Goal: Task Accomplishment & Management: Use online tool/utility

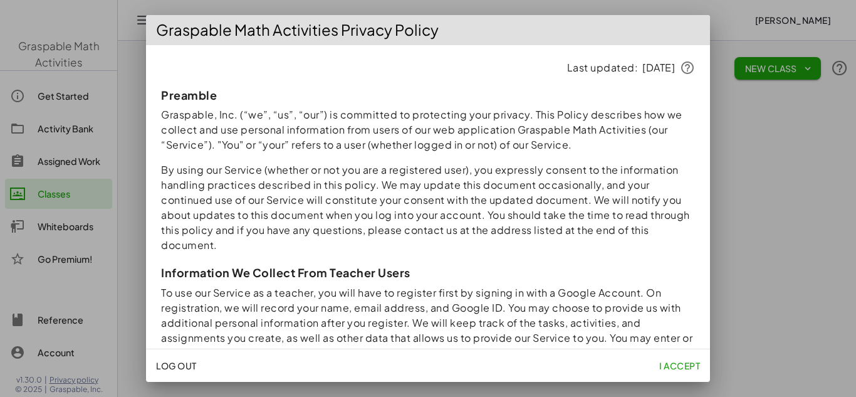
click at [353, 22] on div "Graspable Math Activities Privacy Policy Last updated: 10/3/2025 Preamble Grasp…" at bounding box center [428, 198] width 856 height 397
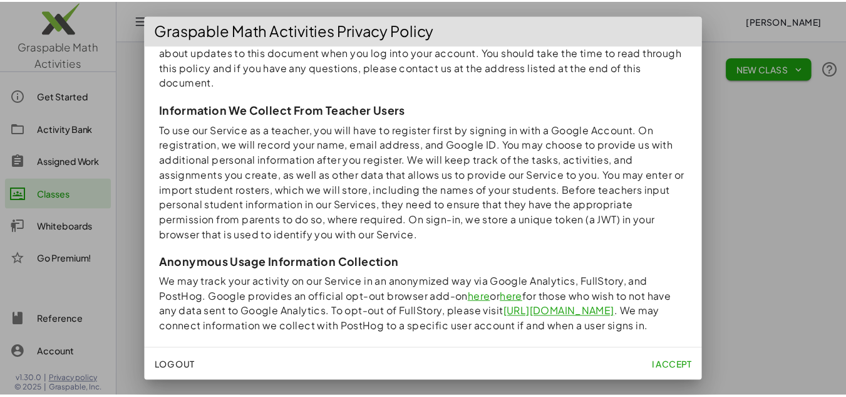
scroll to position [501, 0]
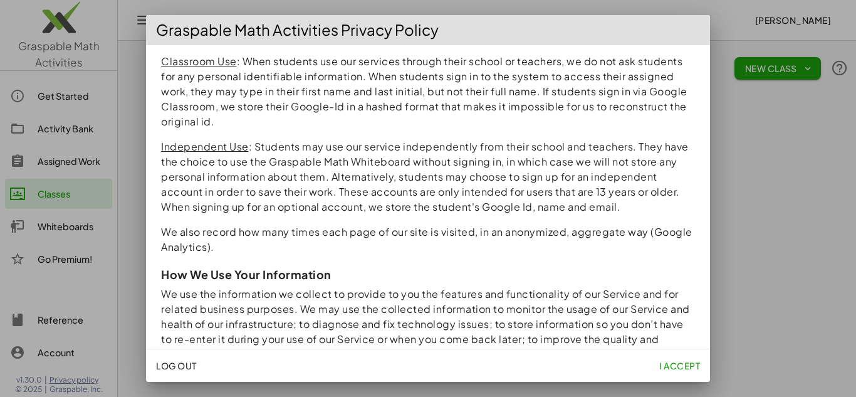
click at [690, 366] on span "I accept" at bounding box center [679, 365] width 41 height 11
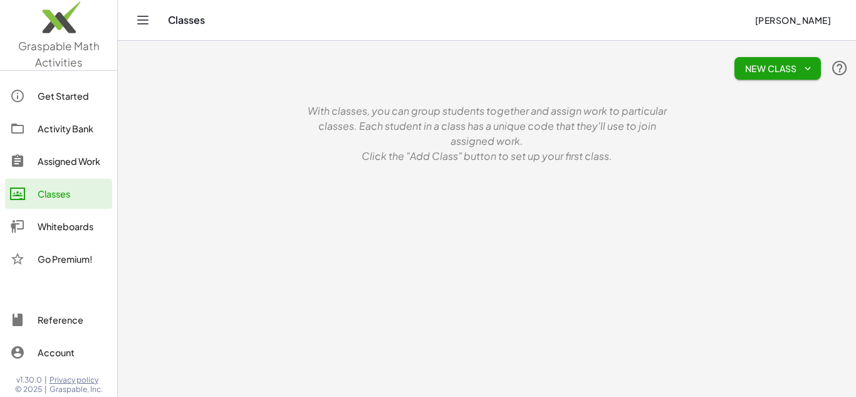
click at [140, 18] on icon "Toggle navigation" at bounding box center [142, 20] width 15 height 15
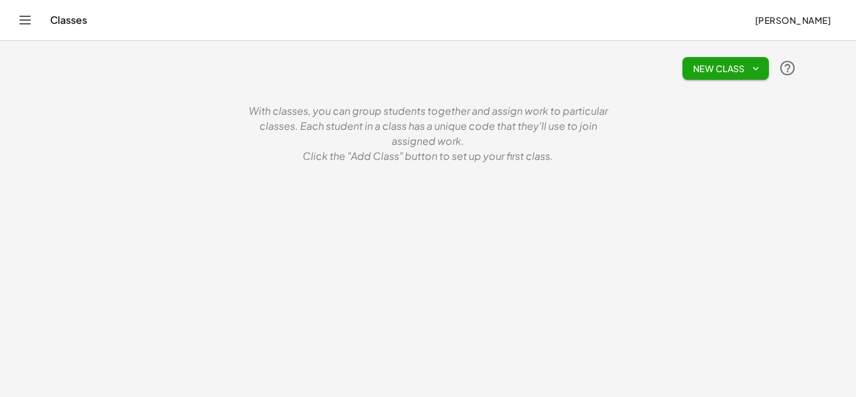
click at [40, 15] on div "Classes Kat Esquivel" at bounding box center [428, 20] width 826 height 40
click at [25, 23] on icon "Toggle navigation" at bounding box center [25, 20] width 15 height 15
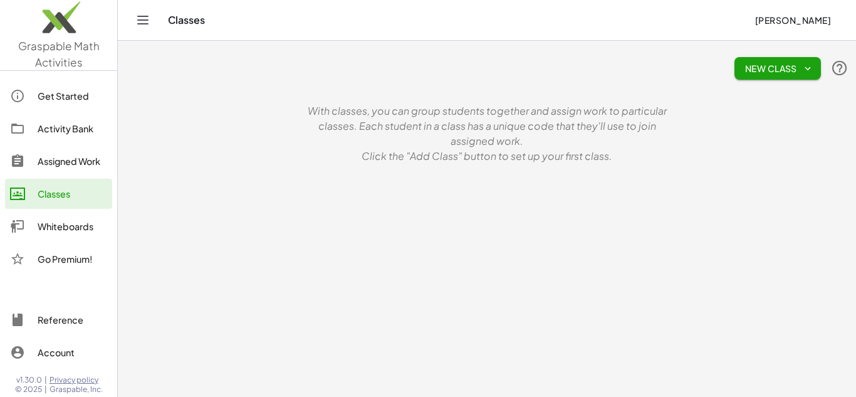
click at [54, 27] on img at bounding box center [58, 20] width 117 height 53
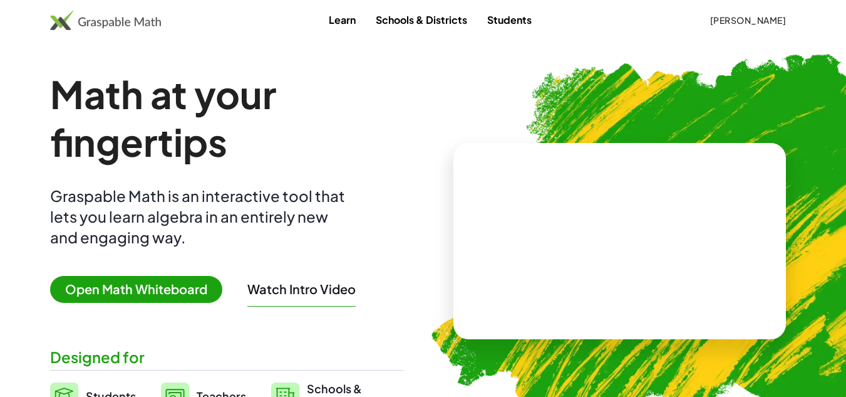
click at [583, 250] on video at bounding box center [620, 241] width 188 height 94
click at [334, 20] on link "Learn" at bounding box center [342, 19] width 47 height 23
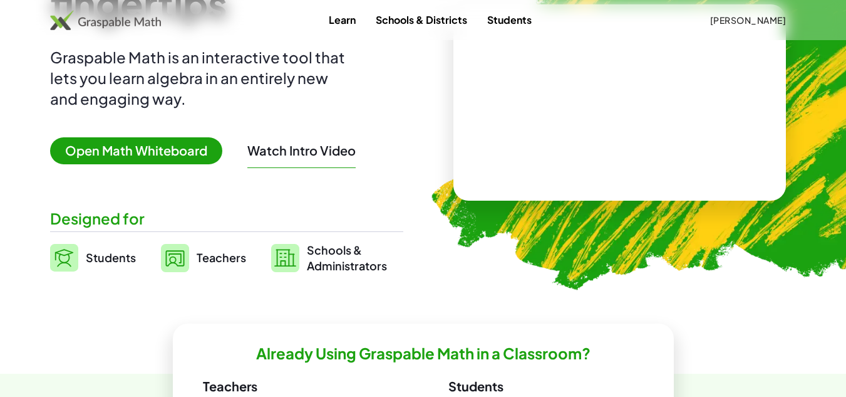
scroll to position [188, 0]
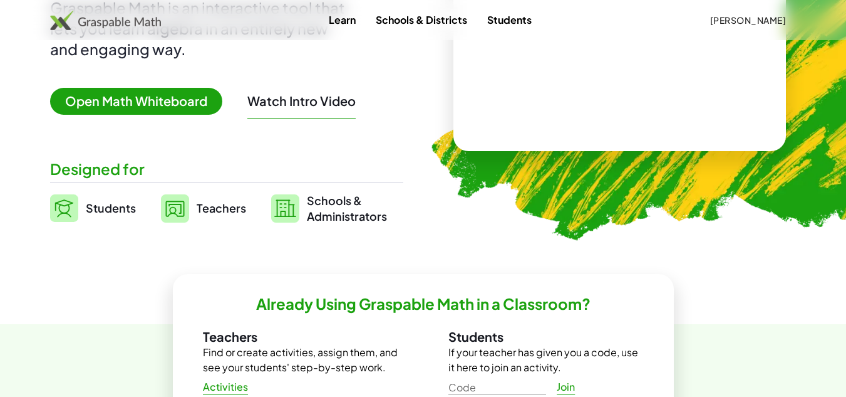
click at [176, 103] on span "Open Math Whiteboard" at bounding box center [136, 101] width 172 height 27
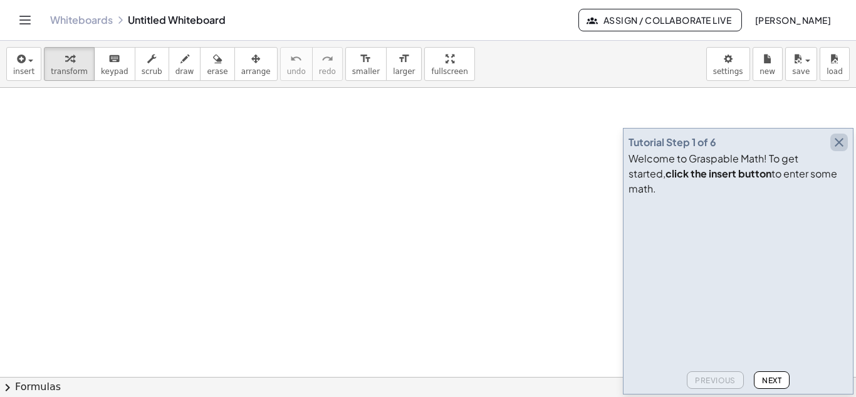
click at [837, 150] on icon "button" at bounding box center [838, 142] width 15 height 15
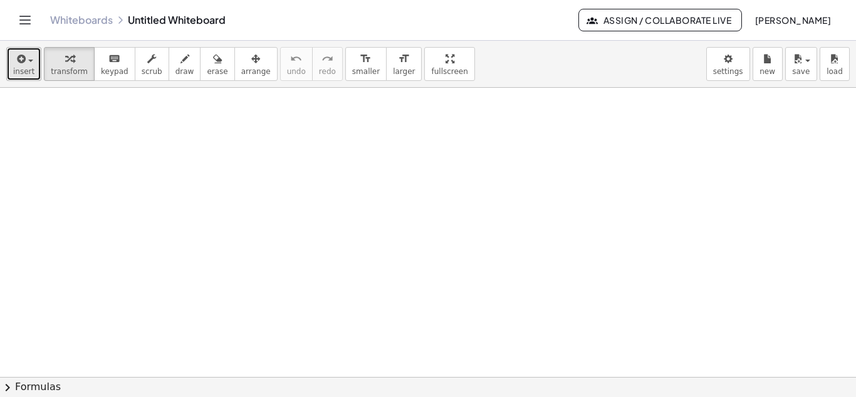
click at [21, 65] on icon "button" at bounding box center [19, 58] width 11 height 15
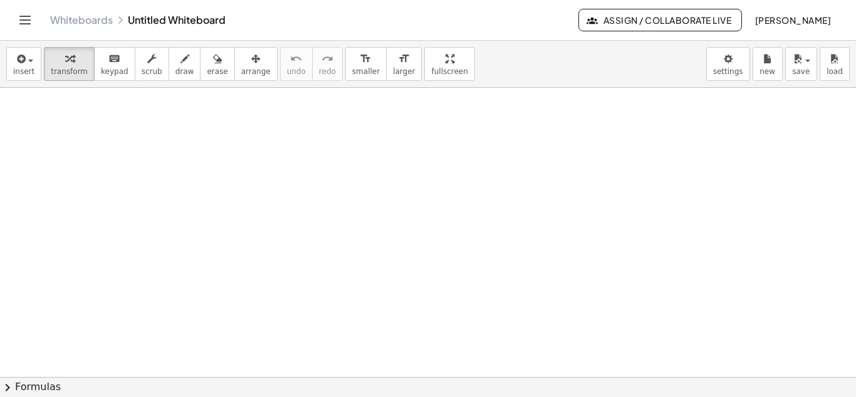
click at [94, 18] on link "Whiteboards" at bounding box center [81, 20] width 63 height 13
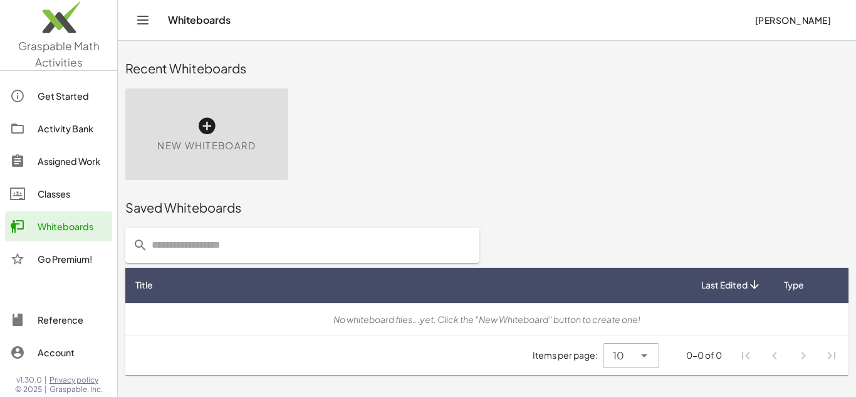
click at [58, 163] on div "Assigned Work" at bounding box center [73, 160] width 70 height 15
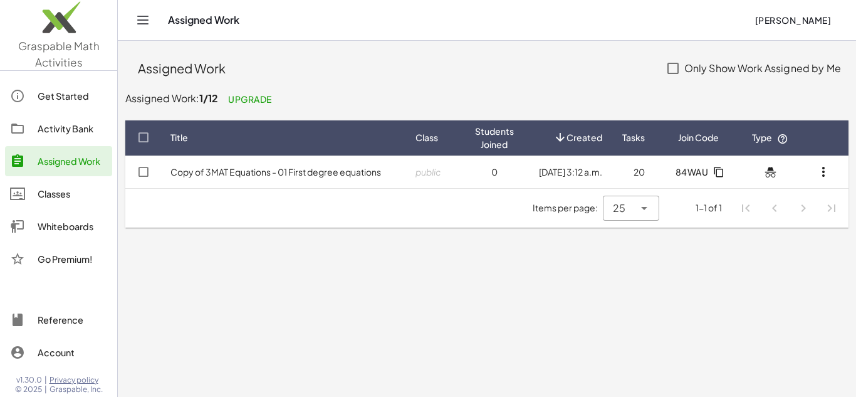
click at [65, 129] on div "Activity Bank" at bounding box center [73, 128] width 70 height 15
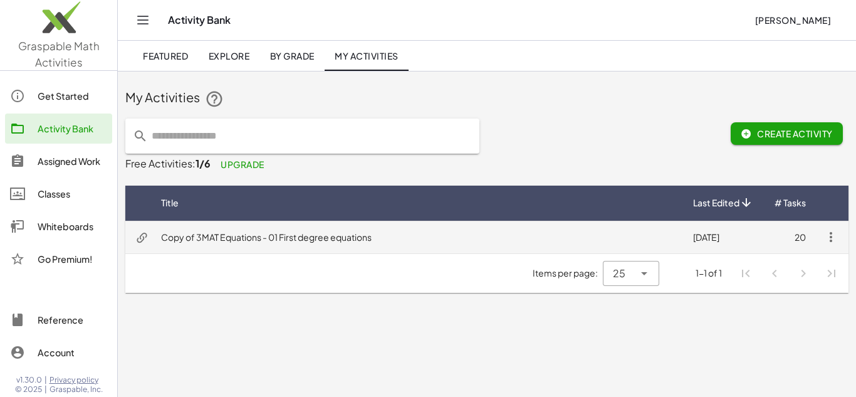
click at [222, 244] on td "Copy of 3MAT Equations - 01 First degree equations" at bounding box center [417, 236] width 532 height 33
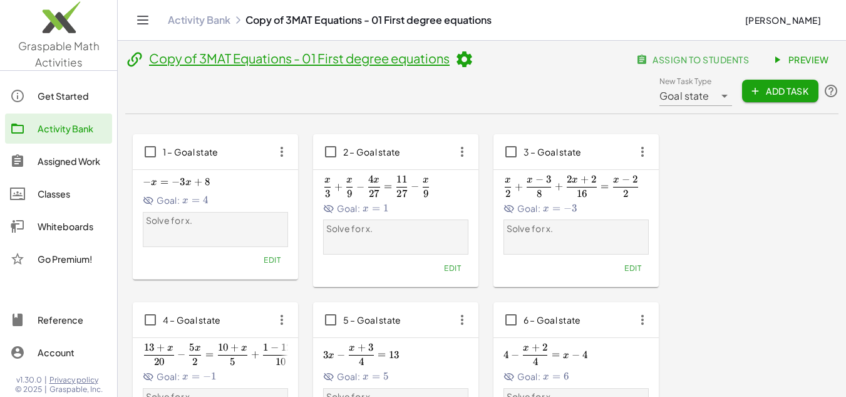
click at [209, 190] on div "− x = − 3 x + 8 -x=-3x+8 − x = − 3 x + 8 Goal: x = 4 x=4 x = 4" at bounding box center [215, 190] width 145 height 34
click at [179, 187] on span "−" at bounding box center [176, 181] width 8 height 13
click at [286, 147] on icon "button" at bounding box center [282, 151] width 23 height 23
click at [210, 256] on div "Edit" at bounding box center [215, 260] width 145 height 18
click at [178, 156] on span "1 – Goal state" at bounding box center [191, 151] width 56 height 11
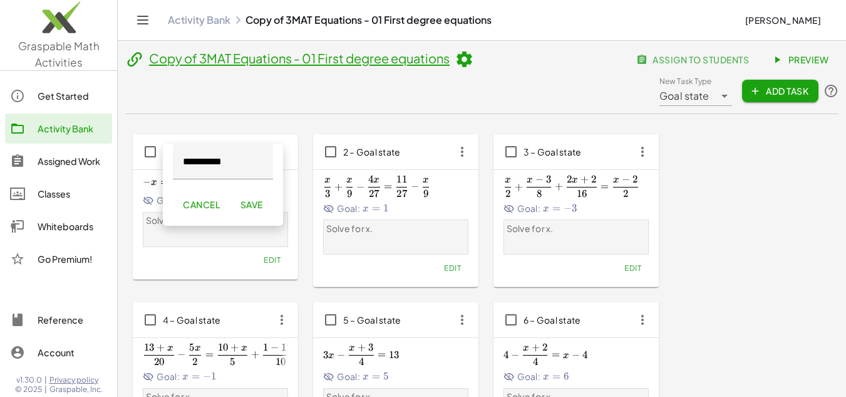
click at [262, 205] on span "Save" at bounding box center [251, 204] width 23 height 11
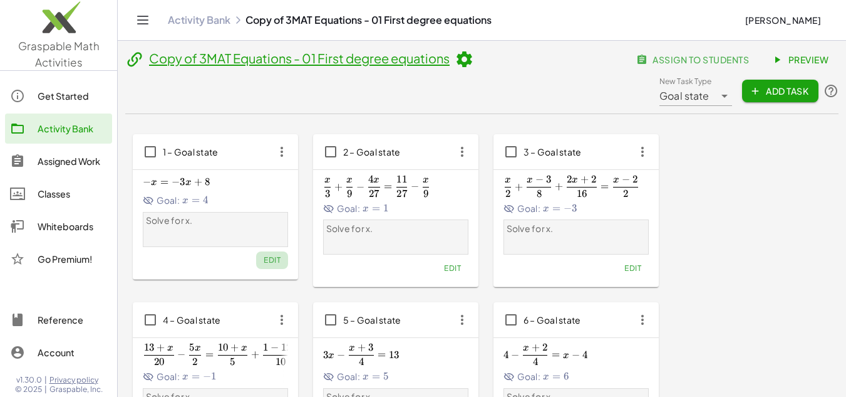
click at [271, 261] on span "Edit" at bounding box center [272, 259] width 17 height 9
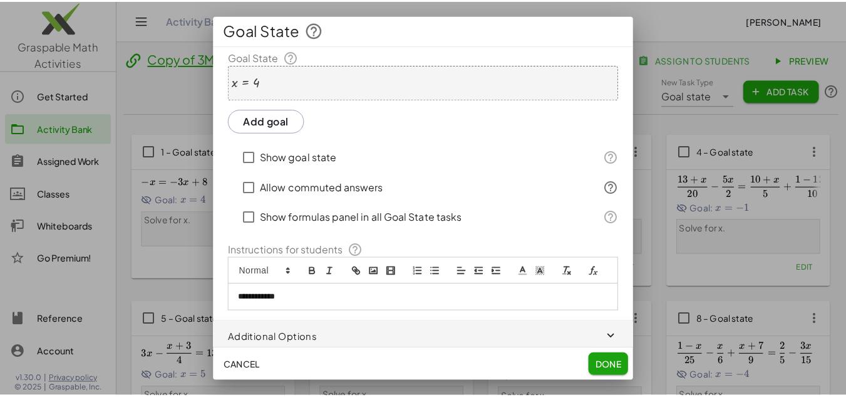
scroll to position [118, 0]
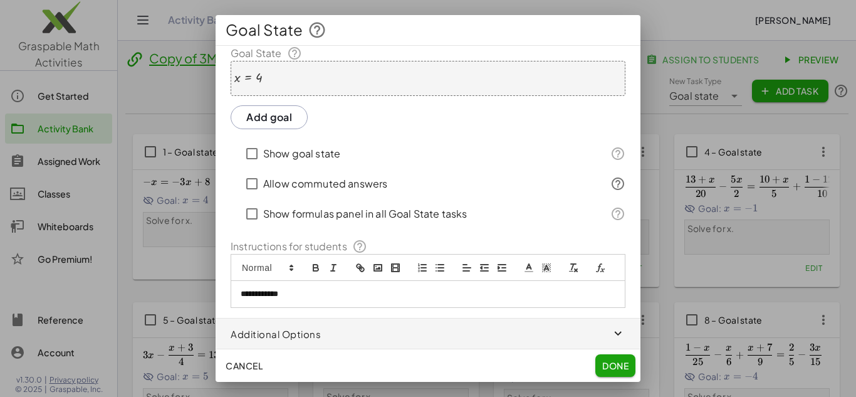
click at [608, 367] on span "Done" at bounding box center [615, 365] width 26 height 11
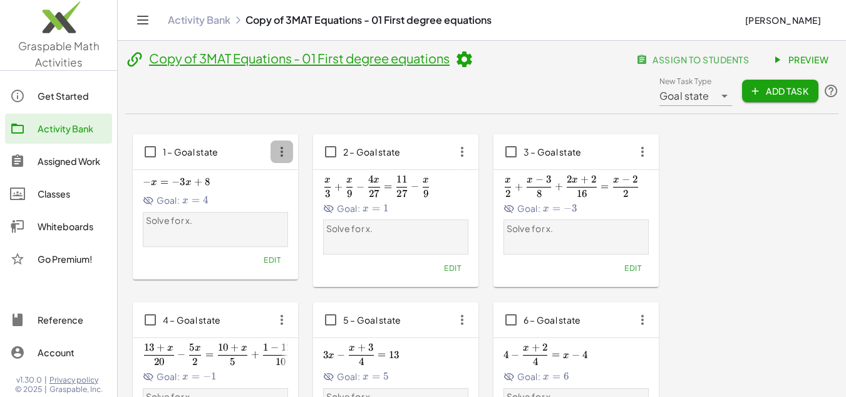
click at [282, 157] on icon "button" at bounding box center [282, 151] width 23 height 23
click at [180, 202] on div "Goal: x = 4 x=4 x = 4" at bounding box center [215, 200] width 145 height 13
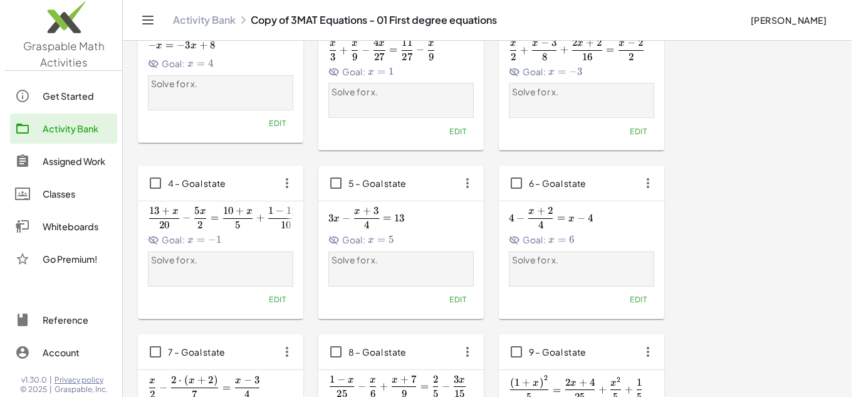
scroll to position [0, 0]
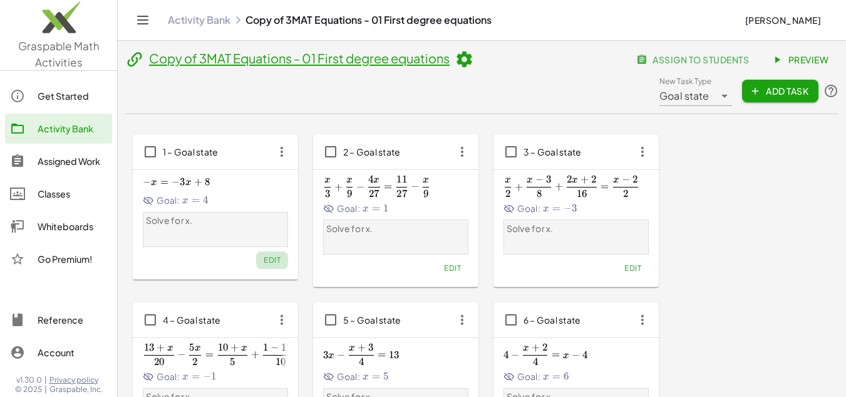
click at [262, 263] on button "Edit" at bounding box center [272, 260] width 32 height 18
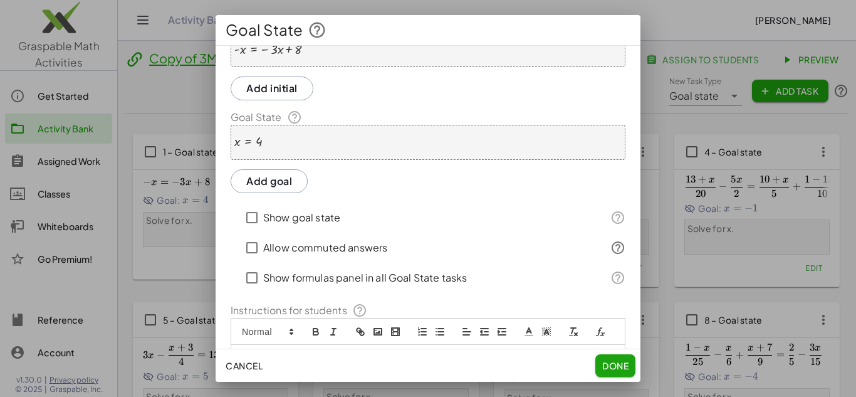
scroll to position [118, 0]
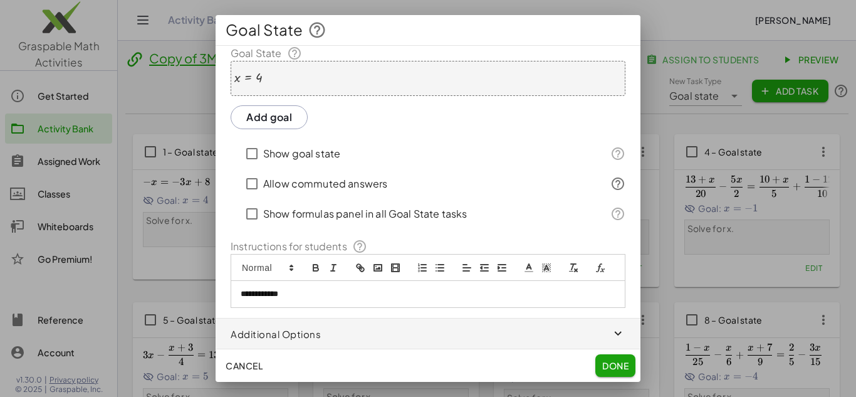
click at [271, 293] on p "**********" at bounding box center [423, 293] width 365 height 11
drag, startPoint x: 275, startPoint y: 296, endPoint x: 222, endPoint y: 296, distance: 52.6
click at [222, 296] on div "**********" at bounding box center [427, 130] width 425 height 355
click at [266, 335] on span "button" at bounding box center [427, 333] width 425 height 30
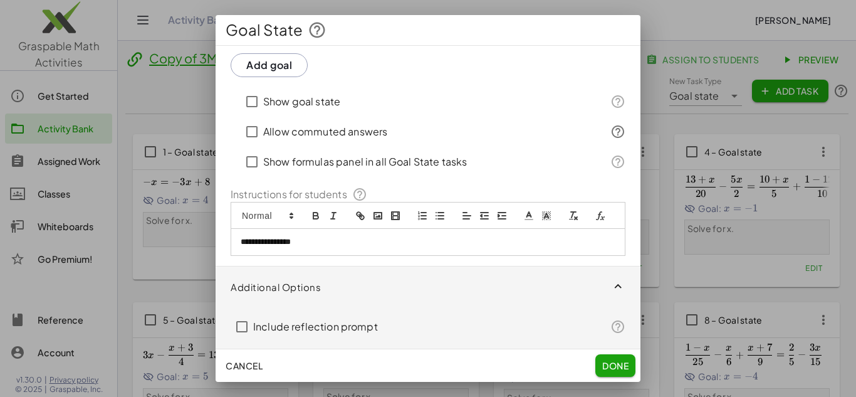
scroll to position [174, 0]
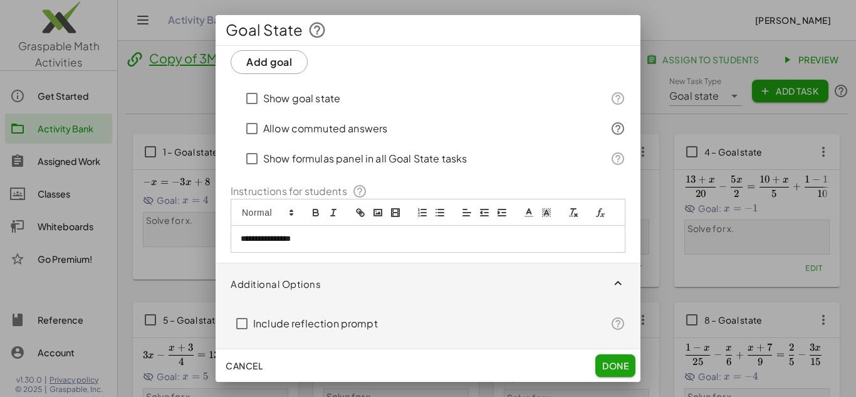
click at [366, 279] on span "button" at bounding box center [427, 283] width 425 height 40
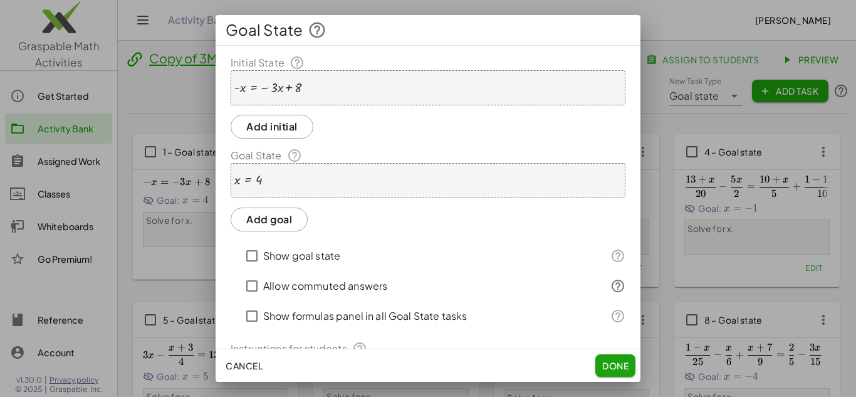
scroll to position [0, 0]
click at [611, 371] on button "Done" at bounding box center [615, 365] width 40 height 23
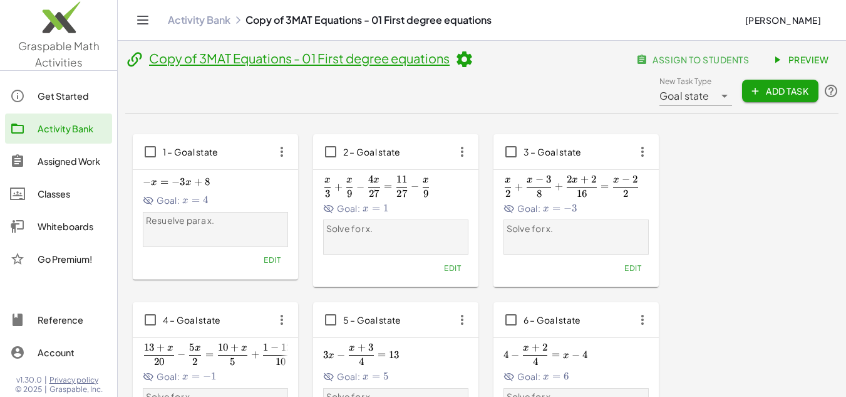
click at [265, 257] on span "Edit" at bounding box center [272, 259] width 17 height 9
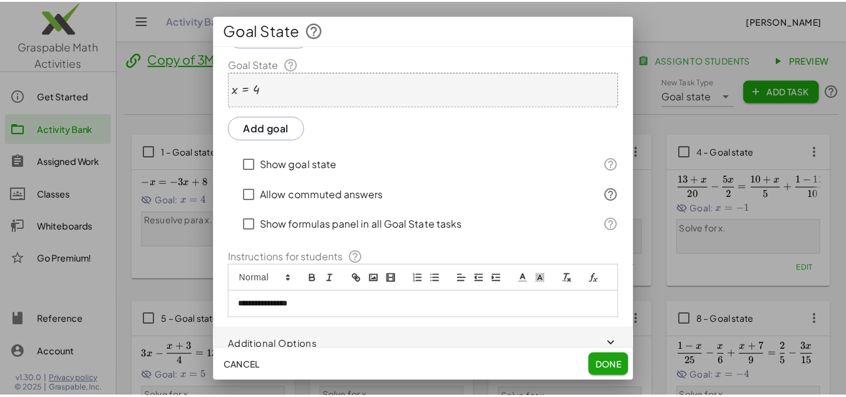
scroll to position [118, 0]
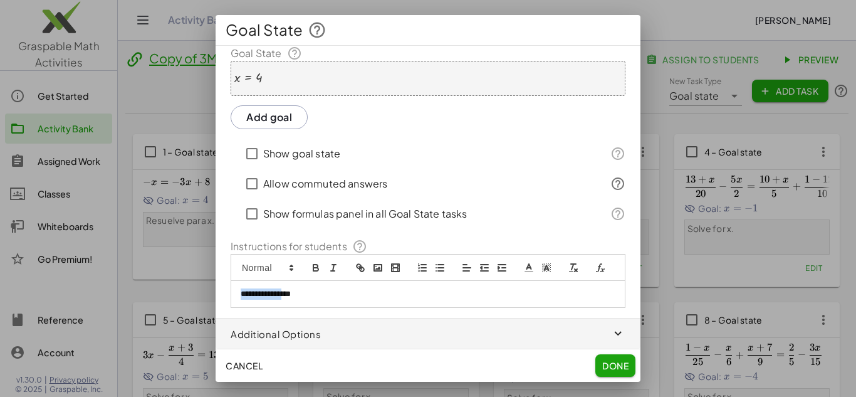
drag, startPoint x: 296, startPoint y: 293, endPoint x: 171, endPoint y: 294, distance: 125.3
click at [171, 294] on div "**********" at bounding box center [428, 198] width 856 height 397
copy p "**********"
click at [333, 276] on div at bounding box center [428, 267] width 395 height 27
click at [333, 300] on div "**********" at bounding box center [427, 294] width 393 height 26
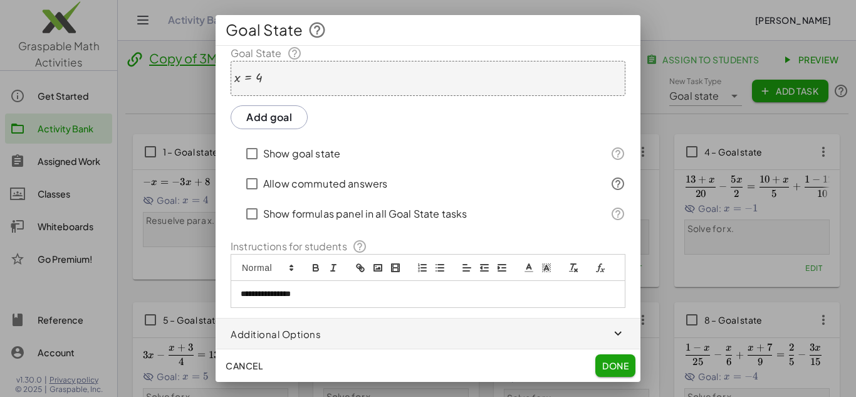
click at [332, 300] on div "**********" at bounding box center [427, 294] width 393 height 26
copy p "**********"
click at [616, 368] on span "Done" at bounding box center [615, 365] width 26 height 11
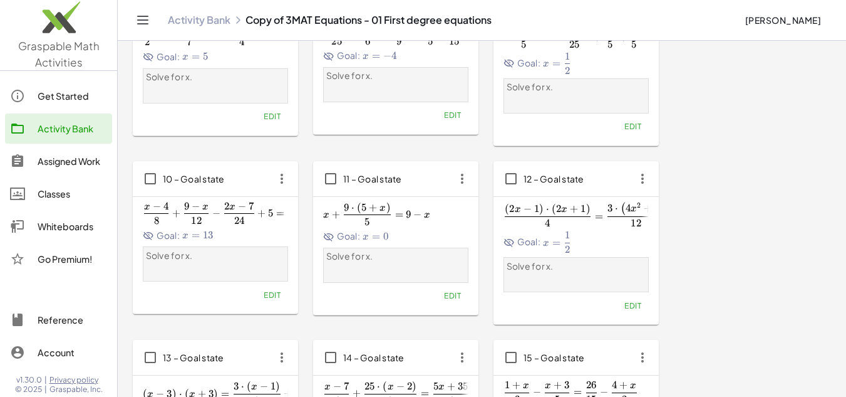
scroll to position [0, 0]
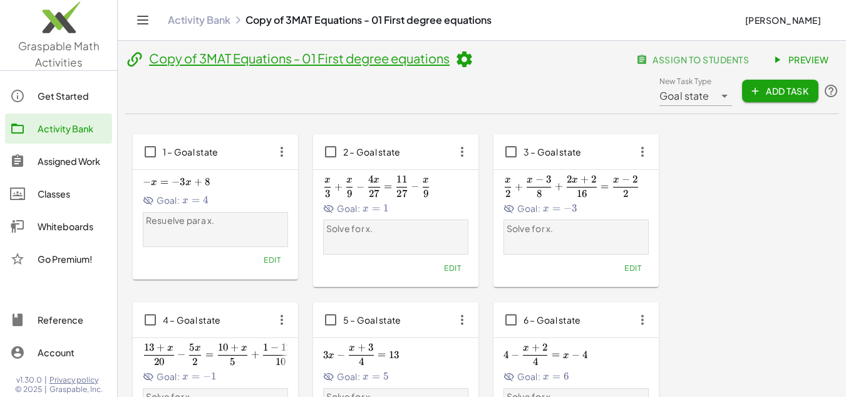
click at [289, 61] on link "Copy of 3MAT Equations - 01 First degree equations" at bounding box center [299, 58] width 301 height 16
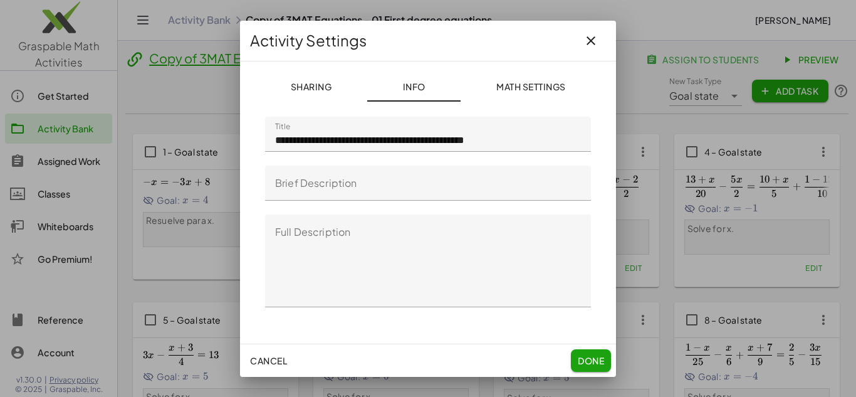
click at [600, 39] on button "button" at bounding box center [591, 41] width 30 height 30
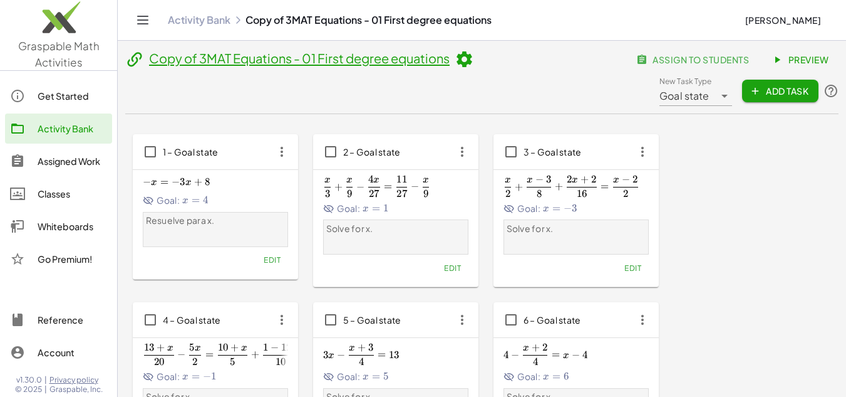
click at [392, 63] on link "Copy of 3MAT Equations - 01 First degree equations" at bounding box center [299, 58] width 301 height 16
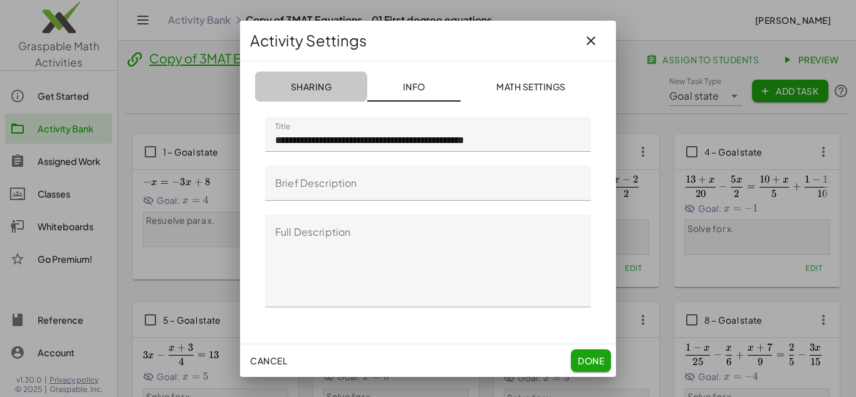
click at [460, 79] on button "Sharing" at bounding box center [530, 86] width 140 height 30
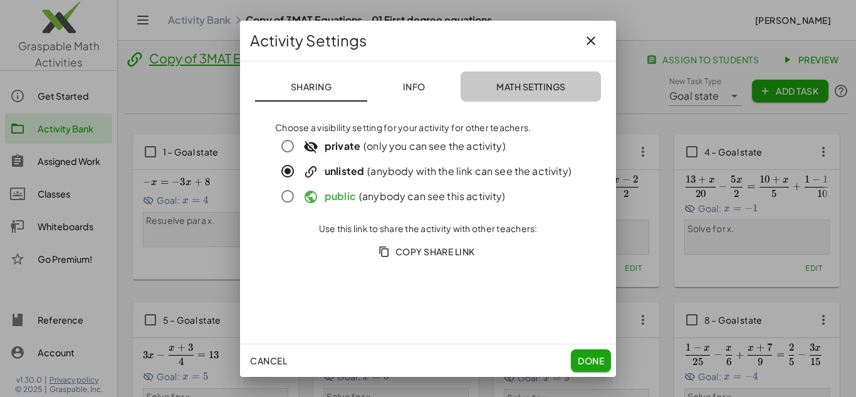
click at [543, 82] on span "Math Settings" at bounding box center [531, 86] width 70 height 11
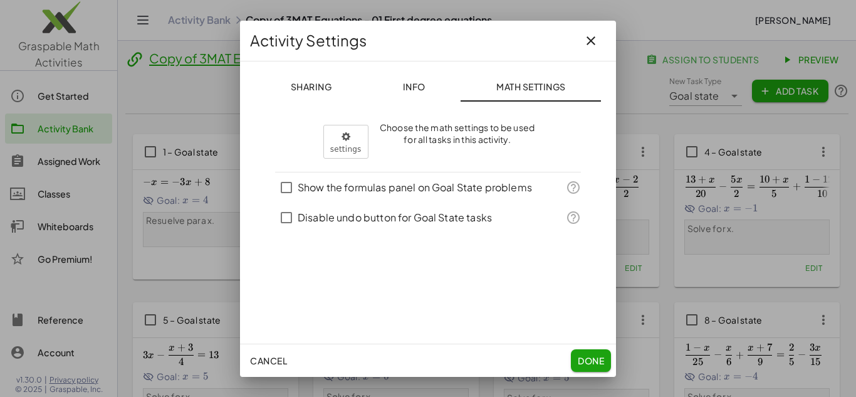
click at [596, 39] on icon "button" at bounding box center [590, 40] width 15 height 15
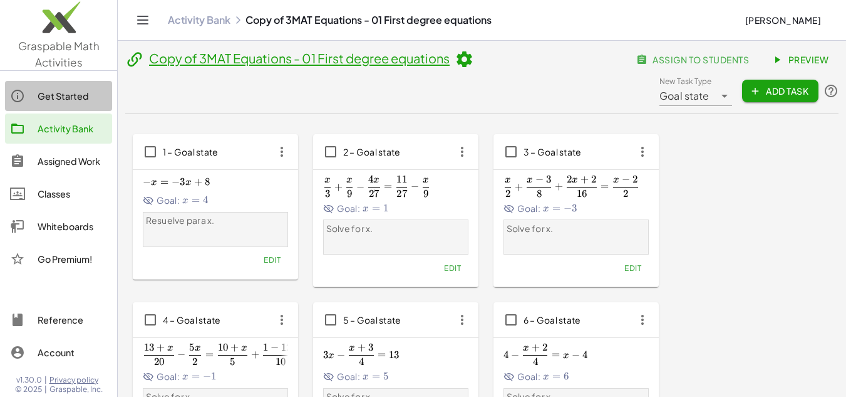
click at [57, 101] on div "Get Started" at bounding box center [73, 95] width 70 height 15
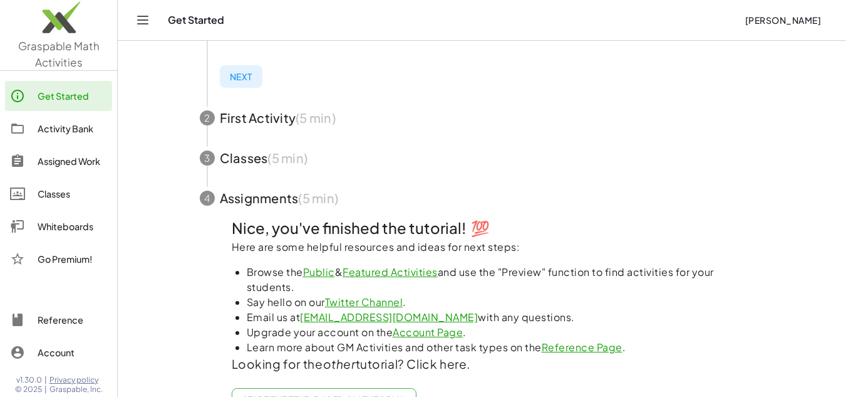
scroll to position [345, 0]
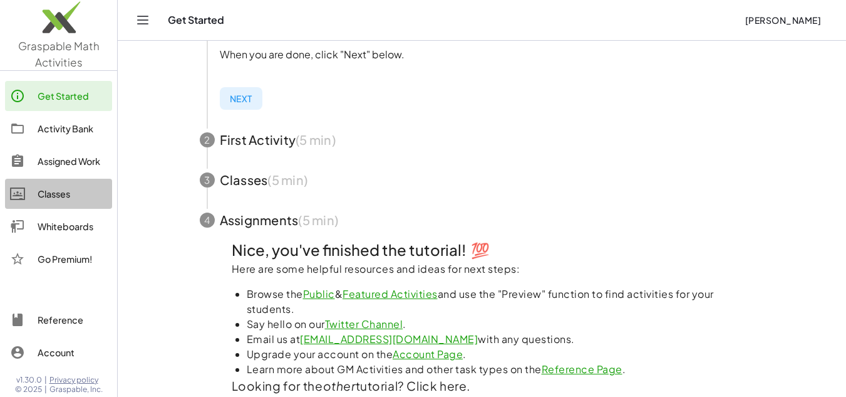
click at [72, 203] on link "Classes" at bounding box center [58, 194] width 107 height 30
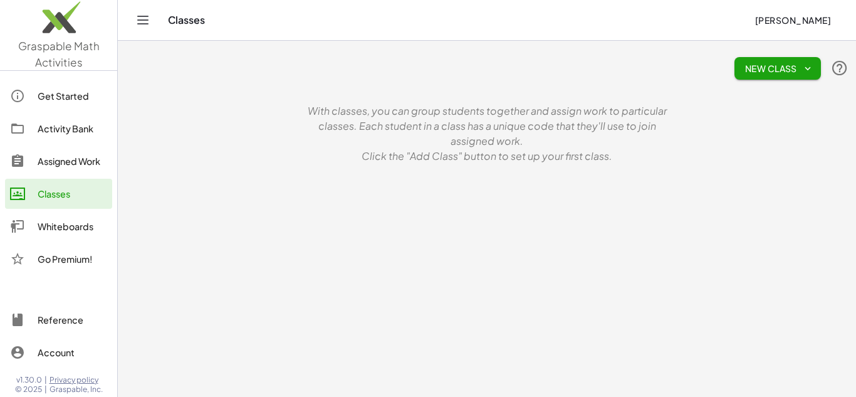
click at [153, 18] on div "Classes Kat Esquivel" at bounding box center [487, 20] width 708 height 40
click at [68, 36] on img at bounding box center [58, 20] width 117 height 53
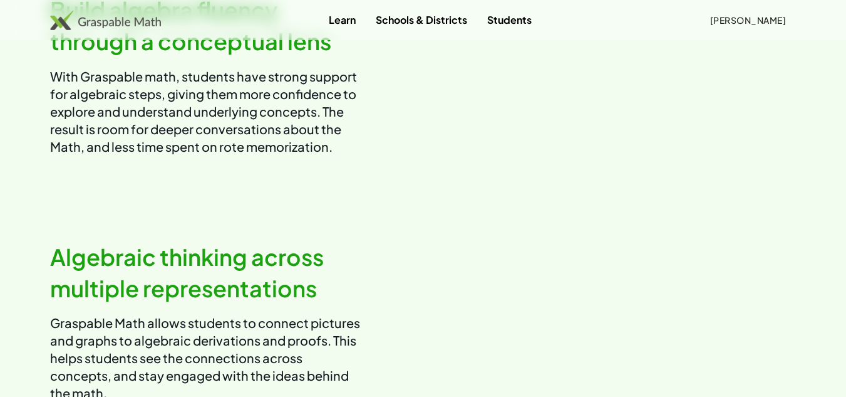
scroll to position [616, 0]
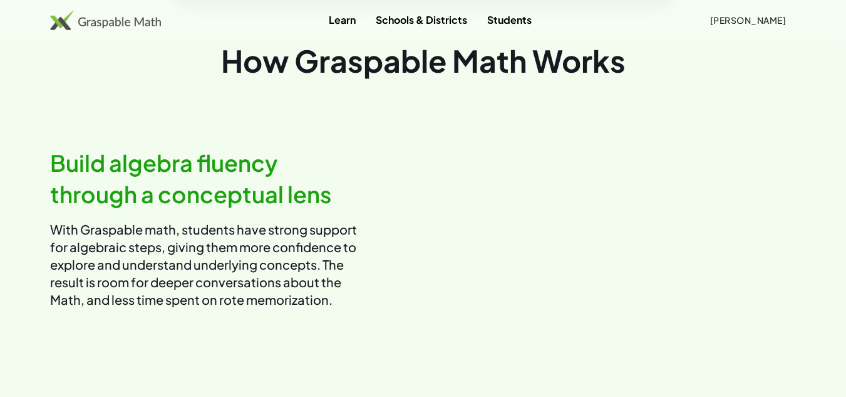
click at [601, 229] on video at bounding box center [614, 228] width 363 height 182
click at [241, 208] on h2 "Build algebra fluency through a conceptual lens" at bounding box center [206, 178] width 313 height 63
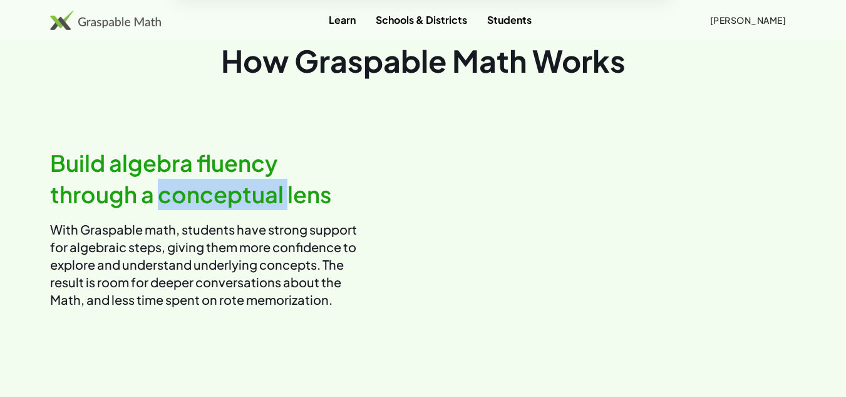
click at [150, 28] on img at bounding box center [105, 20] width 111 height 20
click at [355, 11] on link "Learn" at bounding box center [342, 19] width 47 height 23
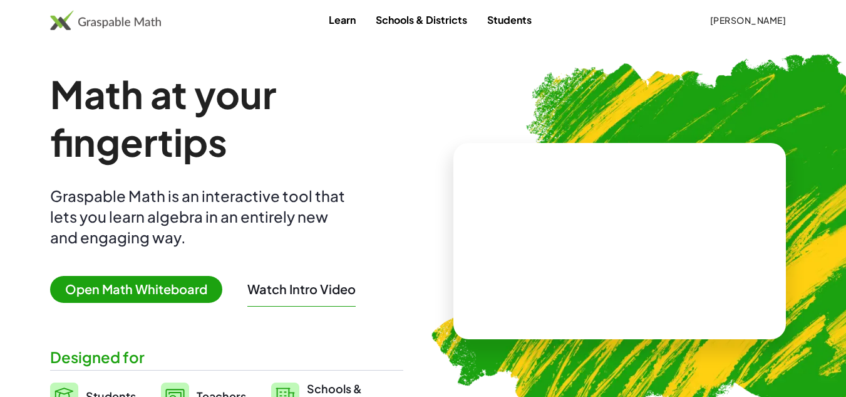
click at [432, 15] on link "Schools & Districts" at bounding box center [421, 19] width 111 height 23
click at [513, 24] on link "Students" at bounding box center [509, 19] width 65 height 23
click at [347, 17] on link "Learn" at bounding box center [342, 19] width 47 height 23
click at [742, 15] on span "[PERSON_NAME]" at bounding box center [748, 19] width 76 height 11
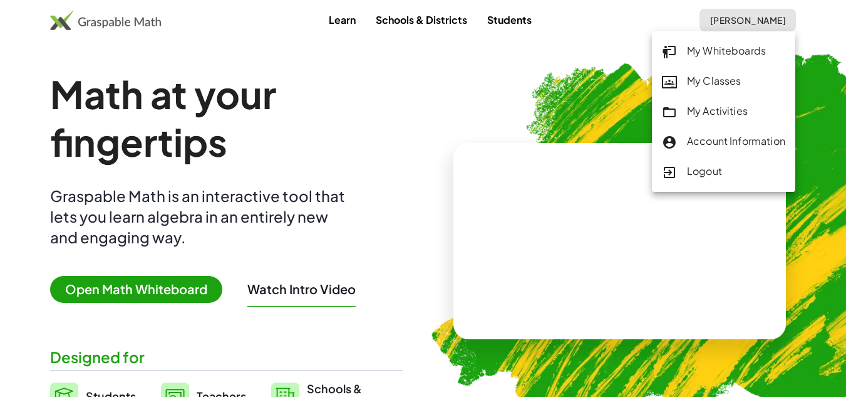
click at [726, 57] on div "My Whiteboards" at bounding box center [723, 51] width 123 height 16
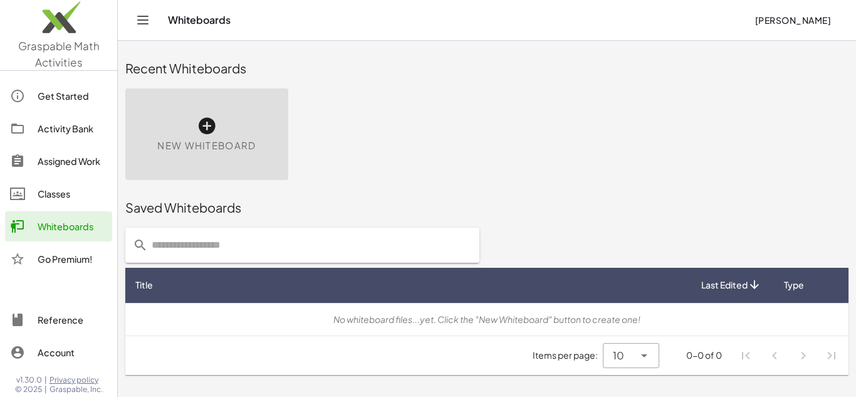
click at [44, 135] on div "Activity Bank" at bounding box center [73, 128] width 70 height 15
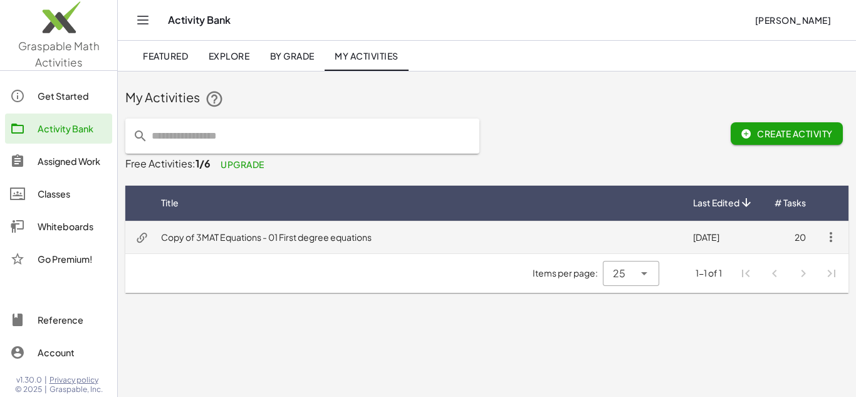
click at [836, 236] on icon "button" at bounding box center [830, 236] width 15 height 15
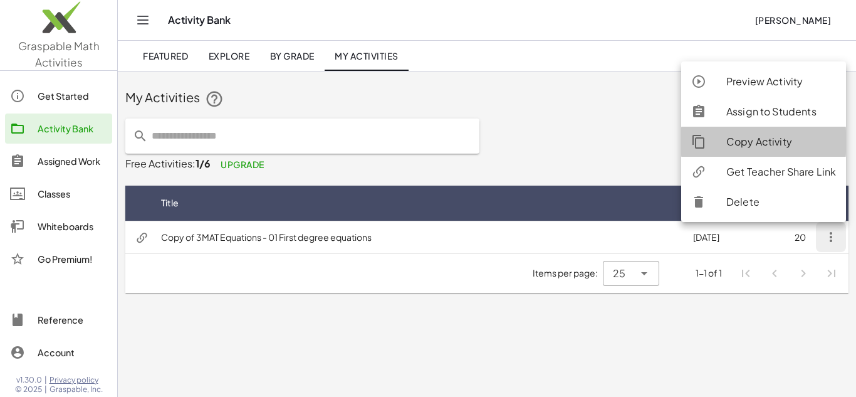
click at [736, 139] on div "Copy Activity" at bounding box center [781, 141] width 110 height 15
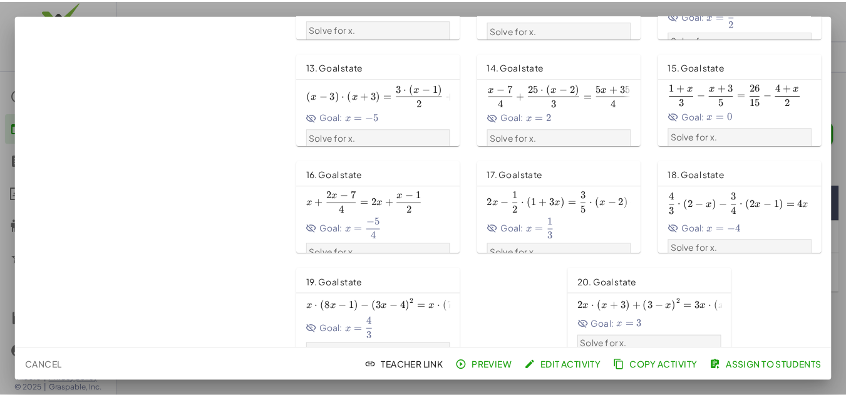
scroll to position [459, 0]
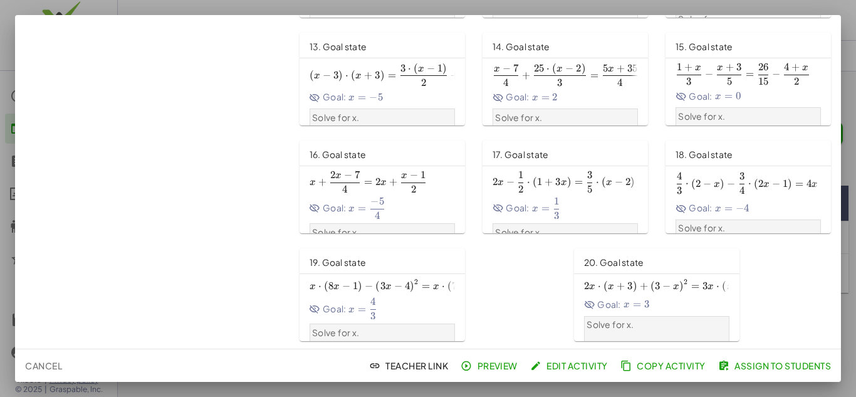
click at [700, 365] on span "Copy Activity" at bounding box center [664, 365] width 83 height 11
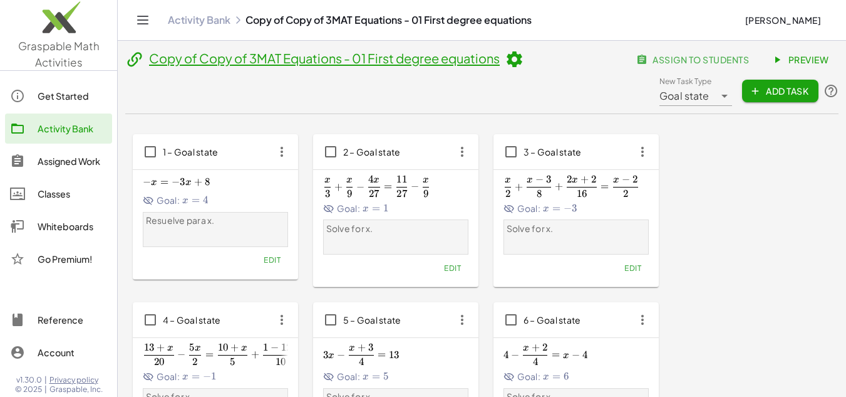
click at [70, 125] on div "Activity Bank" at bounding box center [73, 128] width 70 height 15
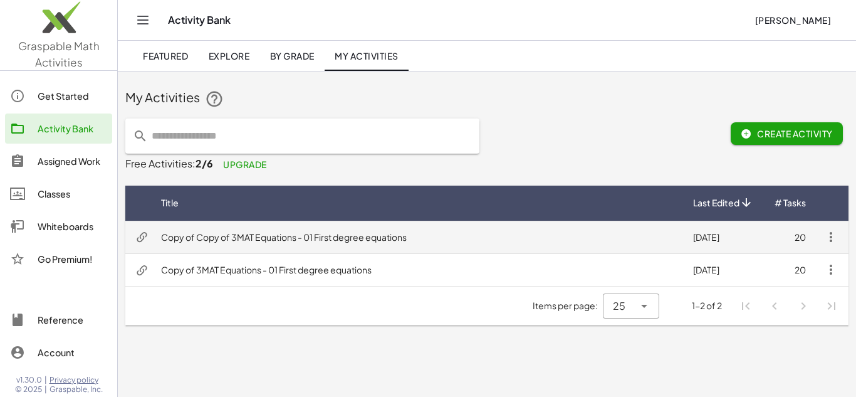
click at [279, 244] on td "Copy of Copy of 3MAT Equations - 01 First degree equations" at bounding box center [417, 236] width 532 height 33
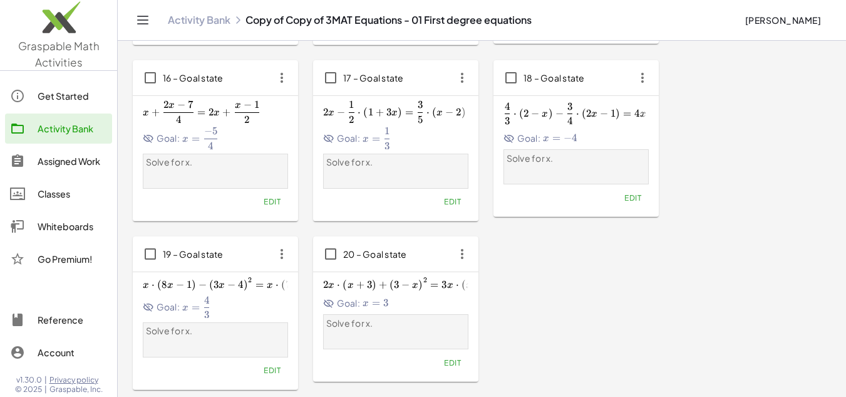
scroll to position [940, 0]
click at [459, 256] on icon "button" at bounding box center [462, 252] width 23 height 23
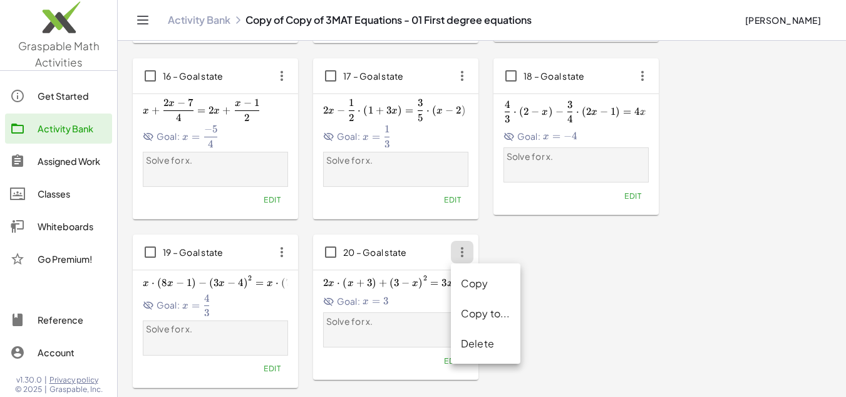
click at [472, 341] on div "Delete" at bounding box center [485, 343] width 49 height 15
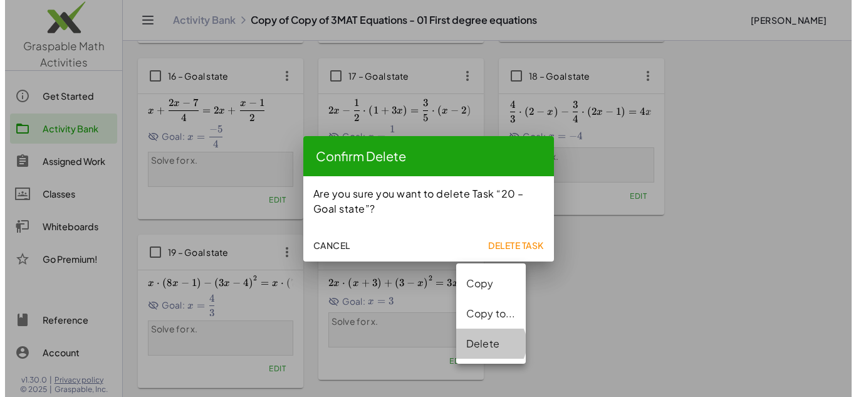
scroll to position [0, 0]
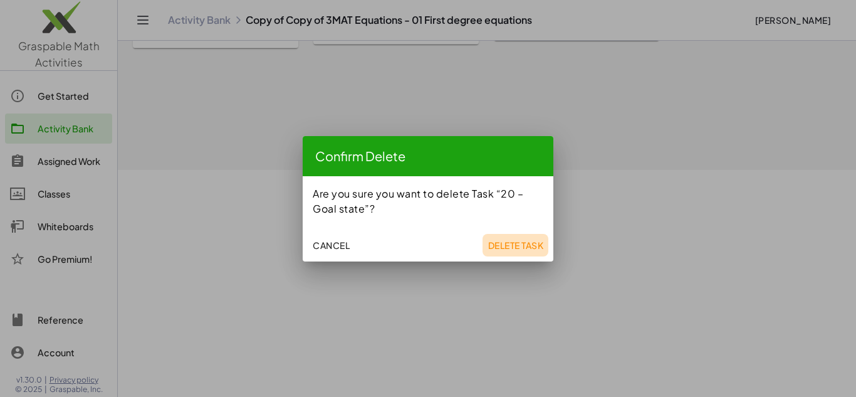
click at [511, 249] on span "Delete Task" at bounding box center [515, 244] width 56 height 11
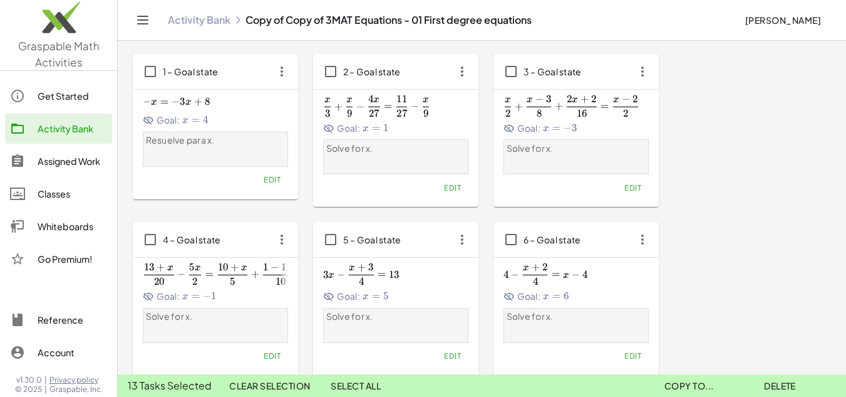
scroll to position [63, 0]
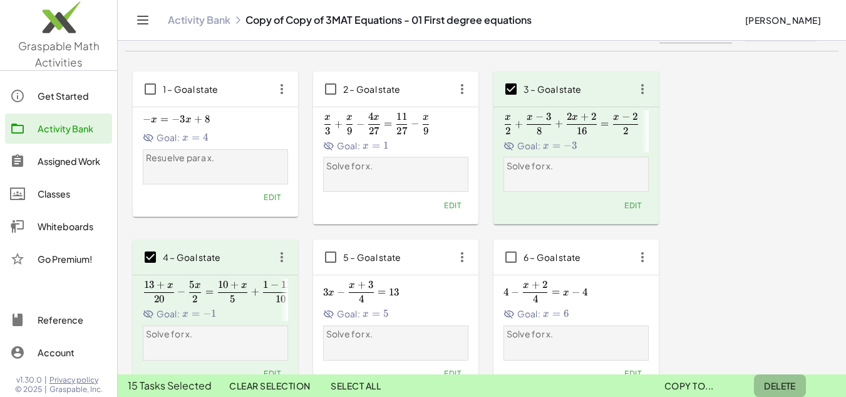
click at [783, 383] on span "Delete" at bounding box center [780, 385] width 32 height 11
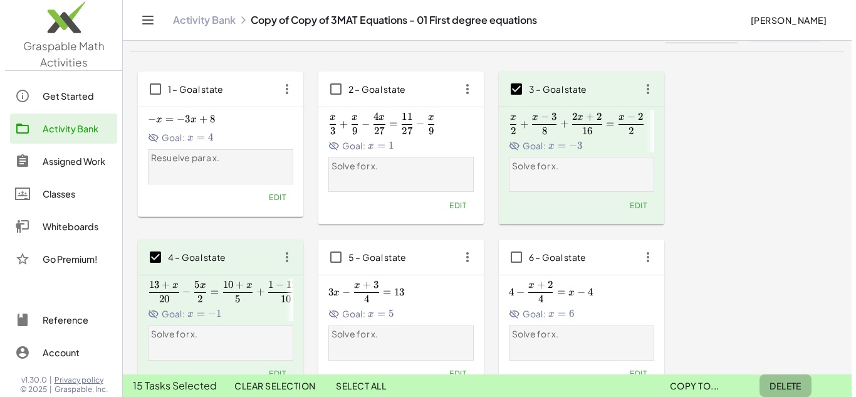
scroll to position [0, 0]
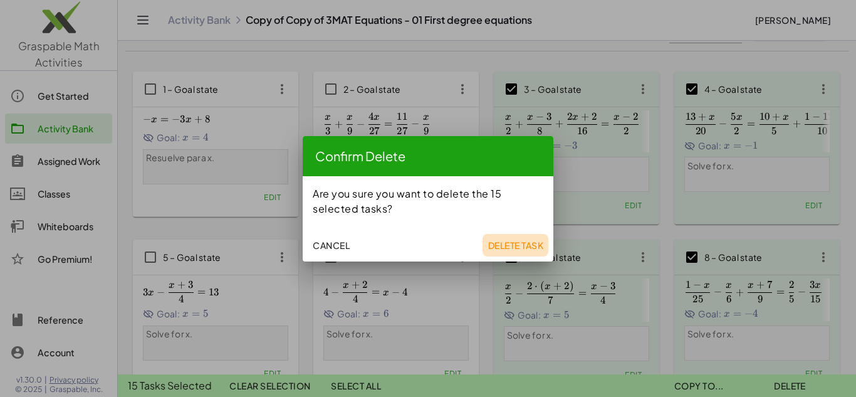
click at [530, 236] on button "Delete Task" at bounding box center [515, 245] width 66 height 23
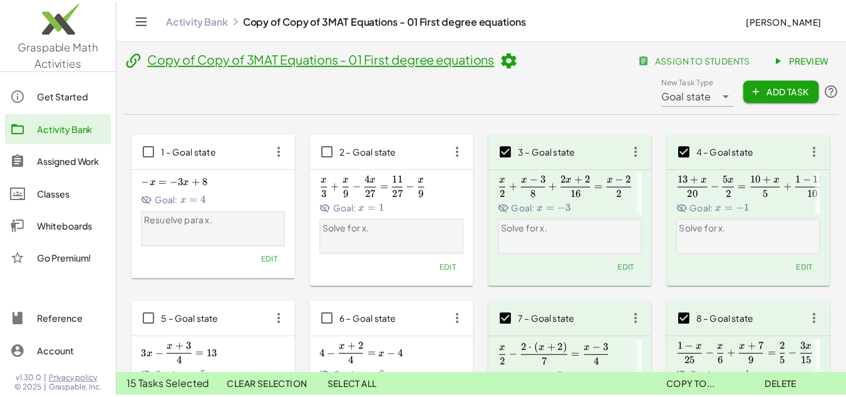
scroll to position [63, 0]
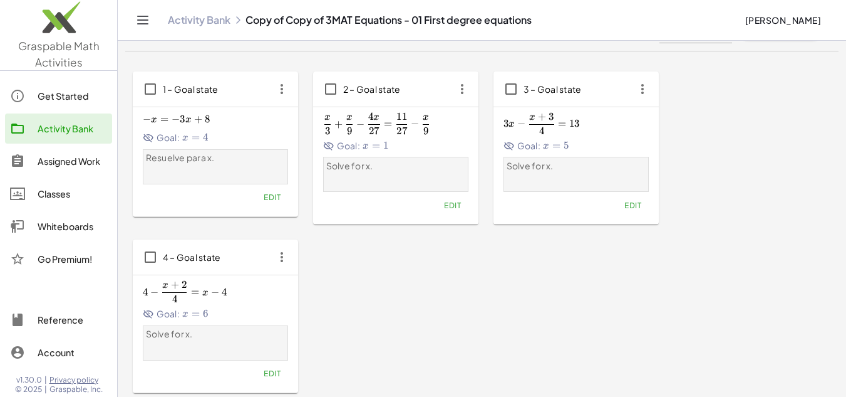
click at [456, 326] on div "1 – Goal state − x = − 3 x + 8 -x=-3x+8 − x = − 3 x + 8 Goal: x = 4 x=4 x = 4 R…" at bounding box center [482, 231] width 698 height 321
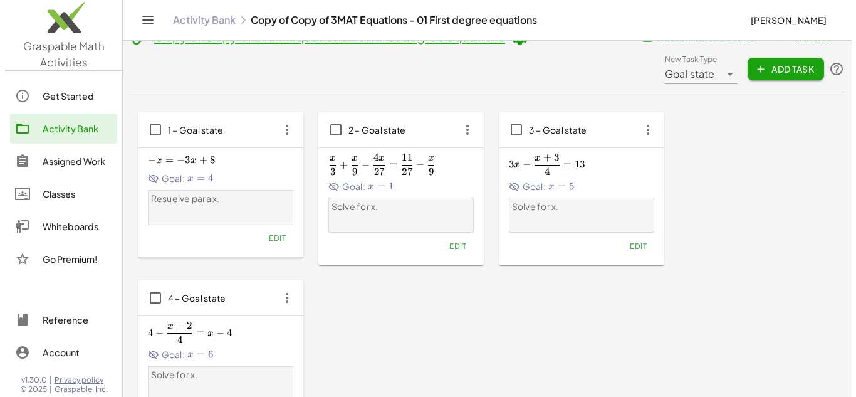
scroll to position [0, 0]
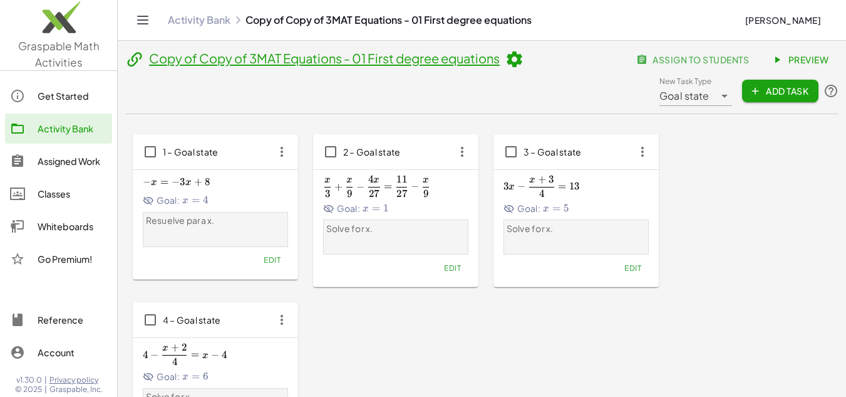
click at [720, 92] on icon at bounding box center [724, 95] width 15 height 15
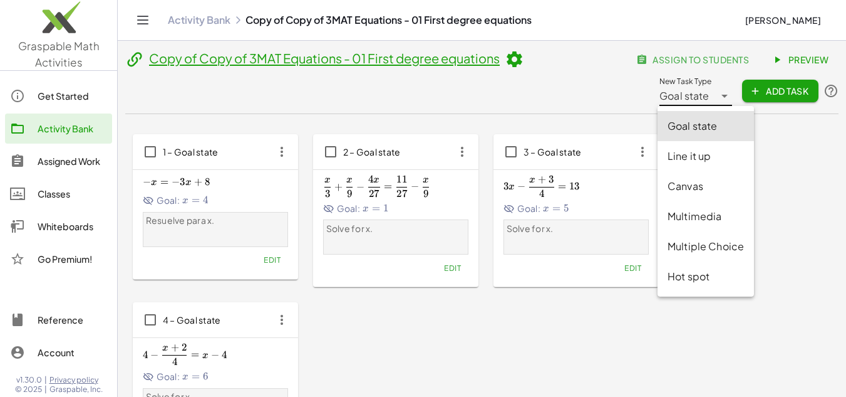
click at [719, 96] on icon at bounding box center [724, 95] width 15 height 15
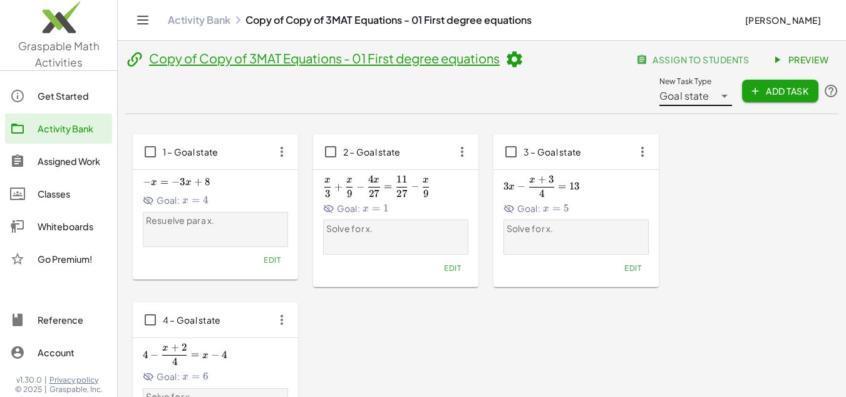
click at [754, 158] on div "1 – Goal state − x = − 3 x + 8 -x=-3x+8 − x = − 3 x + 8 Goal: x = 4 x=4 x = 4 R…" at bounding box center [482, 294] width 698 height 321
click at [396, 146] on span "2 – Goal state" at bounding box center [372, 151] width 58 height 11
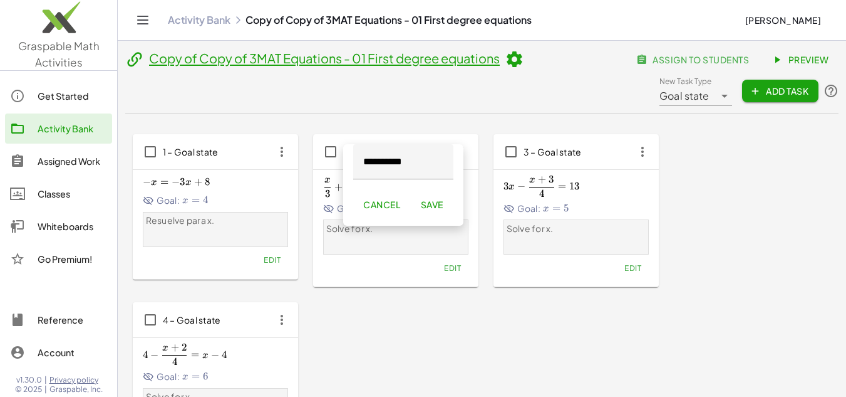
click at [356, 288] on div "1 – Goal state − x = − 3 x + 8 -x=-3x+8 − x = − 3 x + 8 Goal: x = 4 x=4 x = 4 R…" at bounding box center [482, 294] width 698 height 321
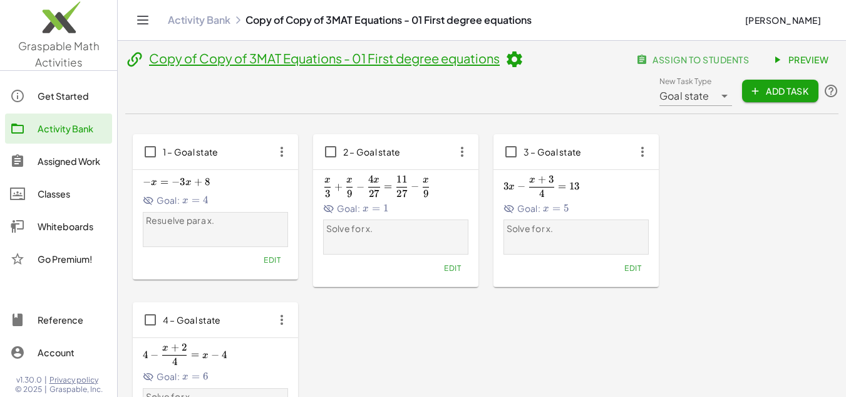
click at [441, 267] on button "Edit" at bounding box center [453, 268] width 32 height 18
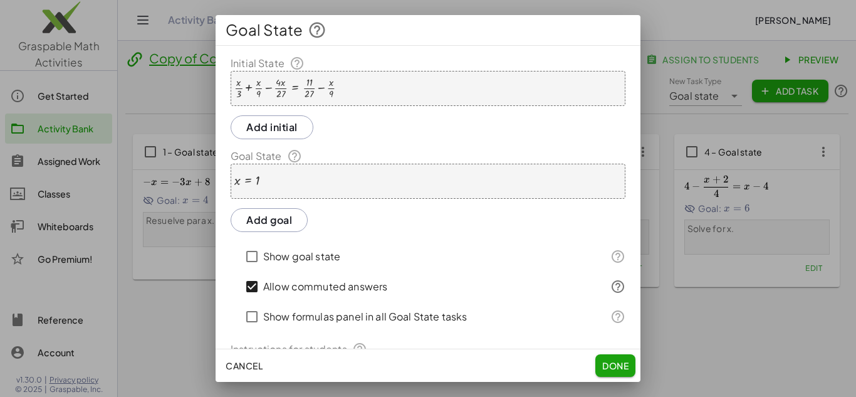
click at [293, 171] on div "x = 1" at bounding box center [428, 180] width 395 height 35
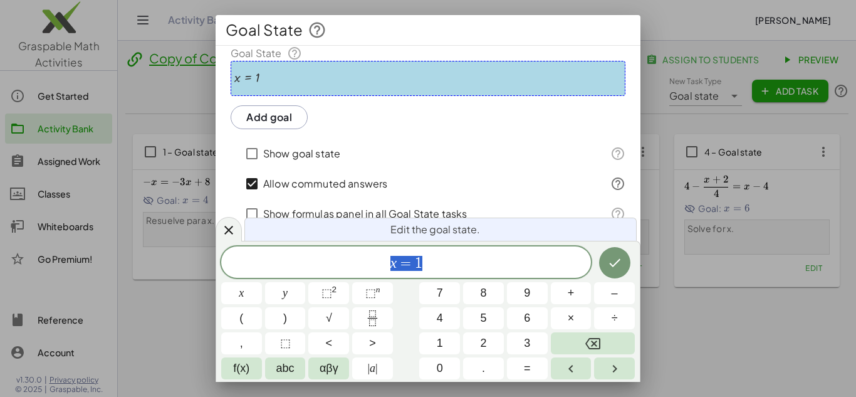
scroll to position [118, 0]
click at [223, 234] on icon at bounding box center [228, 229] width 15 height 15
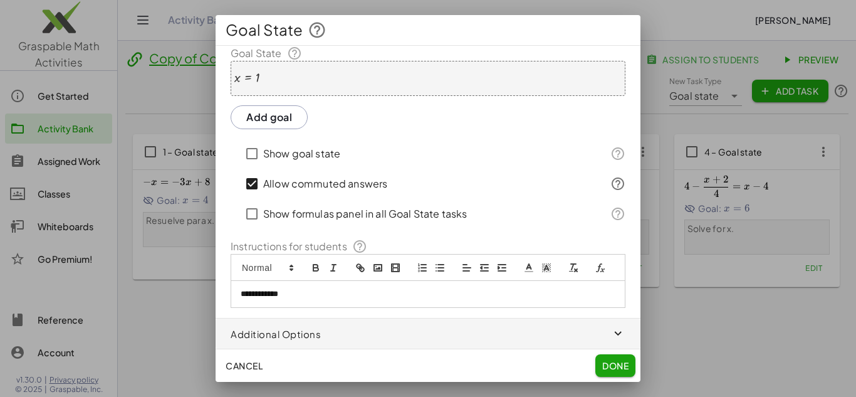
click at [278, 300] on div "**********" at bounding box center [427, 294] width 393 height 26
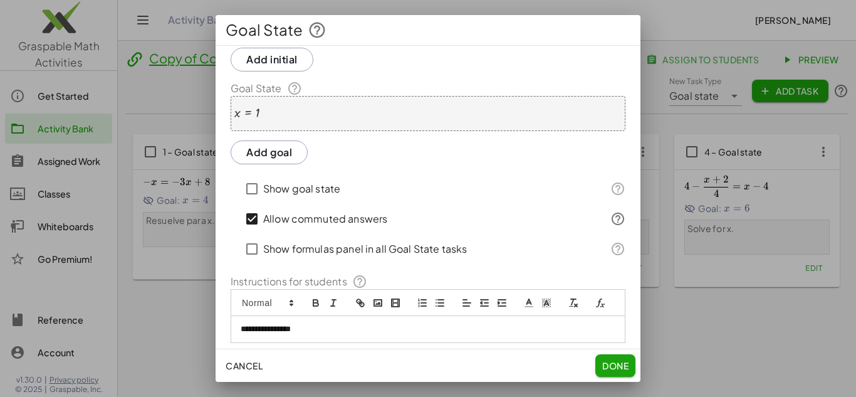
scroll to position [0, 0]
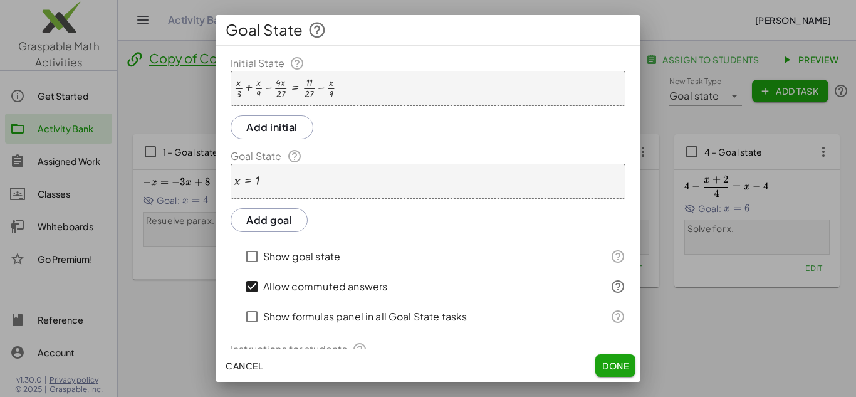
click at [262, 83] on div at bounding box center [284, 88] width 101 height 21
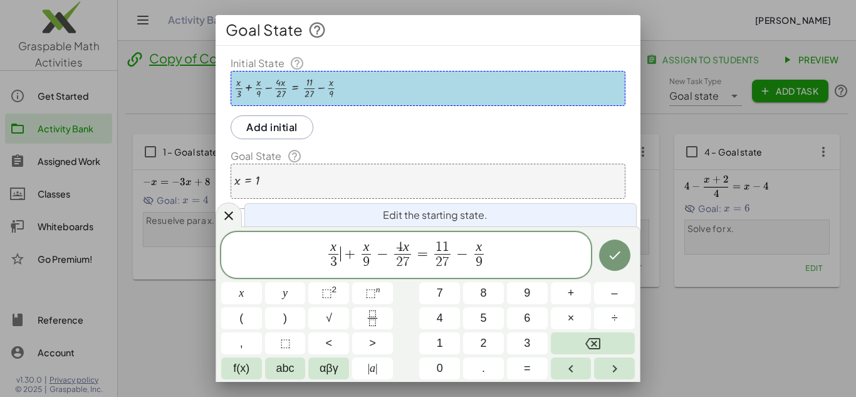
click at [343, 262] on span "x 3 ​ ​ + x 9 ​ − 4 x 2 7 ​ = 1 1 2 7 ​ − x 9 ​" at bounding box center [406, 255] width 370 height 33
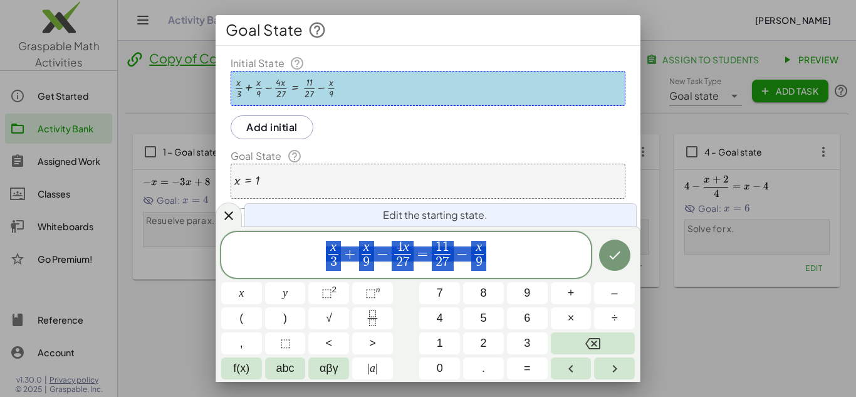
drag, startPoint x: 487, startPoint y: 260, endPoint x: 259, endPoint y: 258, distance: 228.6
click at [259, 258] on span "x 3 ​ + x 9 ​ − 4 x 2 7 ​ = 1 1 2 7 ​ − x 9 ​" at bounding box center [406, 255] width 370 height 33
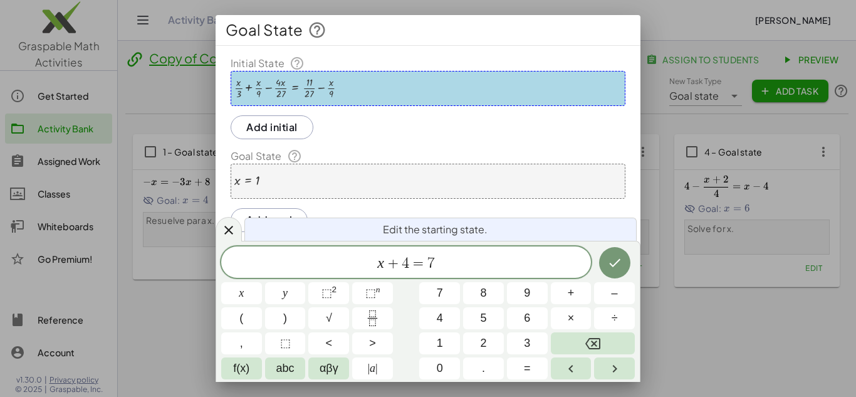
click at [393, 184] on div "x = 1" at bounding box center [428, 180] width 395 height 35
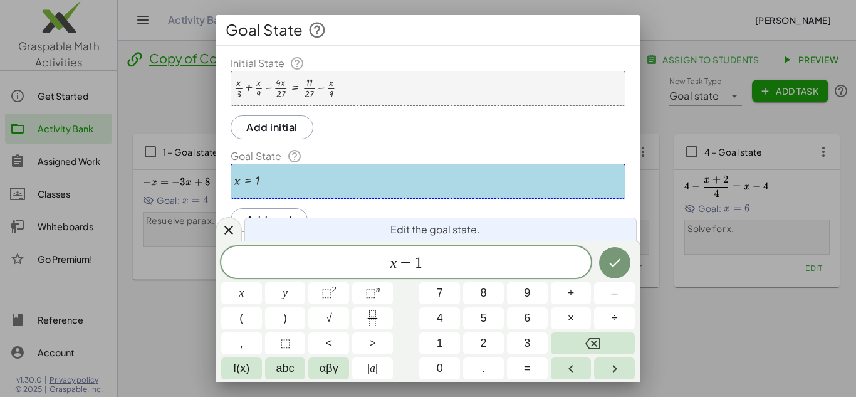
click at [432, 267] on span "x = 1 ​" at bounding box center [406, 263] width 370 height 18
click at [379, 96] on div "+ · x · 3 + · x · 9 − · 4 · x · 27 = + · 11 · 27 − · x · 9" at bounding box center [428, 88] width 395 height 35
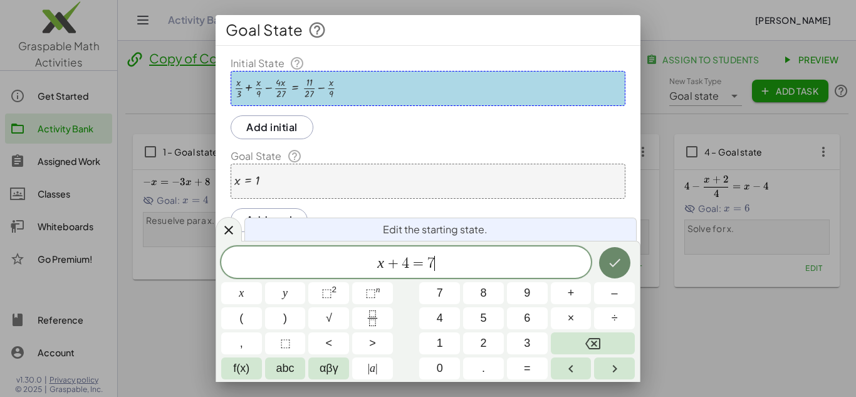
click at [621, 251] on button "Done" at bounding box center [614, 262] width 31 height 31
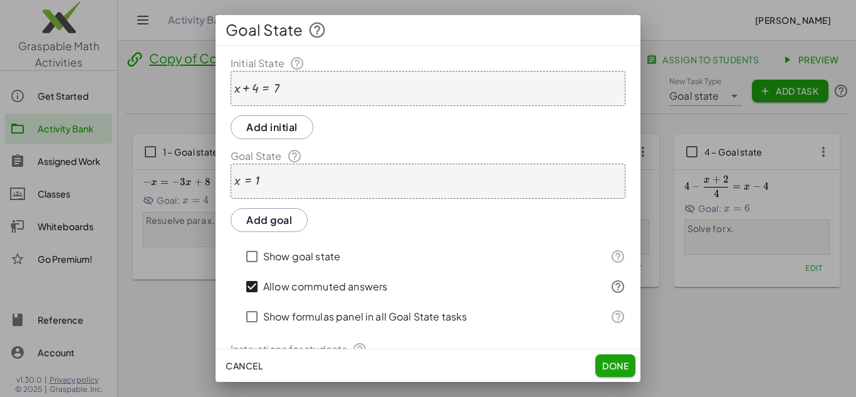
click at [283, 184] on div "x = 1" at bounding box center [428, 180] width 395 height 35
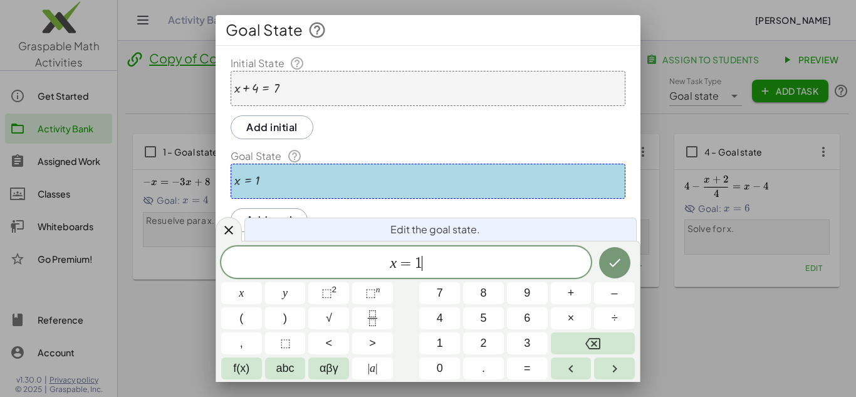
click at [443, 267] on span "x = 1 ​" at bounding box center [406, 263] width 370 height 18
click at [619, 256] on icon "Done" at bounding box center [614, 262] width 15 height 15
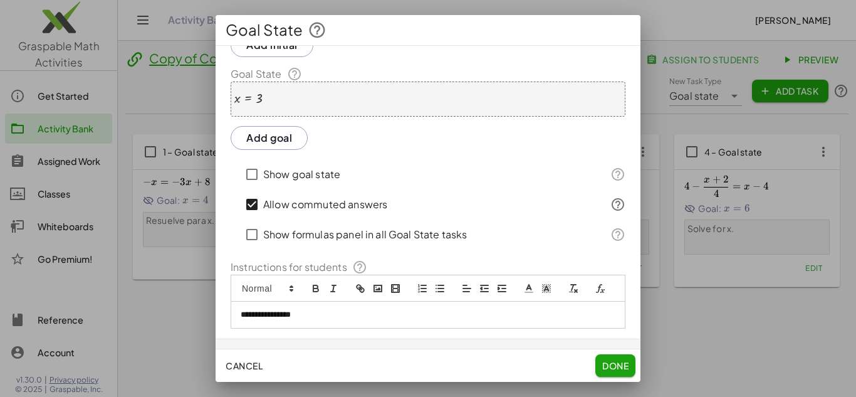
scroll to position [118, 0]
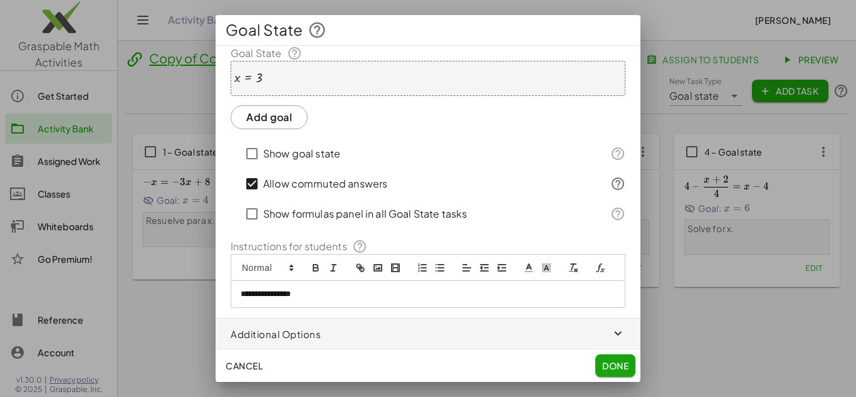
click at [613, 372] on button "Done" at bounding box center [615, 365] width 40 height 23
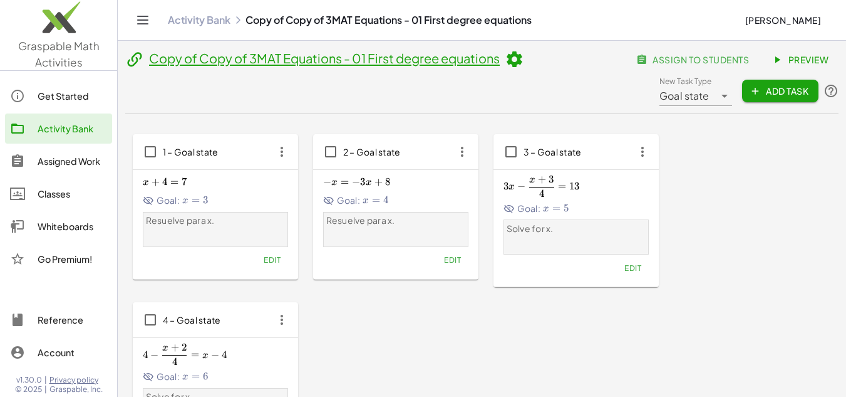
click at [396, 314] on div "1 – Goal state x + 4 = 7 x+4=7 x + 4 = 7 Goal: x = 3 x=3 x = 3 Resuelve para x.…" at bounding box center [482, 294] width 698 height 321
click at [633, 275] on button "Edit" at bounding box center [633, 268] width 32 height 18
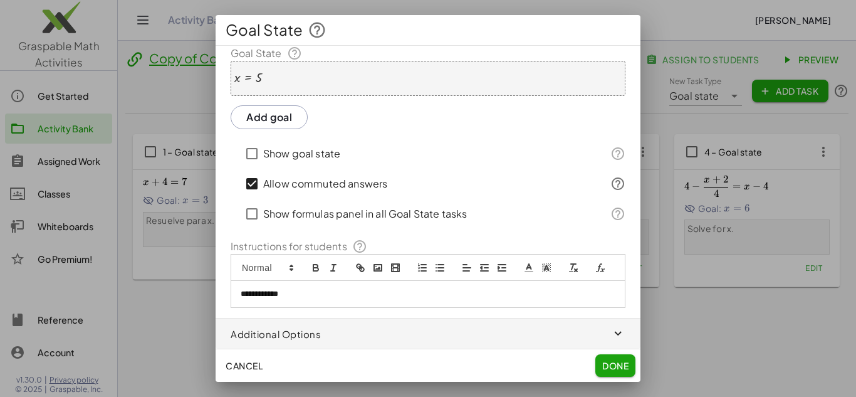
click at [286, 291] on p "**********" at bounding box center [423, 293] width 365 height 11
click at [287, 291] on p "**********" at bounding box center [423, 293] width 365 height 11
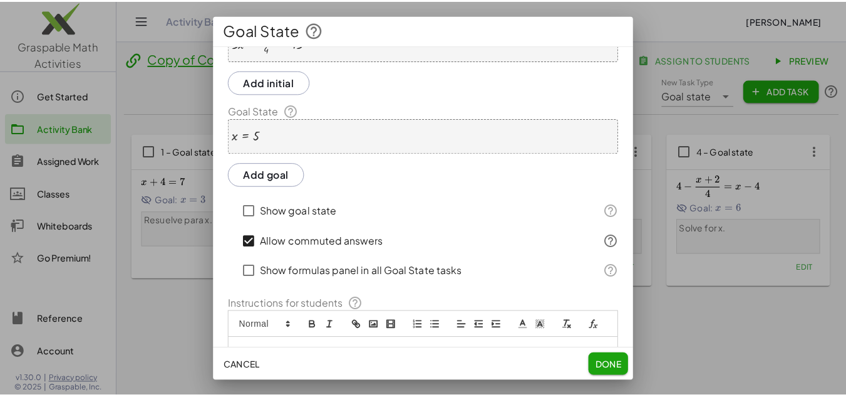
scroll to position [0, 0]
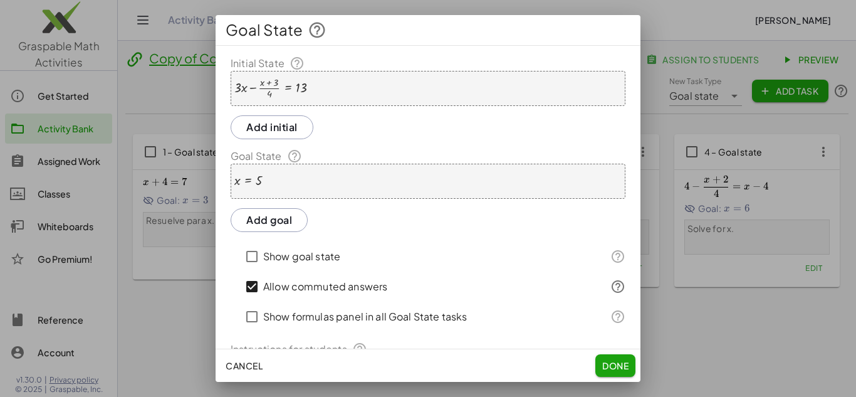
click at [308, 183] on div "x = 5" at bounding box center [428, 180] width 395 height 35
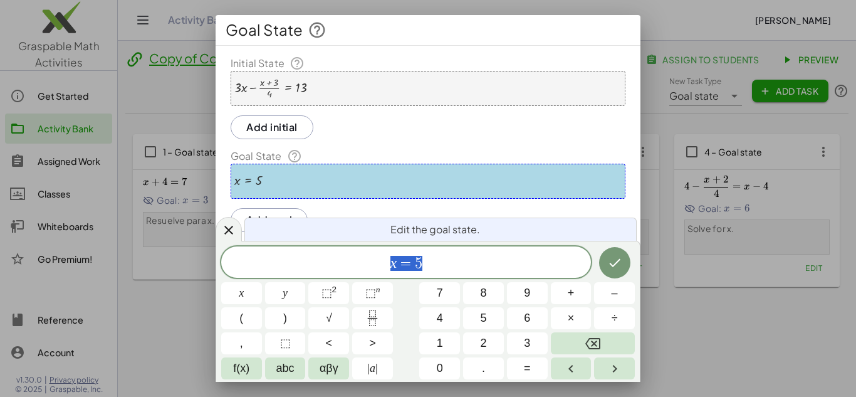
click at [302, 88] on div at bounding box center [270, 88] width 72 height 21
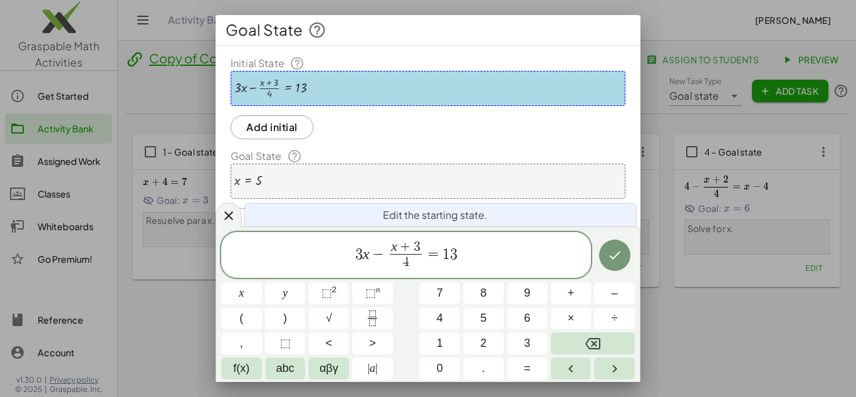
click at [418, 247] on span "3" at bounding box center [416, 247] width 7 height 14
click at [433, 262] on span "3 x − x ​ 4 ​ = 1 3" at bounding box center [406, 255] width 370 height 33
click at [408, 267] on span "4 ​" at bounding box center [405, 262] width 9 height 17
click at [448, 251] on span "3 x − x 2 ​ = 1 3 ​" at bounding box center [406, 255] width 370 height 33
drag, startPoint x: 460, startPoint y: 258, endPoint x: 356, endPoint y: 267, distance: 105.0
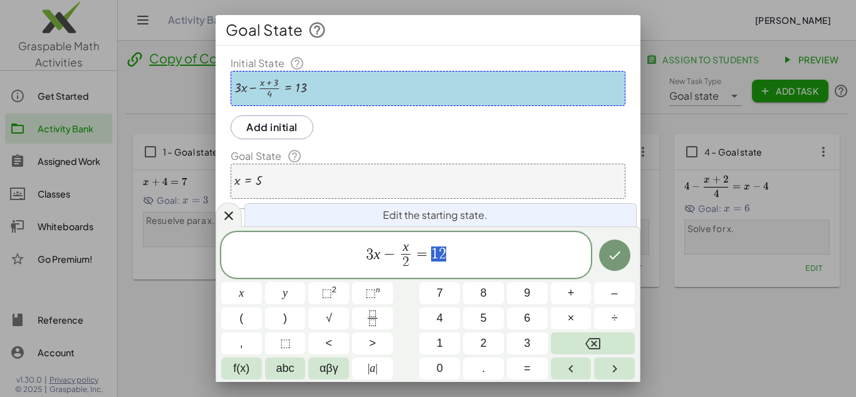
click at [356, 267] on span "3 x − x 2 ​ = 1 2" at bounding box center [406, 255] width 370 height 33
click at [375, 252] on var "x" at bounding box center [376, 253] width 7 height 16
click at [345, 173] on div "x = 5" at bounding box center [428, 180] width 395 height 35
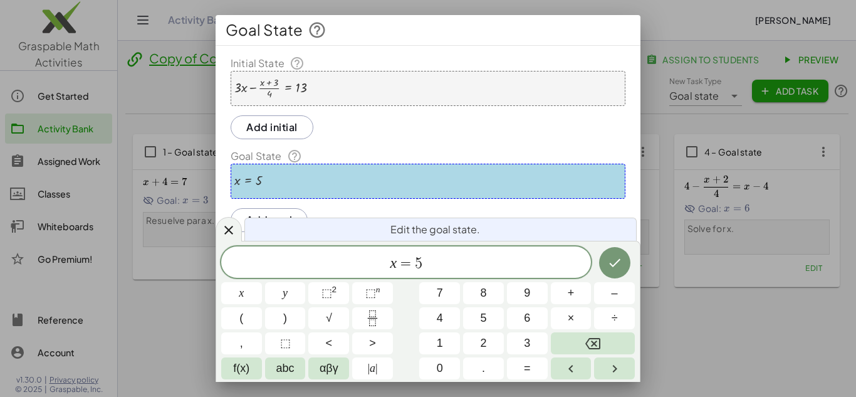
click at [319, 86] on div "+ · 3 · x − · ( + x + 3 ) · 4 = 13" at bounding box center [428, 88] width 395 height 35
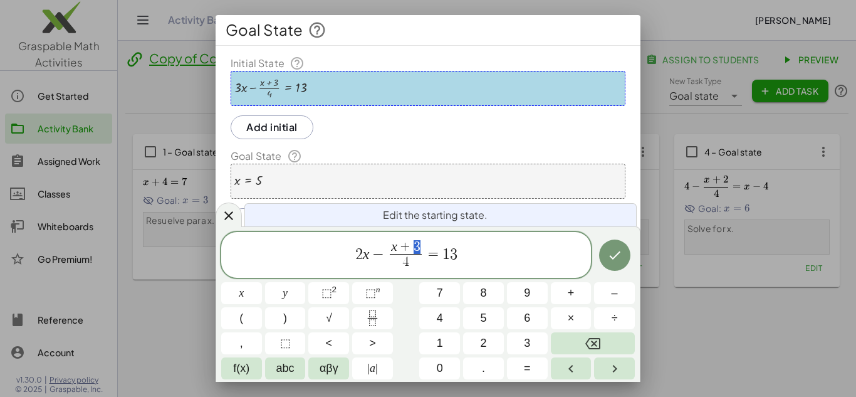
drag, startPoint x: 407, startPoint y: 246, endPoint x: 420, endPoint y: 249, distance: 13.7
click at [420, 249] on span "x + 3" at bounding box center [406, 248] width 32 height 14
click at [412, 266] on span "x 4 ​" at bounding box center [405, 256] width 15 height 31
click at [405, 264] on span "4" at bounding box center [405, 262] width 7 height 14
click at [452, 252] on span "2 x − x 2 ​ ​ = 1 3" at bounding box center [406, 255] width 370 height 33
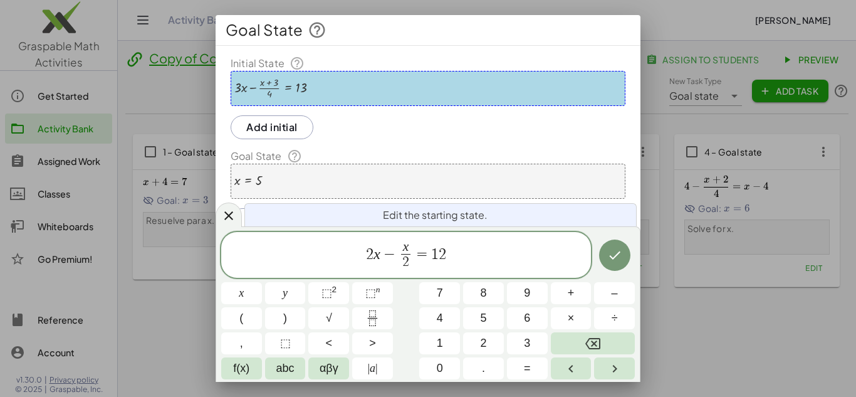
click at [610, 254] on icon "Done" at bounding box center [614, 254] width 15 height 15
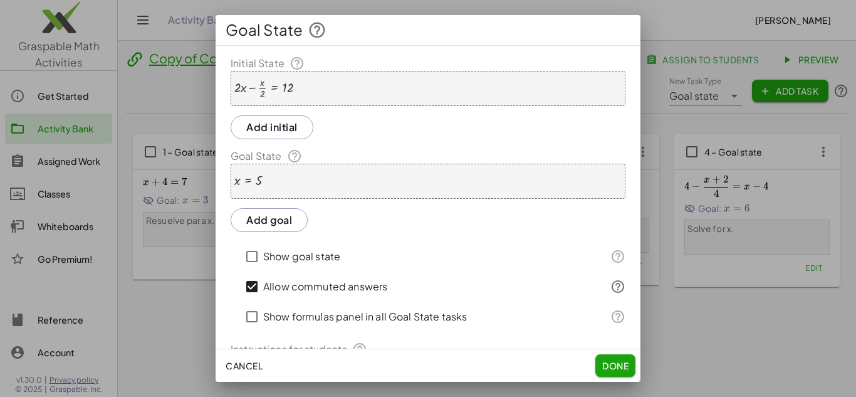
click at [328, 172] on div "x = 5" at bounding box center [428, 180] width 395 height 35
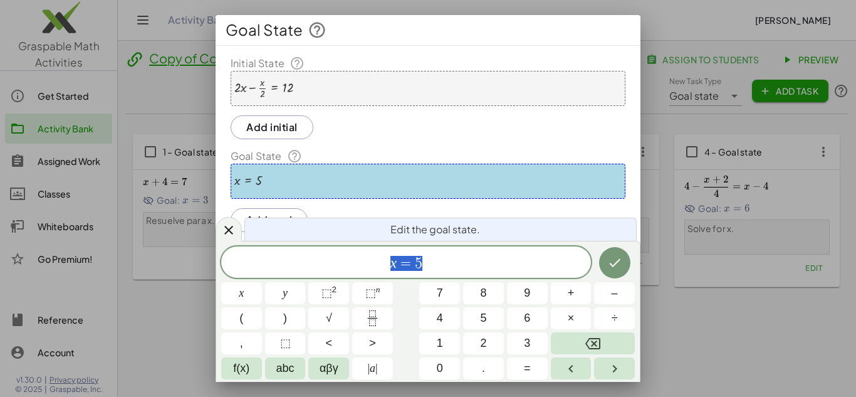
click at [333, 179] on div "x = 5" at bounding box center [428, 180] width 395 height 35
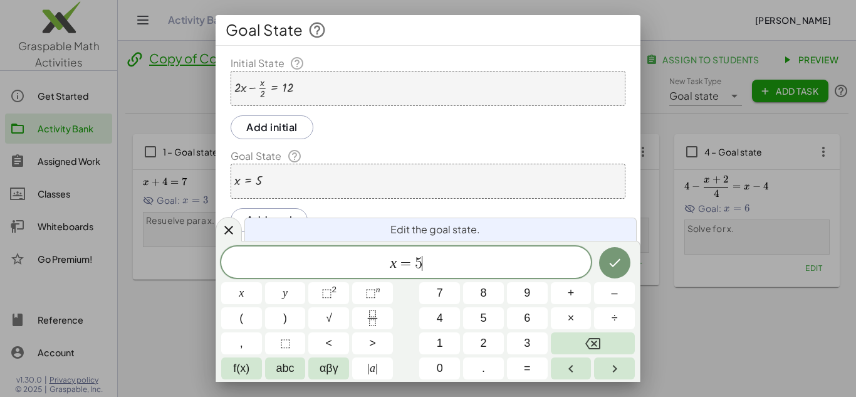
click at [439, 264] on span "x = 5 ​" at bounding box center [406, 263] width 370 height 18
click at [619, 254] on button "Done" at bounding box center [614, 262] width 31 height 31
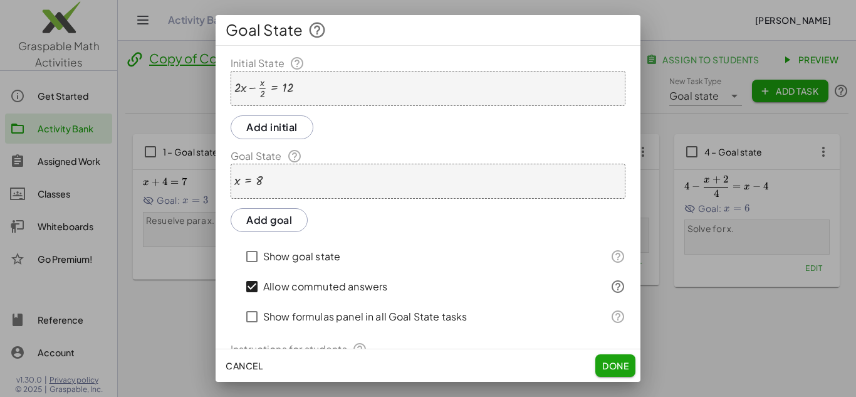
click at [597, 370] on button "Done" at bounding box center [615, 365] width 40 height 23
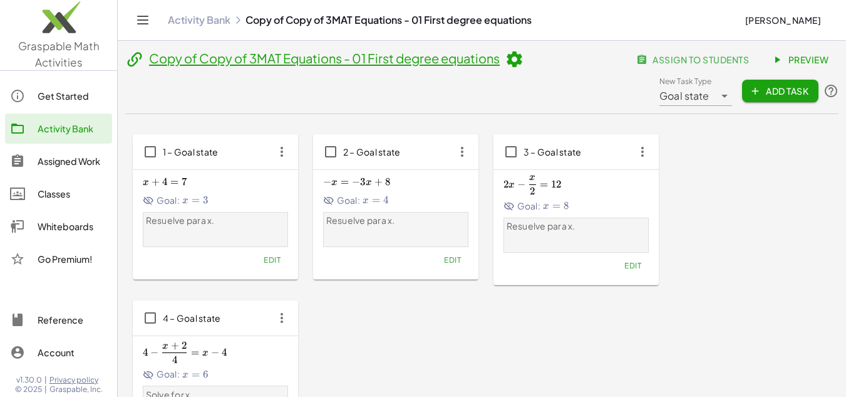
click at [521, 60] on icon at bounding box center [514, 59] width 19 height 19
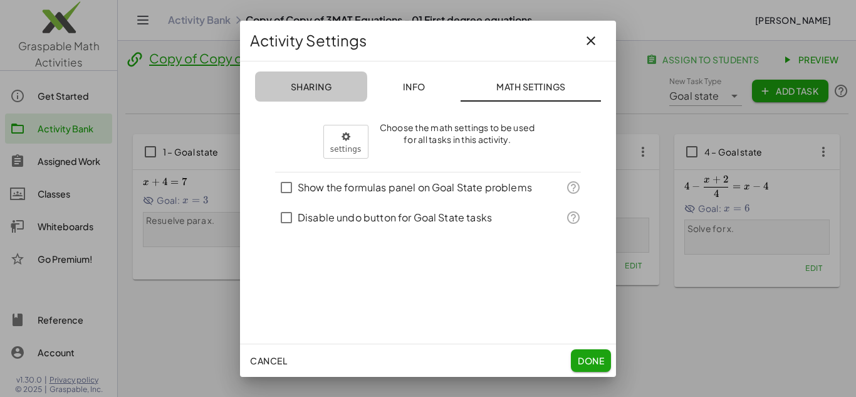
click at [303, 90] on span "Sharing" at bounding box center [310, 86] width 41 height 11
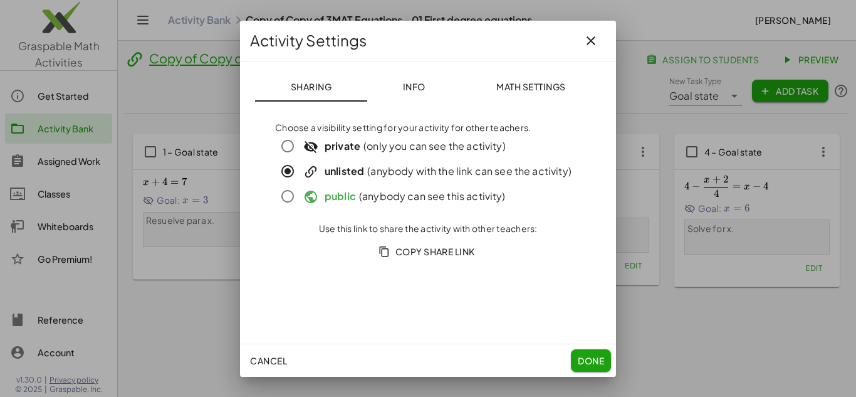
click at [411, 83] on span "Info" at bounding box center [413, 86] width 23 height 11
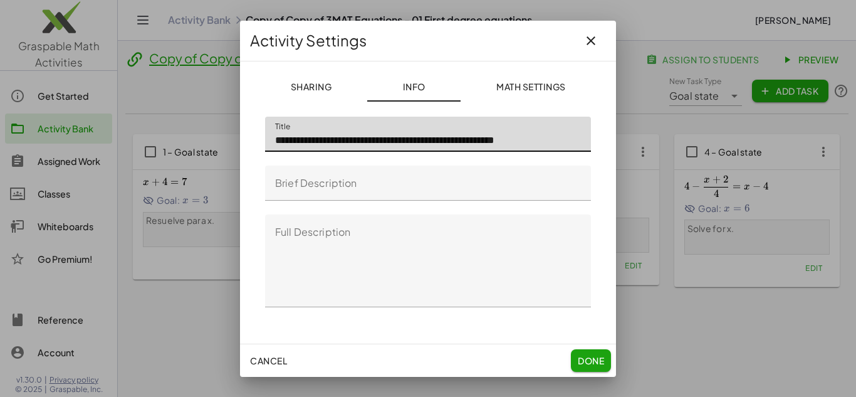
click at [371, 138] on input "**********" at bounding box center [428, 134] width 326 height 35
click at [536, 142] on input "**********" at bounding box center [428, 134] width 326 height 35
type input "**********"
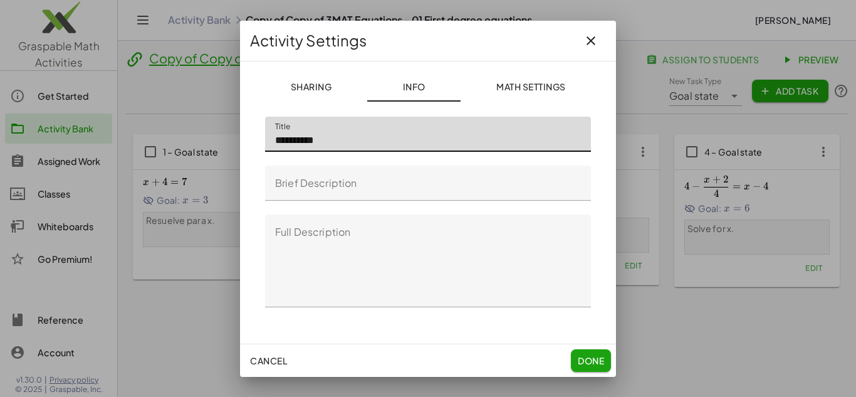
click at [584, 358] on span "Done" at bounding box center [591, 360] width 26 height 11
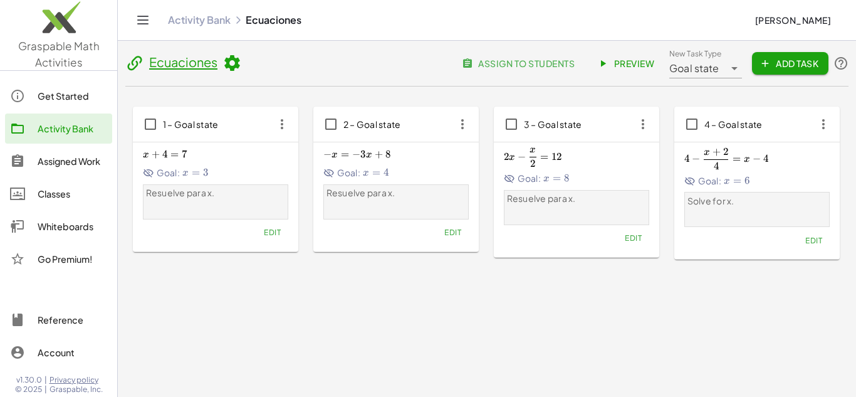
click at [234, 66] on icon at bounding box center [231, 63] width 19 height 19
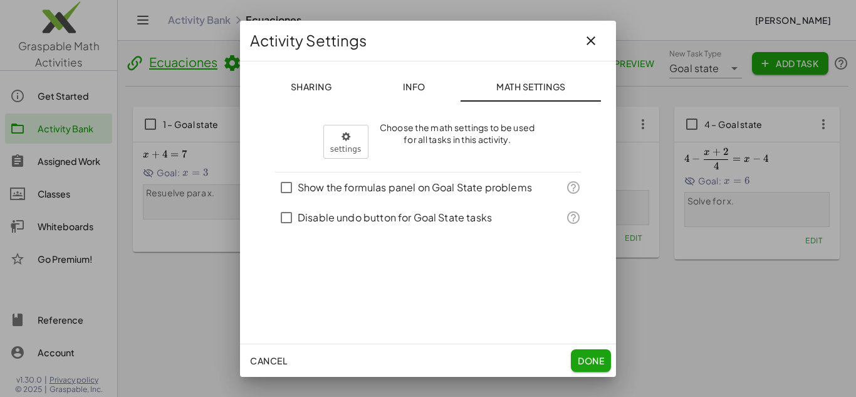
click at [460, 76] on button "Sharing" at bounding box center [530, 86] width 140 height 30
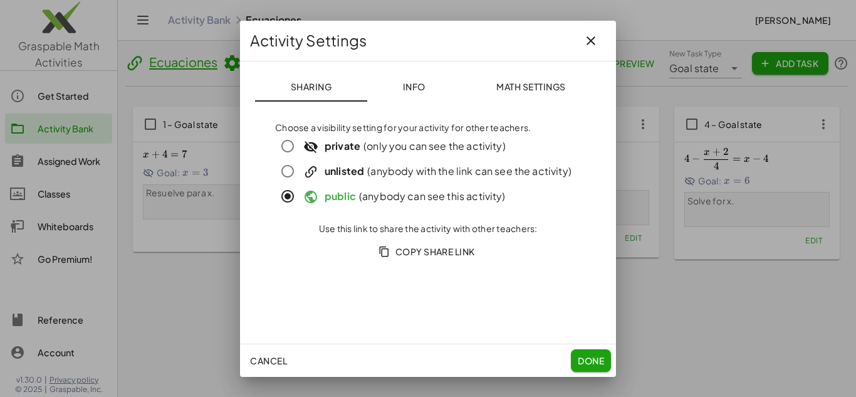
click at [454, 252] on span "Copy Share Link" at bounding box center [428, 251] width 94 height 11
click at [428, 81] on button "Info" at bounding box center [413, 86] width 93 height 30
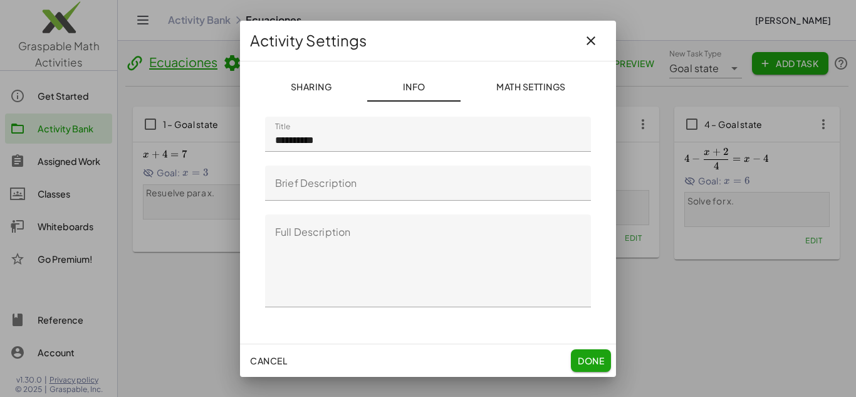
click at [512, 90] on span "Math Settings" at bounding box center [531, 86] width 70 height 11
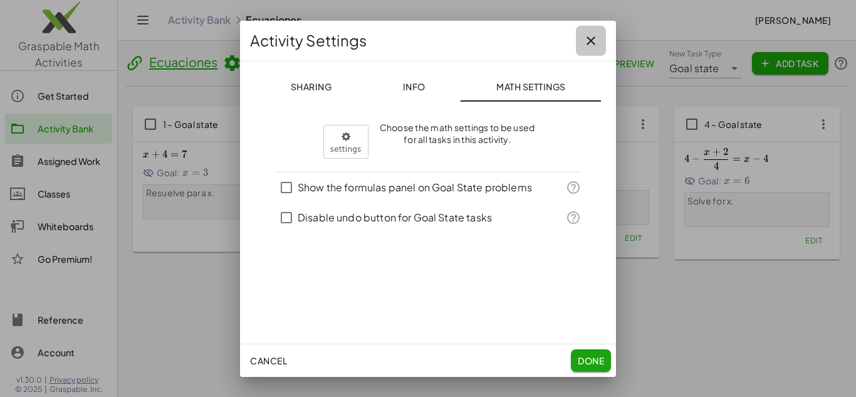
click at [586, 48] on icon "button" at bounding box center [590, 40] width 15 height 15
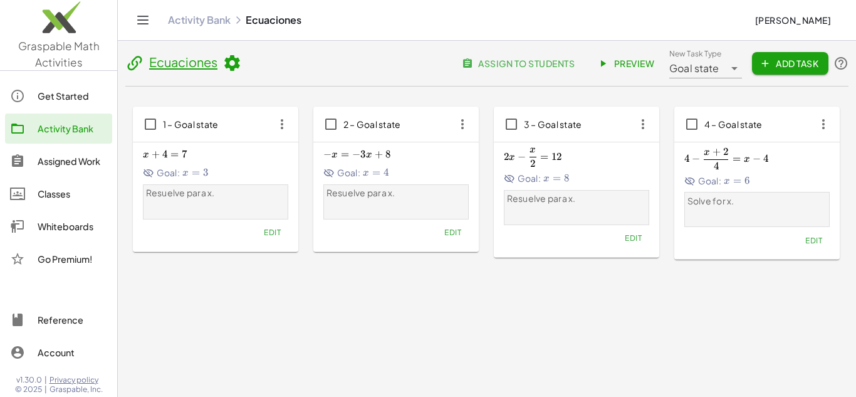
click at [732, 70] on icon at bounding box center [734, 68] width 15 height 15
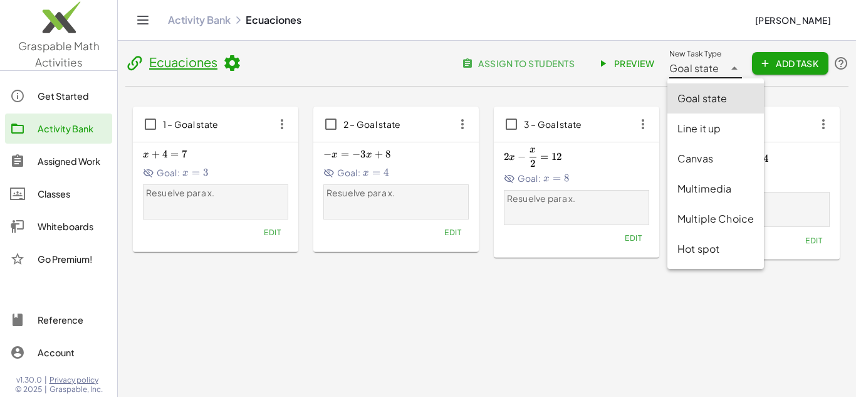
click at [635, 90] on div "1 – Goal state x + 4 = 7 x+4=7 x + 4 = 7 Goal: x = 3 x=3 x = 3 Resuelve para x.…" at bounding box center [486, 182] width 723 height 193
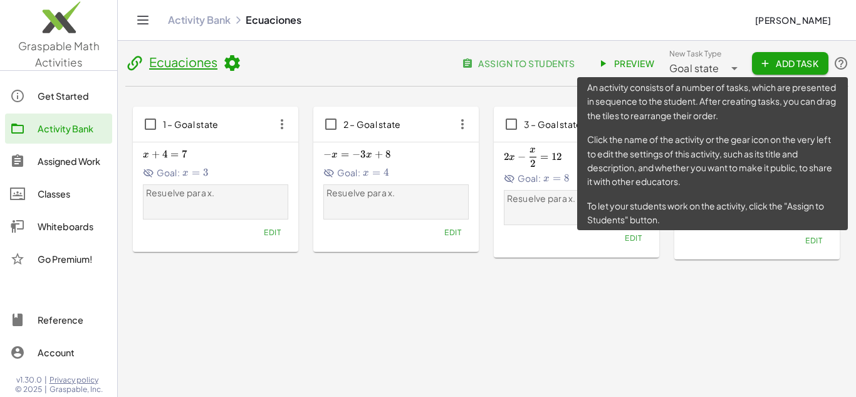
click at [839, 62] on icon at bounding box center [840, 63] width 15 height 15
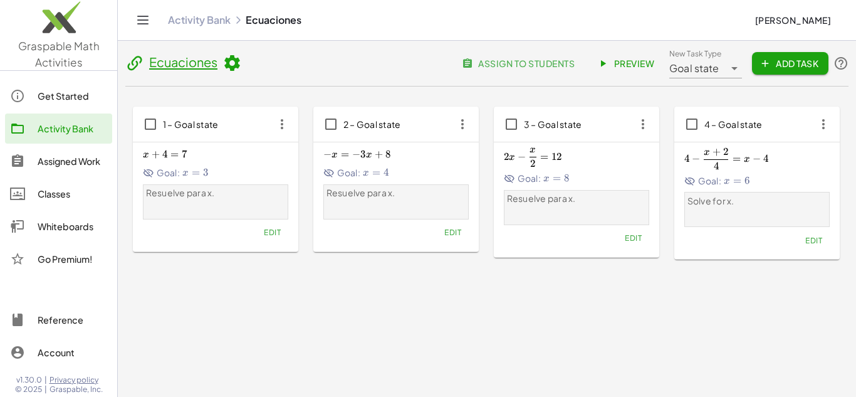
click at [304, 70] on header "Ecuaciones assign to students Preview New Task Type Goal state ********* New Ta…" at bounding box center [486, 67] width 723 height 38
click at [70, 123] on div "Activity Bank" at bounding box center [73, 128] width 70 height 15
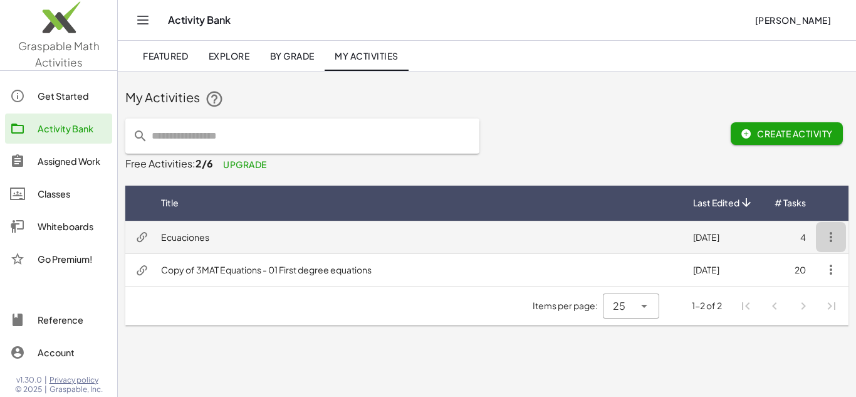
click at [836, 236] on icon "button" at bounding box center [830, 236] width 15 height 15
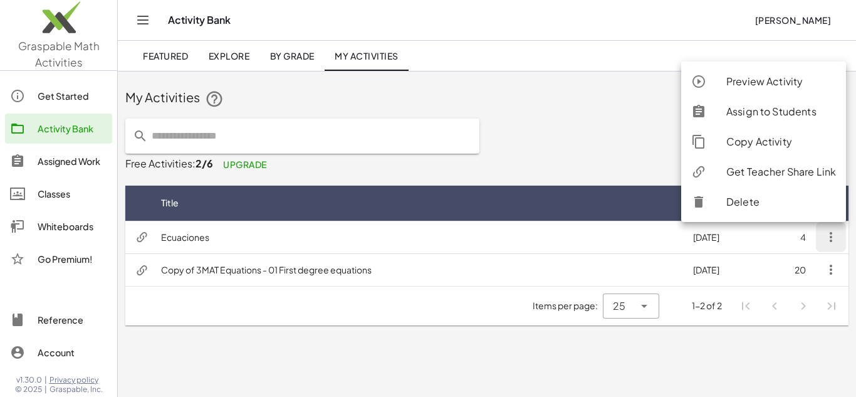
click at [621, 159] on div at bounding box center [663, 136] width 118 height 50
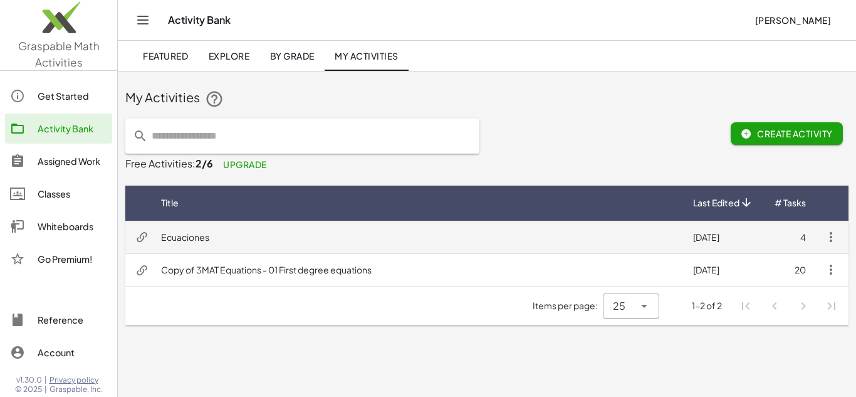
click at [826, 239] on icon "button" at bounding box center [830, 236] width 15 height 15
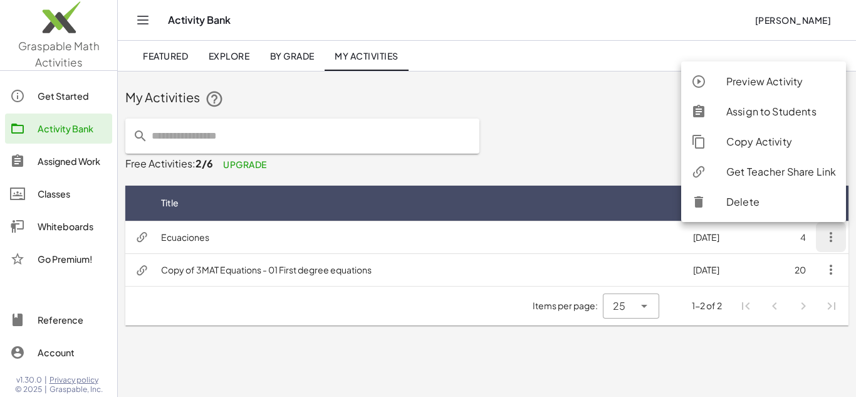
click at [754, 117] on div "Assign to Students" at bounding box center [781, 111] width 110 height 15
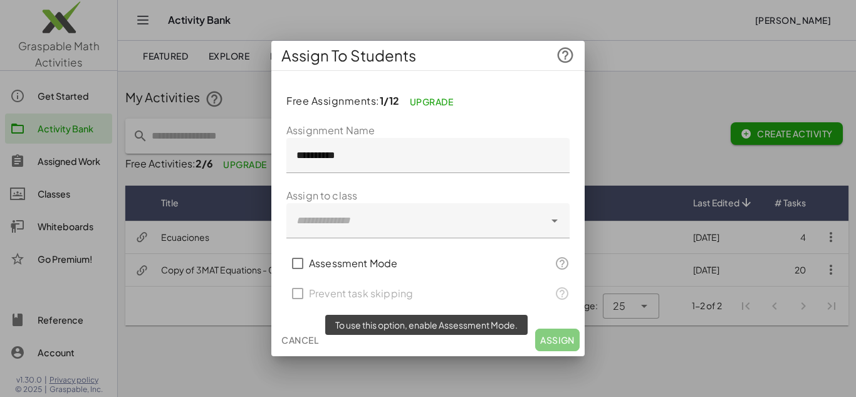
click at [309, 296] on div "Prevent task skipping" at bounding box center [427, 293] width 283 height 30
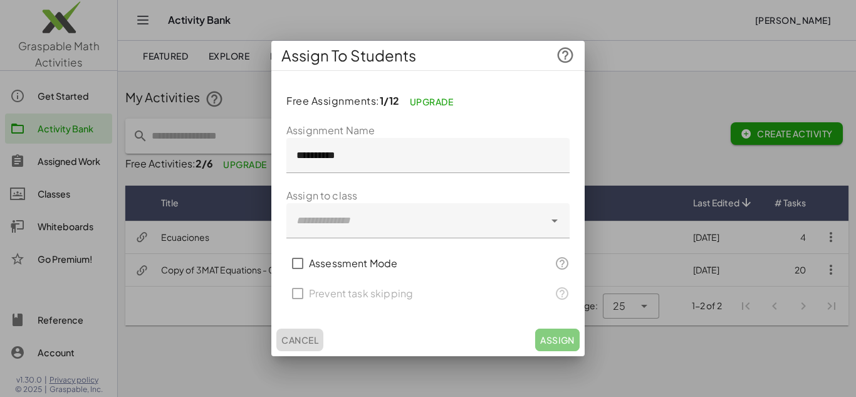
click at [296, 347] on button "Cancel" at bounding box center [299, 339] width 47 height 23
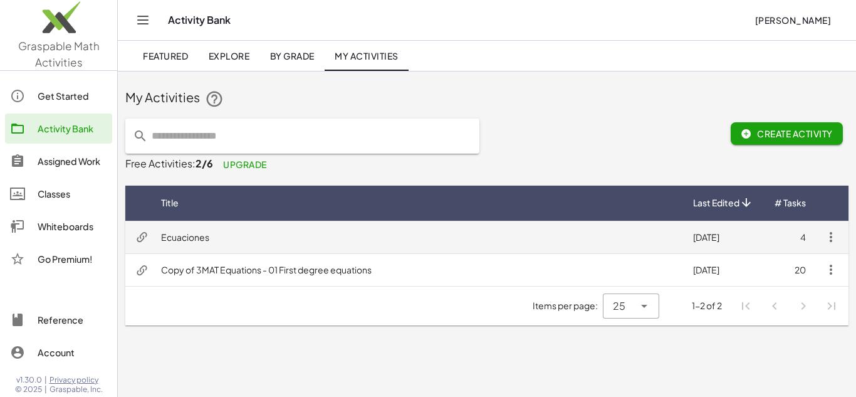
click at [173, 229] on td "Ecuaciones" at bounding box center [417, 236] width 532 height 33
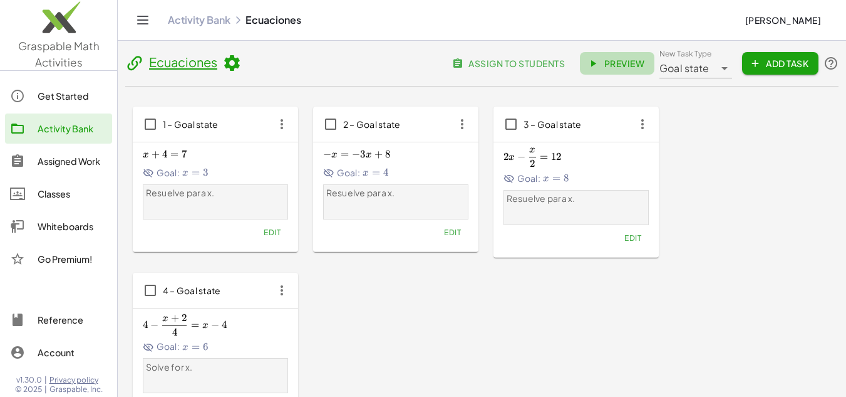
click at [593, 61] on icon at bounding box center [593, 63] width 11 height 11
click at [271, 231] on span "Edit" at bounding box center [272, 231] width 17 height 9
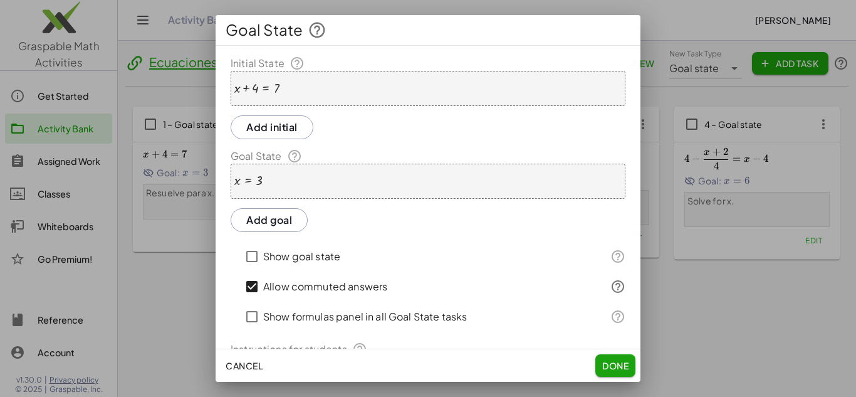
click at [281, 118] on button "Add initial" at bounding box center [272, 127] width 83 height 24
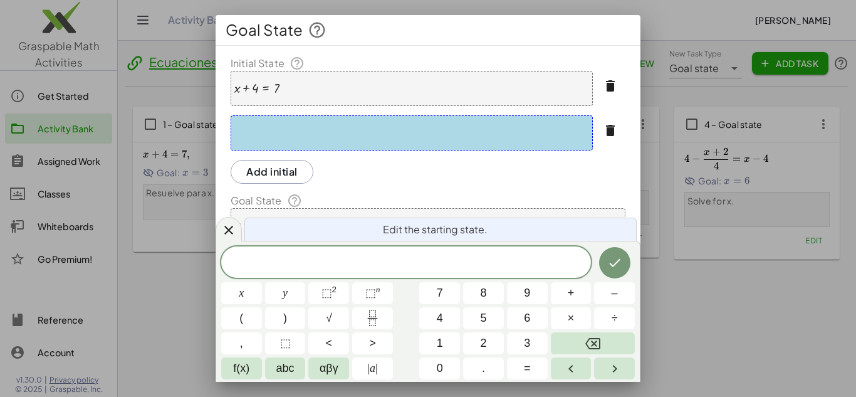
click at [336, 128] on div at bounding box center [412, 132] width 362 height 35
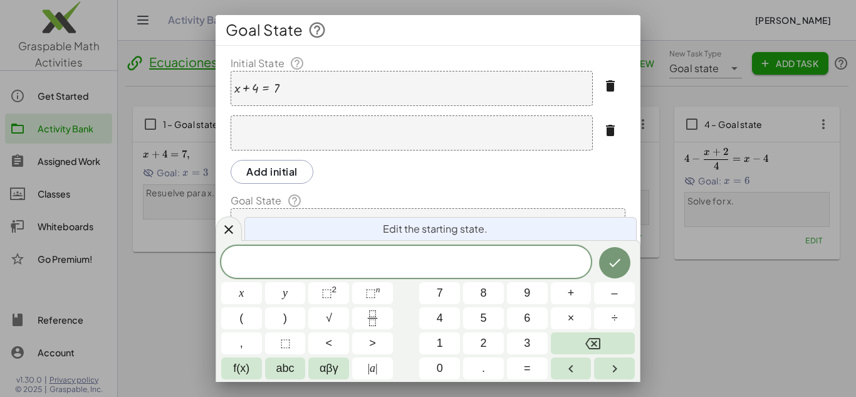
click at [283, 86] on div "+ x + 4 = 7" at bounding box center [412, 88] width 362 height 35
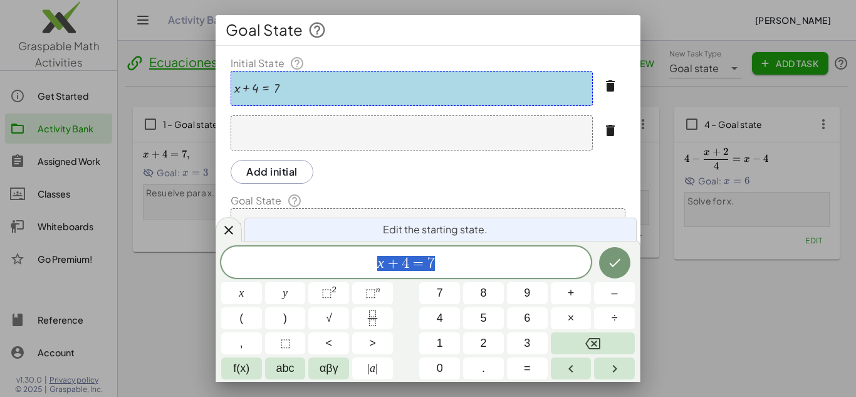
drag, startPoint x: 448, startPoint y: 263, endPoint x: 347, endPoint y: 257, distance: 101.0
click at [347, 257] on span "x + 4 = 7" at bounding box center [406, 263] width 370 height 18
click at [349, 140] on div at bounding box center [412, 132] width 362 height 35
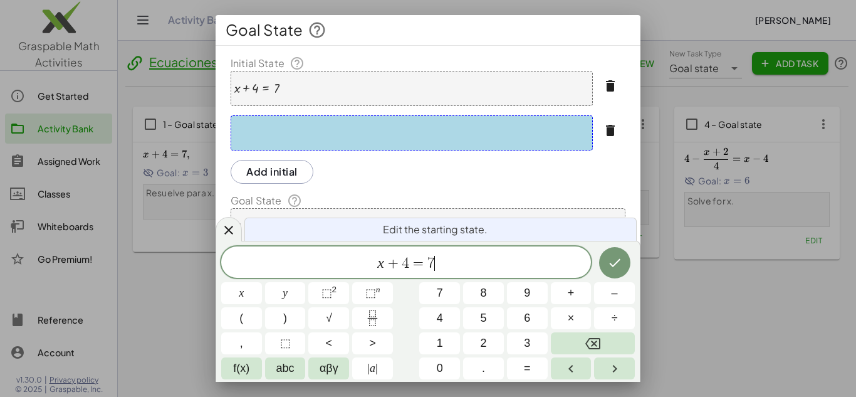
click at [440, 262] on span "x + 4 = 7 ​" at bounding box center [406, 263] width 370 height 18
drag, startPoint x: 408, startPoint y: 266, endPoint x: 390, endPoint y: 262, distance: 18.4
click at [458, 260] on span "x = 7 ​" at bounding box center [406, 263] width 370 height 18
click at [616, 265] on icon "Done" at bounding box center [614, 262] width 15 height 15
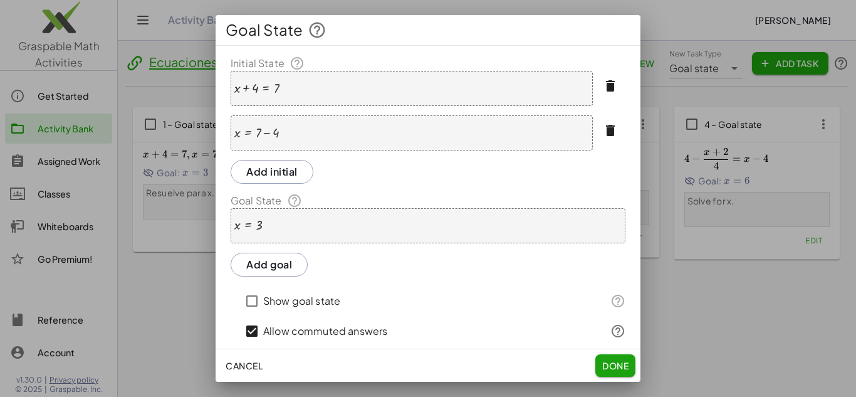
click at [280, 162] on button "Add initial" at bounding box center [272, 172] width 83 height 24
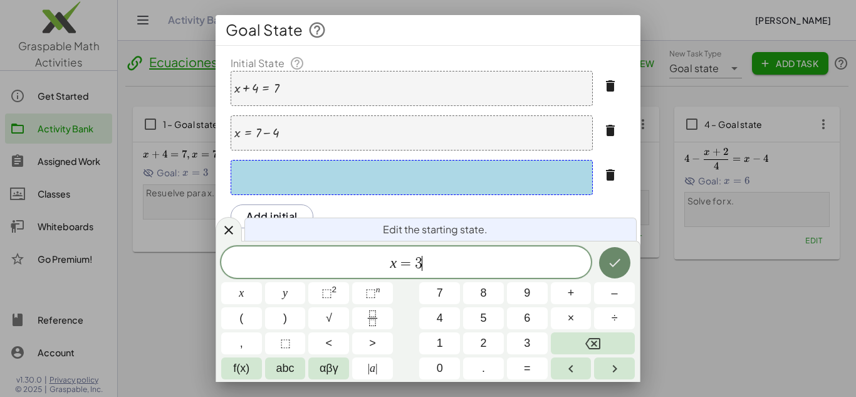
click at [619, 263] on icon "Done" at bounding box center [614, 262] width 15 height 15
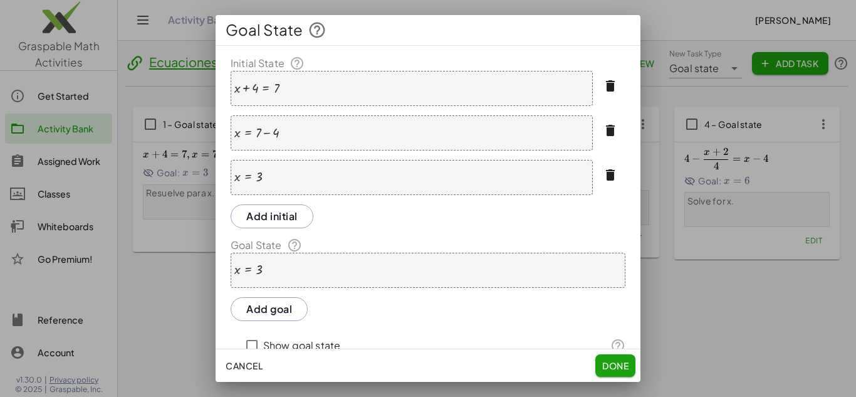
click at [623, 366] on span "Done" at bounding box center [615, 365] width 26 height 11
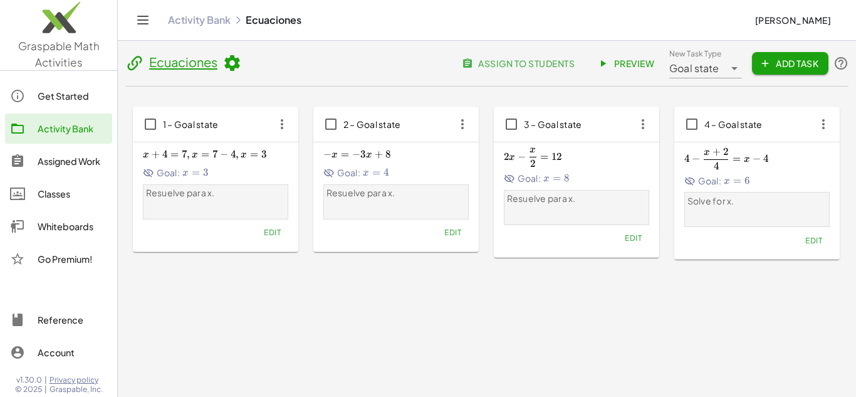
click at [646, 60] on span "Preview" at bounding box center [626, 63] width 54 height 11
click at [276, 126] on icon "button" at bounding box center [282, 124] width 23 height 23
click at [265, 231] on span "Edit" at bounding box center [272, 231] width 17 height 9
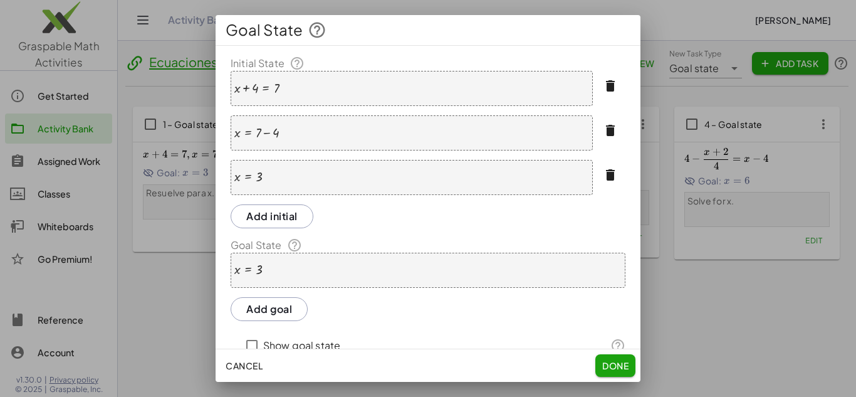
click at [603, 134] on icon "button" at bounding box center [610, 130] width 15 height 15
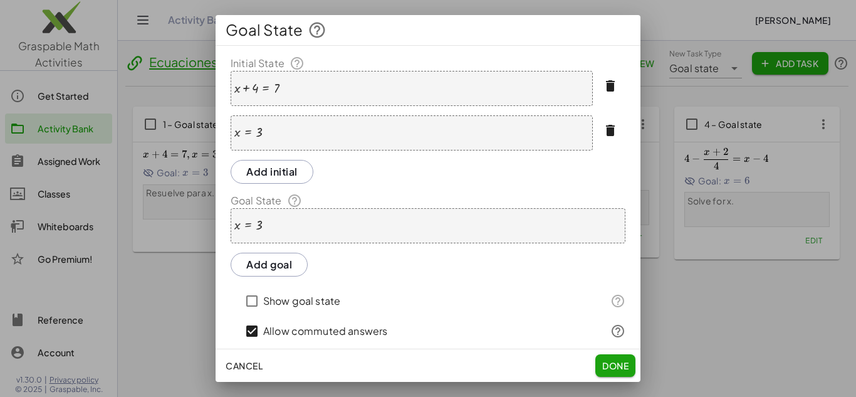
click at [603, 134] on icon "button" at bounding box center [610, 130] width 15 height 15
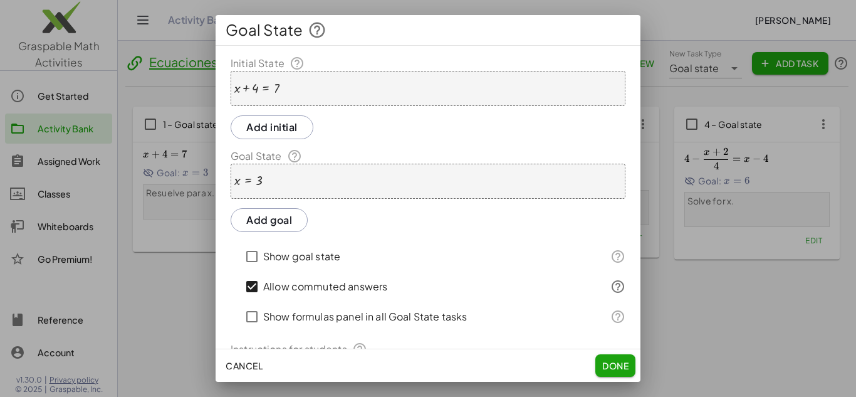
click at [304, 177] on div "x = 3" at bounding box center [428, 180] width 395 height 35
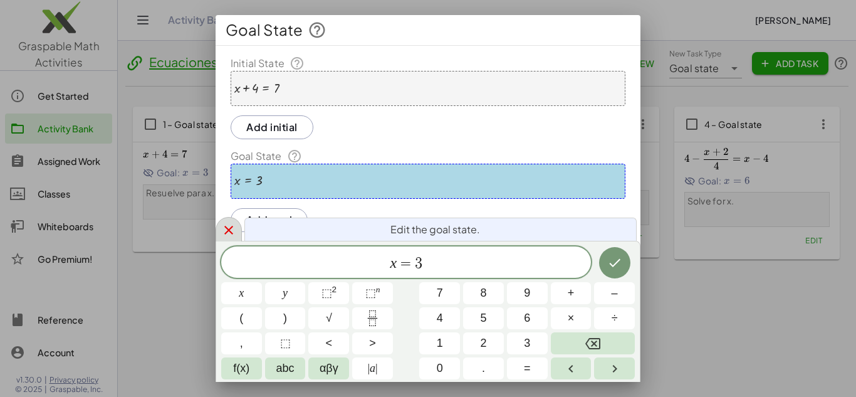
click at [223, 231] on icon at bounding box center [228, 229] width 15 height 15
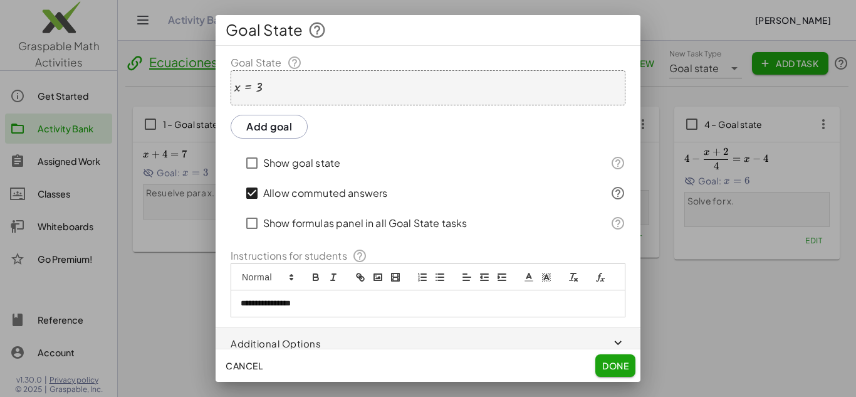
scroll to position [118, 0]
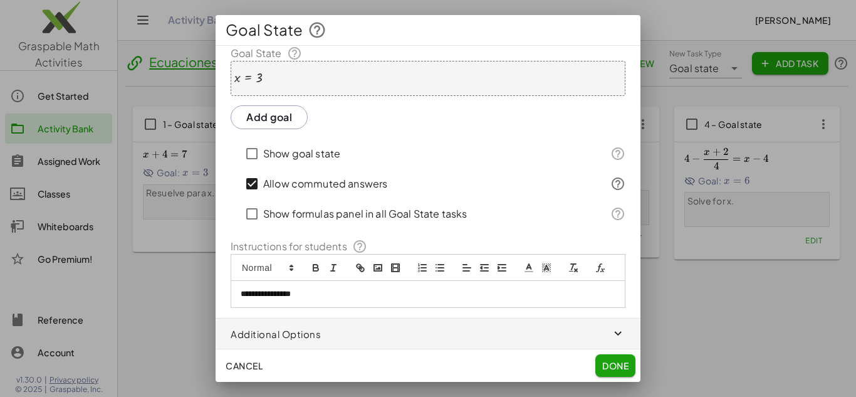
click at [611, 335] on icon "button" at bounding box center [618, 333] width 14 height 14
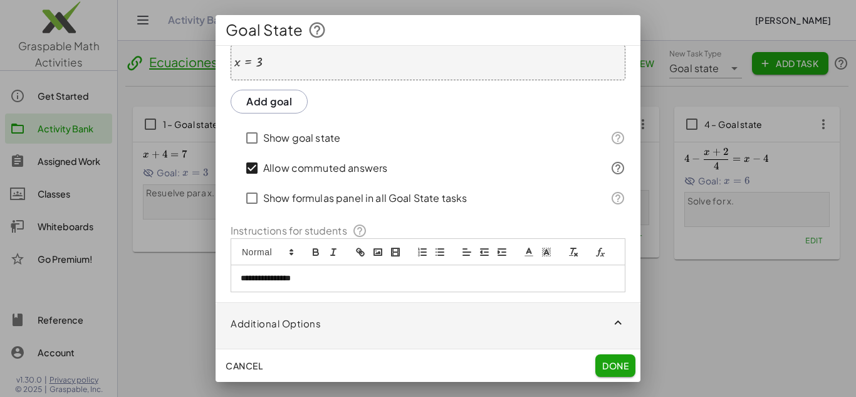
scroll to position [174, 0]
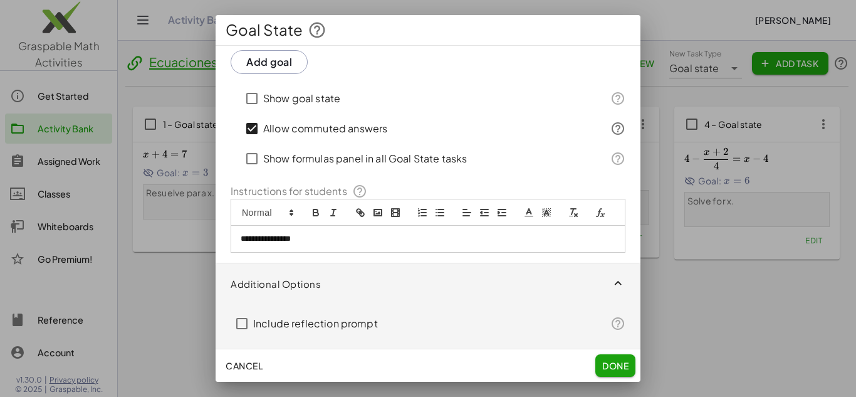
click at [616, 359] on button "Done" at bounding box center [615, 365] width 40 height 23
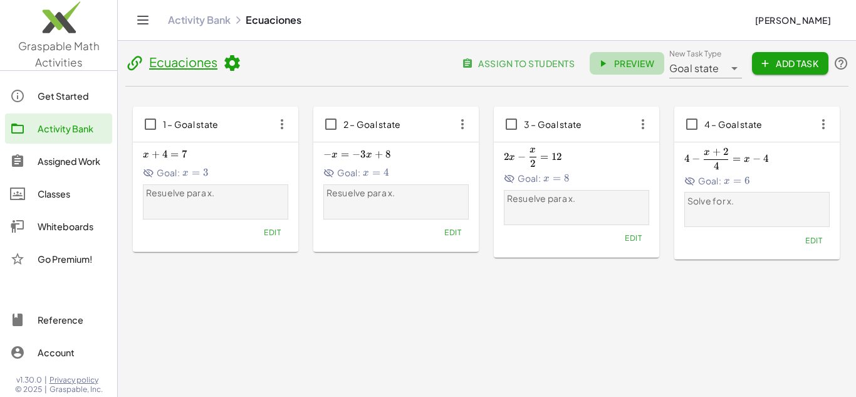
click at [624, 61] on span "Preview" at bounding box center [626, 63] width 54 height 11
click at [279, 127] on icon "button" at bounding box center [282, 124] width 23 height 23
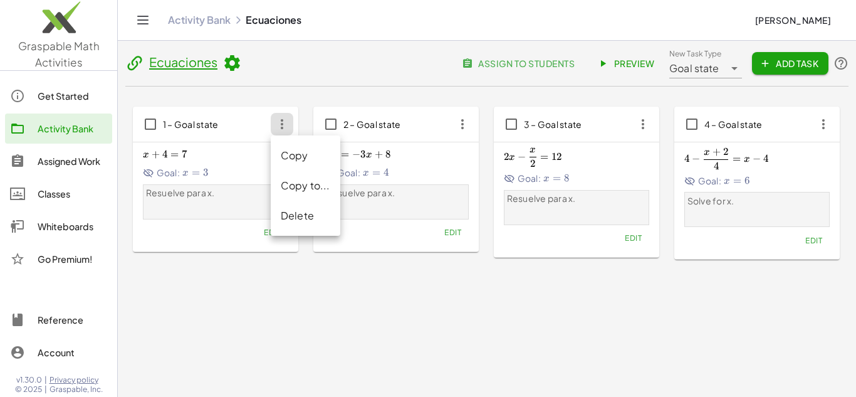
click at [300, 218] on div "Delete" at bounding box center [305, 215] width 49 height 15
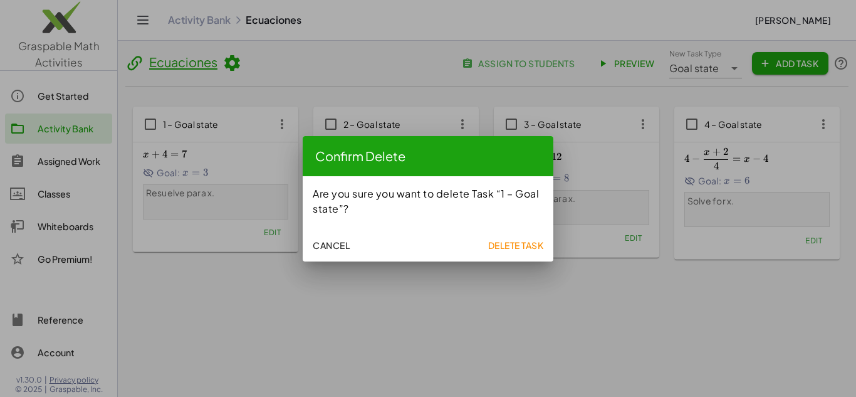
click at [313, 252] on button "Cancel" at bounding box center [331, 245] width 47 height 23
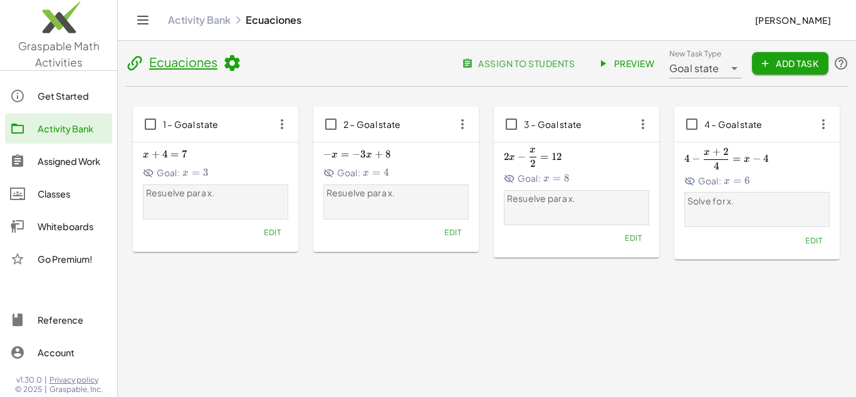
click at [291, 229] on div "x + 4 = 7 x+4=7 x + 4 = 7 Goal: x = 3 x=3 x = 3 Resuelve para x. Edit" at bounding box center [215, 196] width 165 height 109
click at [279, 232] on span "Edit" at bounding box center [272, 231] width 17 height 9
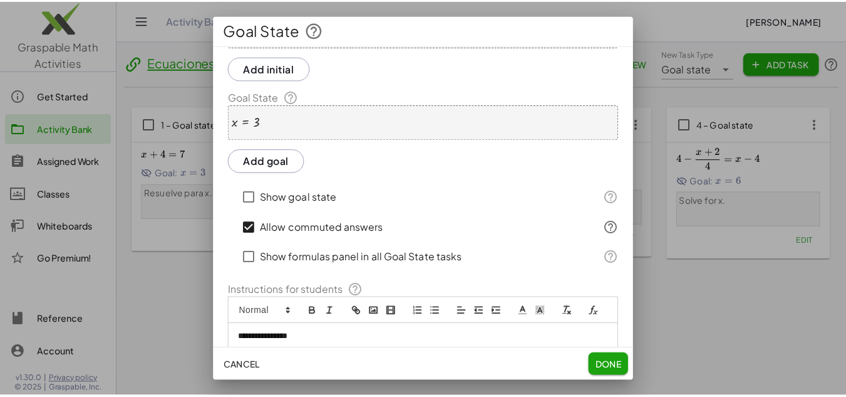
scroll to position [0, 0]
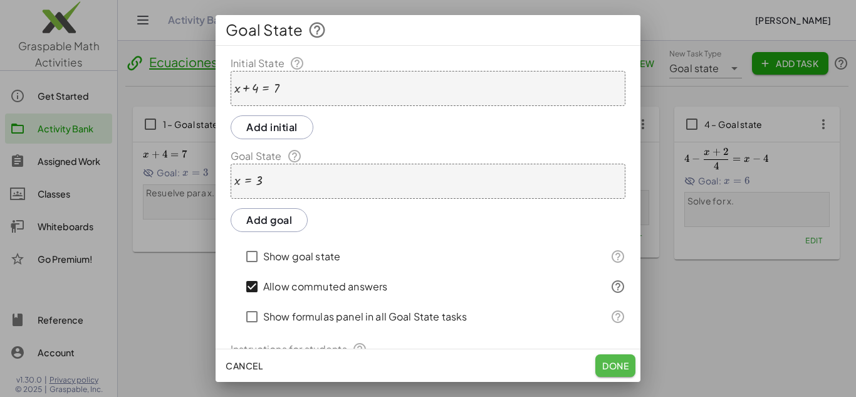
click at [598, 360] on button "Done" at bounding box center [615, 365] width 40 height 23
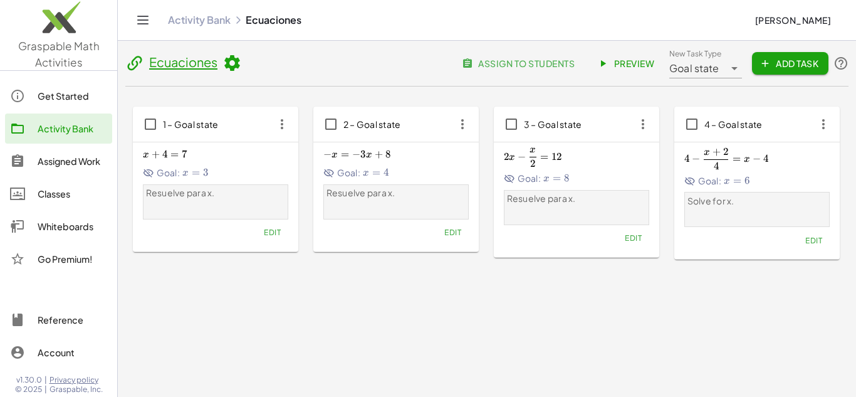
click at [189, 154] on span "x + 4 = 7 x+4=7 x + 4 = 7" at bounding box center [215, 154] width 145 height 13
click at [280, 130] on icon "button" at bounding box center [282, 124] width 23 height 23
click at [619, 67] on span "Preview" at bounding box center [626, 63] width 54 height 11
click at [80, 94] on div "Get Started" at bounding box center [73, 95] width 70 height 15
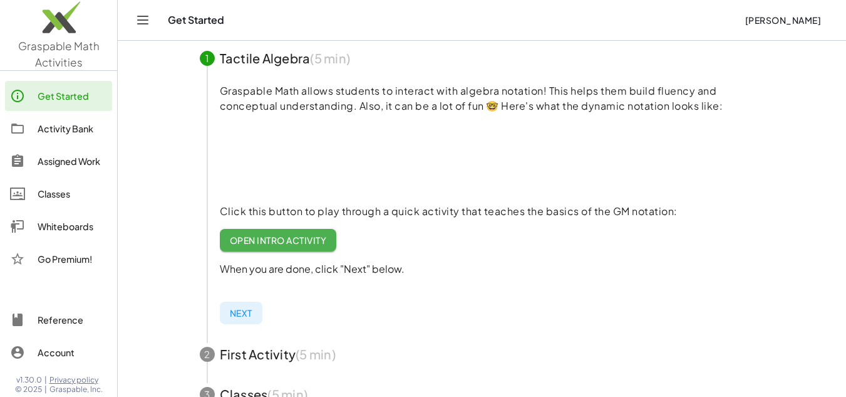
scroll to position [125, 0]
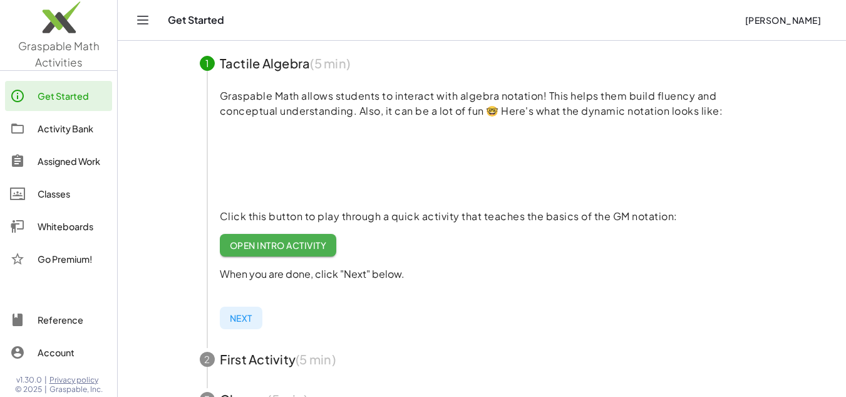
click at [56, 122] on div "Activity Bank" at bounding box center [73, 128] width 70 height 15
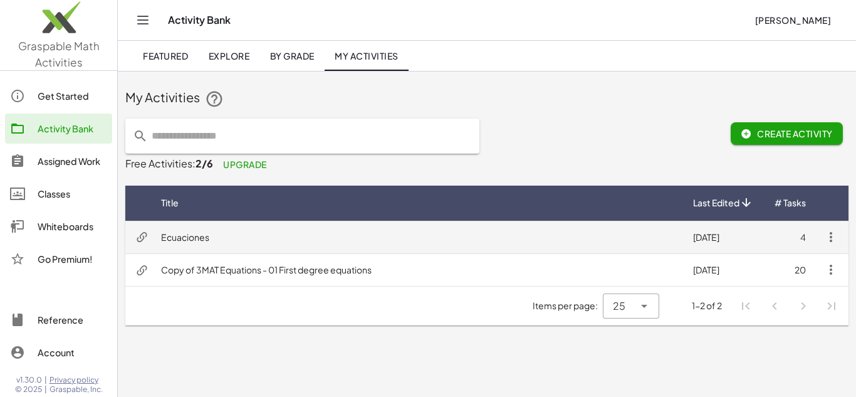
click at [194, 234] on td "Ecuaciones" at bounding box center [417, 236] width 532 height 33
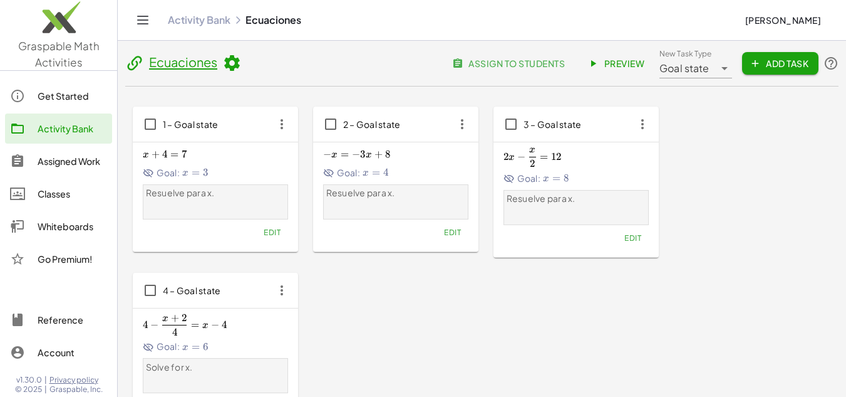
click at [180, 157] on span "4 =" at bounding box center [171, 154] width 19 height 13
click at [272, 226] on button "Edit" at bounding box center [272, 233] width 32 height 18
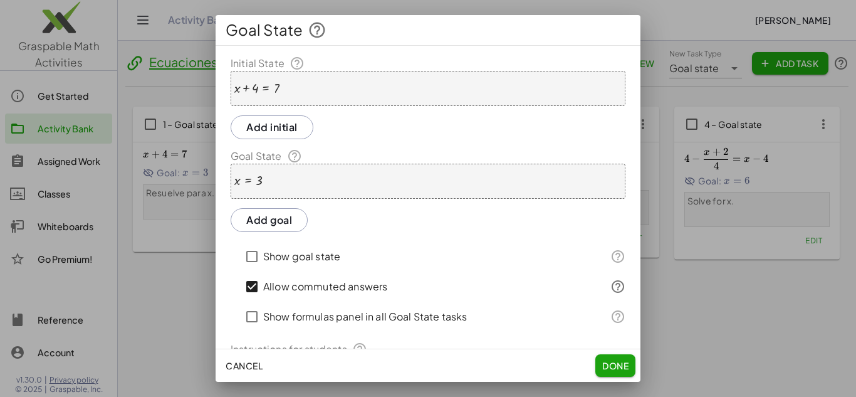
click at [615, 368] on span "Done" at bounding box center [615, 365] width 26 height 11
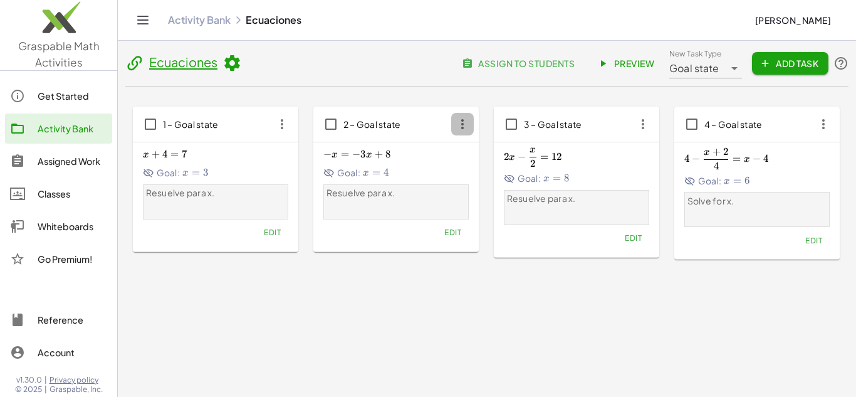
click at [469, 121] on icon "button" at bounding box center [462, 124] width 23 height 23
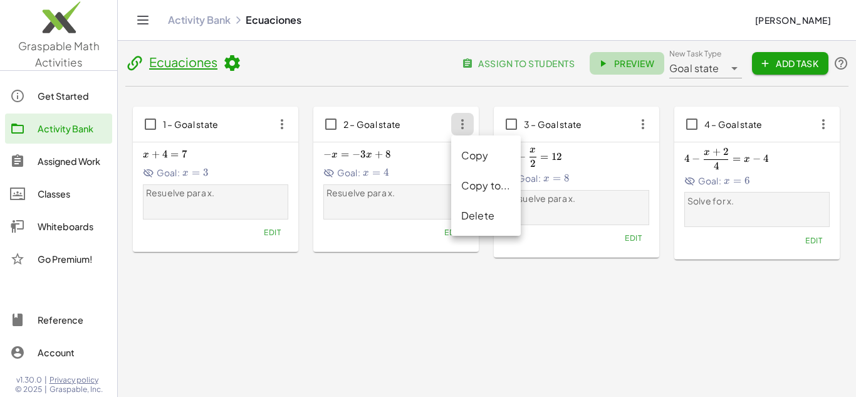
click at [628, 58] on span "Preview" at bounding box center [626, 63] width 54 height 11
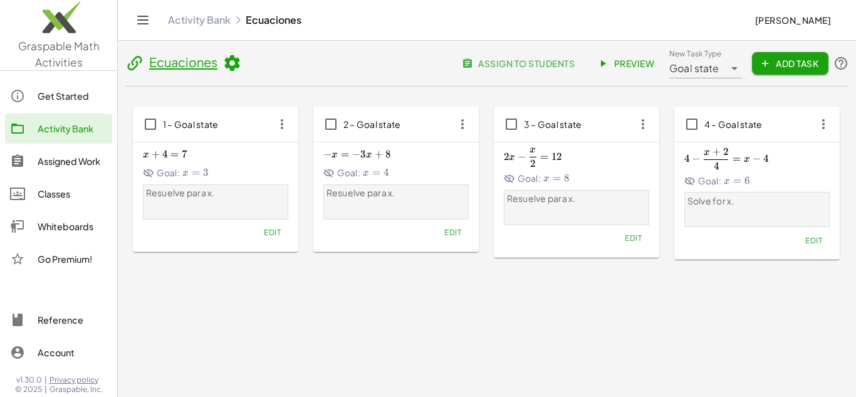
click at [554, 153] on span "12" at bounding box center [556, 156] width 11 height 13
click at [633, 236] on span "Edit" at bounding box center [633, 237] width 17 height 9
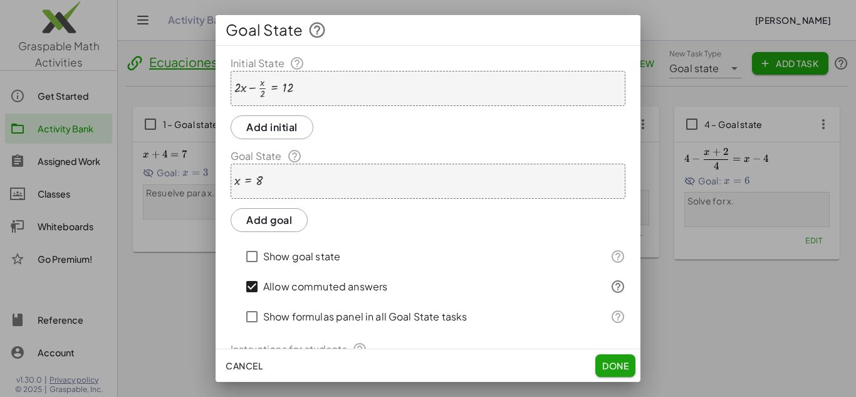
click at [661, 356] on div at bounding box center [428, 198] width 856 height 397
click at [616, 363] on span "Done" at bounding box center [615, 365] width 26 height 11
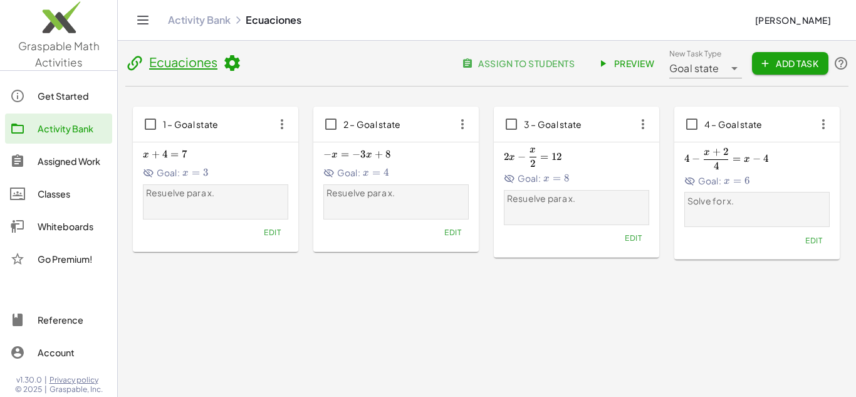
click at [643, 67] on span "Preview" at bounding box center [626, 63] width 54 height 11
click at [87, 100] on div "Get Started" at bounding box center [73, 95] width 70 height 15
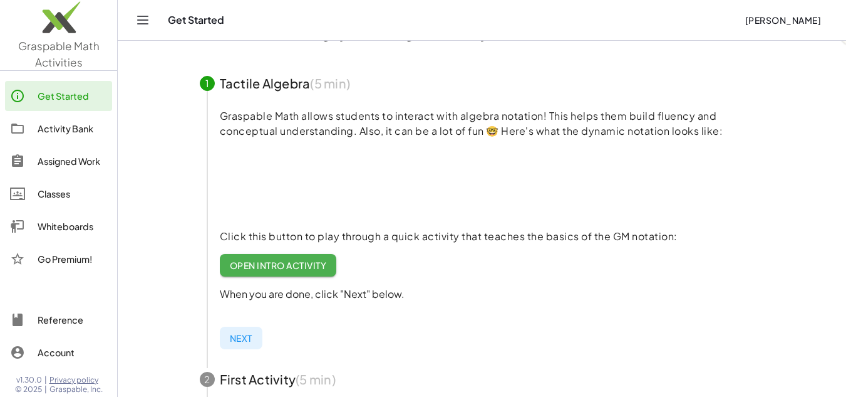
scroll to position [125, 0]
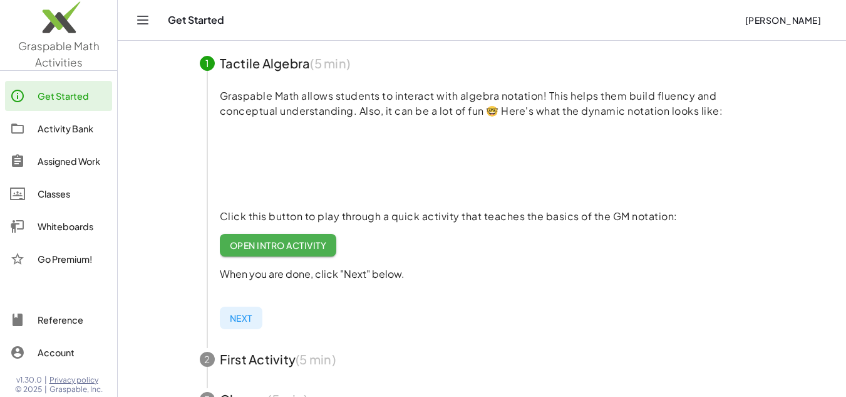
click at [58, 154] on div "Assigned Work" at bounding box center [73, 160] width 70 height 15
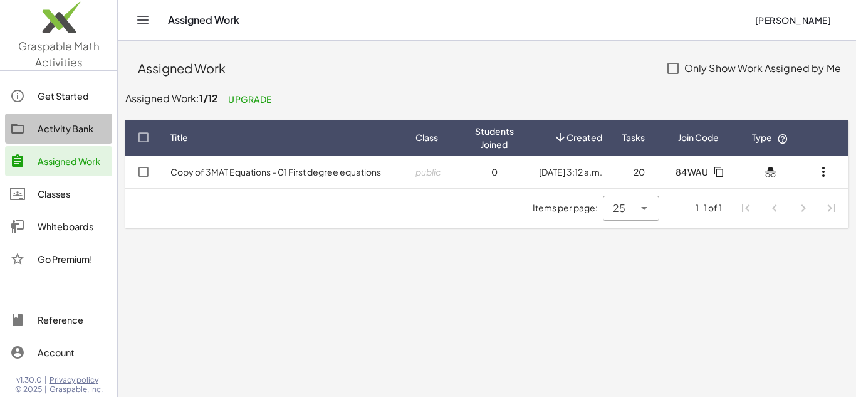
click at [58, 130] on div "Activity Bank" at bounding box center [73, 128] width 70 height 15
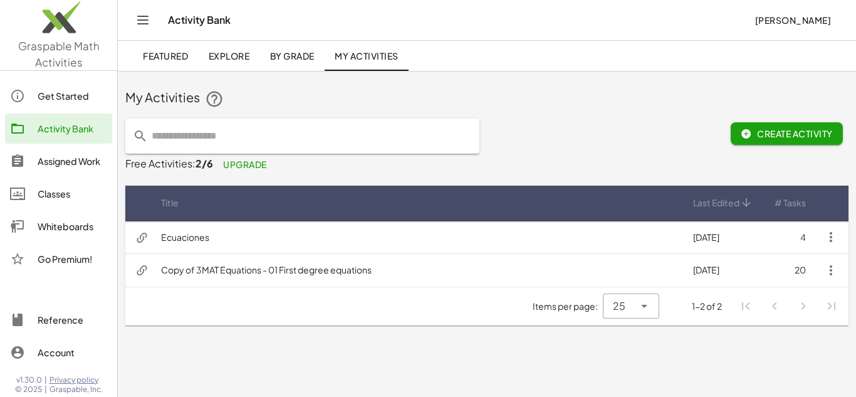
click at [54, 97] on div "Get Started" at bounding box center [73, 95] width 70 height 15
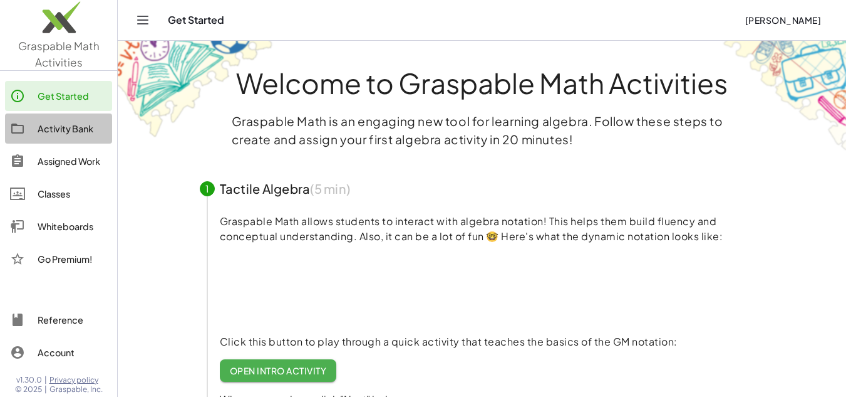
click at [85, 123] on div "Activity Bank" at bounding box center [73, 128] width 70 height 15
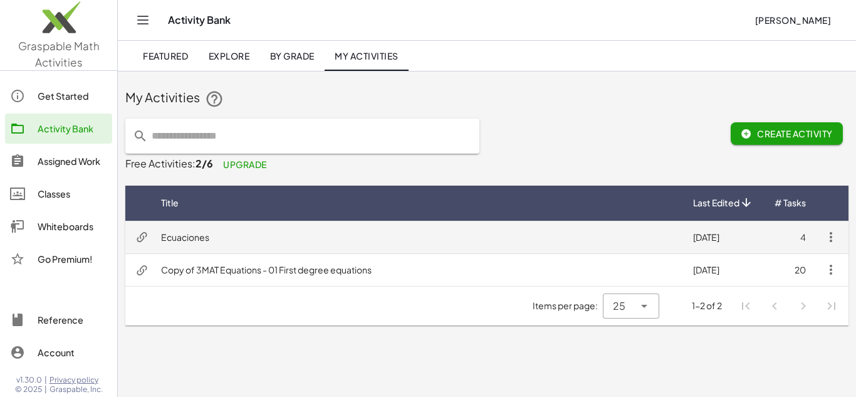
click at [825, 237] on icon "button" at bounding box center [830, 236] width 15 height 15
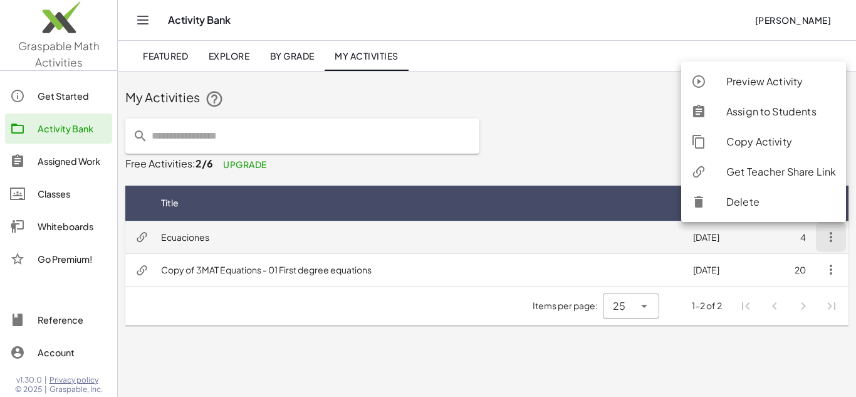
click at [184, 240] on td "Ecuaciones" at bounding box center [417, 236] width 532 height 33
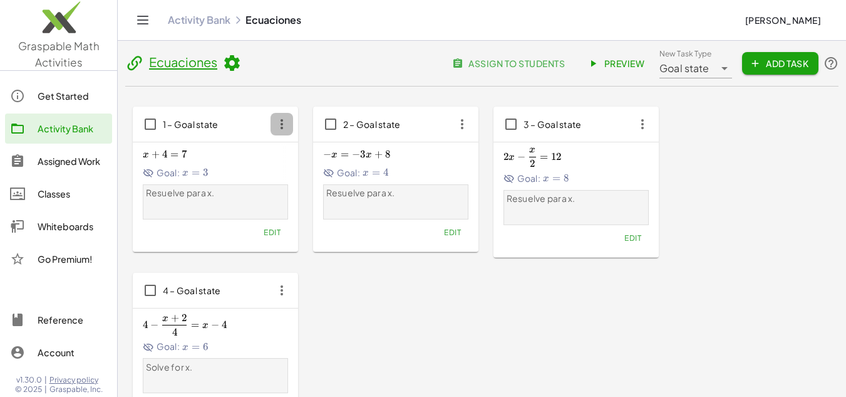
click at [279, 123] on icon "button" at bounding box center [282, 124] width 23 height 23
click at [625, 63] on span "Preview" at bounding box center [617, 63] width 54 height 11
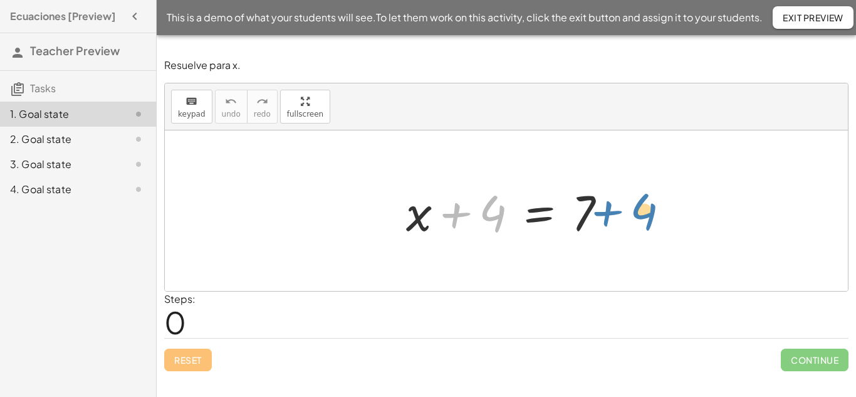
drag, startPoint x: 482, startPoint y: 219, endPoint x: 632, endPoint y: 215, distance: 149.8
click at [632, 215] on div "+ 4 + x + 4 = 7" at bounding box center [506, 210] width 683 height 160
click at [498, 220] on div at bounding box center [511, 211] width 223 height 65
drag, startPoint x: 521, startPoint y: 222, endPoint x: 529, endPoint y: 223, distance: 8.2
click at [523, 224] on div at bounding box center [511, 211] width 223 height 65
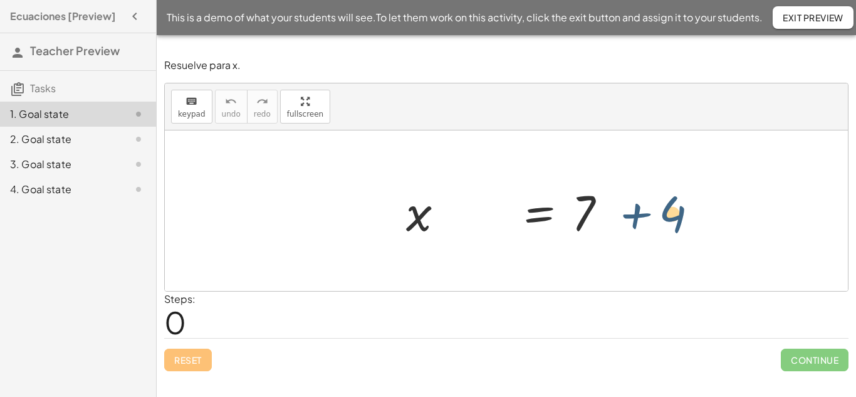
drag, startPoint x: 499, startPoint y: 213, endPoint x: 679, endPoint y: 214, distance: 180.4
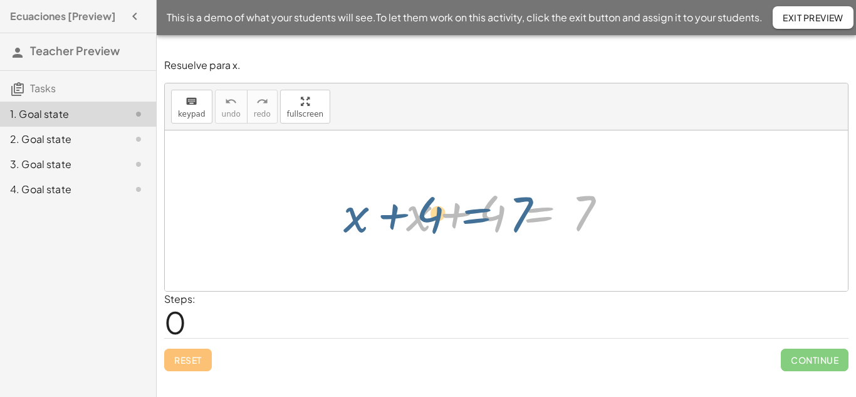
drag, startPoint x: 538, startPoint y: 221, endPoint x: 547, endPoint y: 219, distance: 9.1
click at [524, 220] on div at bounding box center [511, 211] width 223 height 65
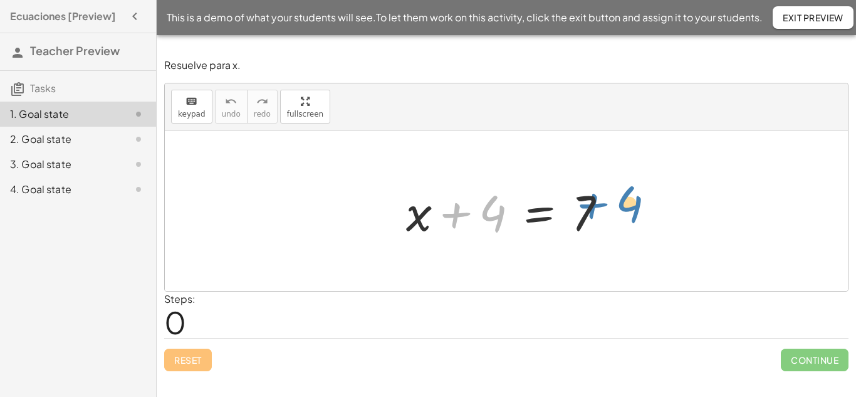
drag, startPoint x: 490, startPoint y: 214, endPoint x: 626, endPoint y: 204, distance: 136.9
drag, startPoint x: 588, startPoint y: 205, endPoint x: 448, endPoint y: 208, distance: 139.7
click at [448, 208] on div at bounding box center [511, 211] width 223 height 65
drag, startPoint x: 422, startPoint y: 215, endPoint x: 621, endPoint y: 219, distance: 199.9
click at [621, 219] on div at bounding box center [511, 211] width 223 height 65
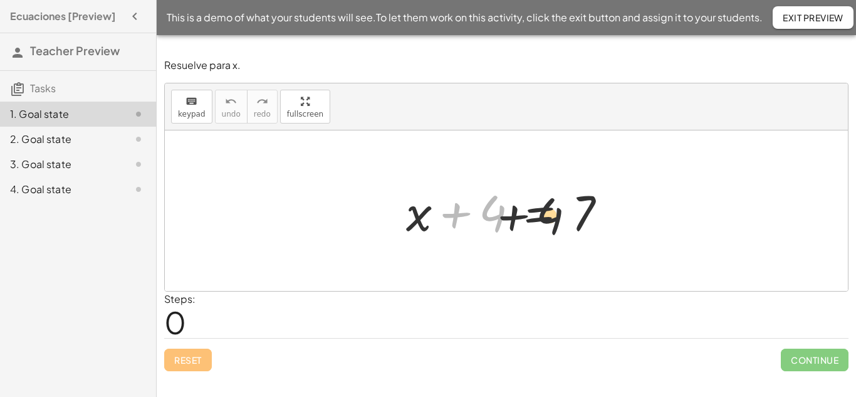
drag, startPoint x: 495, startPoint y: 214, endPoint x: 661, endPoint y: 217, distance: 166.0
click at [661, 217] on div "+ 4 + x + 4 = 7" at bounding box center [506, 210] width 683 height 160
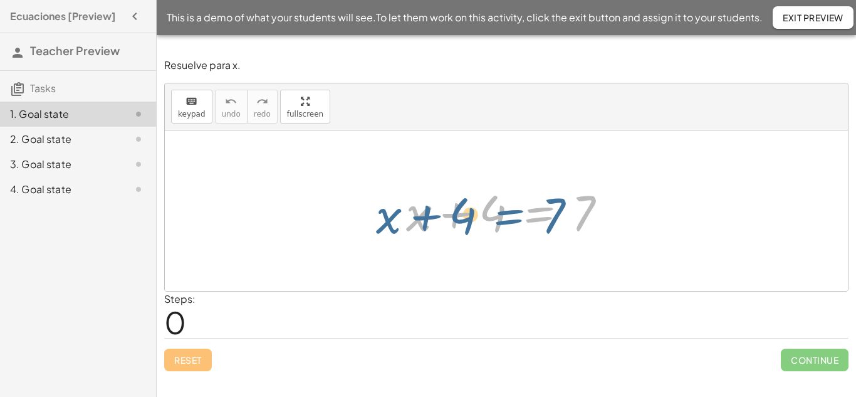
drag, startPoint x: 539, startPoint y: 211, endPoint x: 569, endPoint y: 201, distance: 31.7
click at [559, 203] on div at bounding box center [511, 211] width 223 height 65
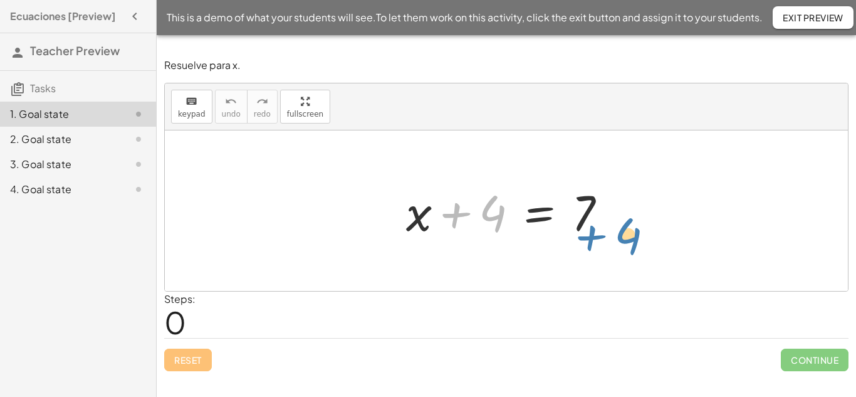
drag, startPoint x: 488, startPoint y: 222, endPoint x: 494, endPoint y: 187, distance: 35.0
click at [645, 222] on div "+ 4 + x + 4 = 7" at bounding box center [506, 210] width 683 height 160
click at [68, 135] on div "2. Goal state" at bounding box center [60, 139] width 101 height 15
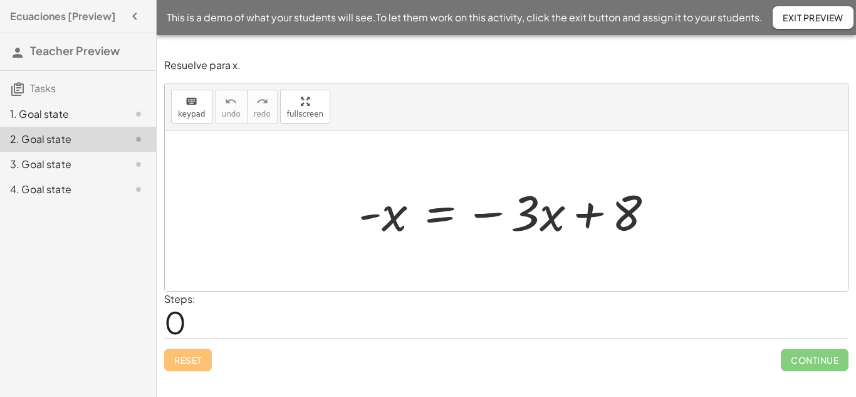
click at [394, 212] on div at bounding box center [511, 211] width 318 height 65
click at [369, 215] on div at bounding box center [511, 211] width 318 height 65
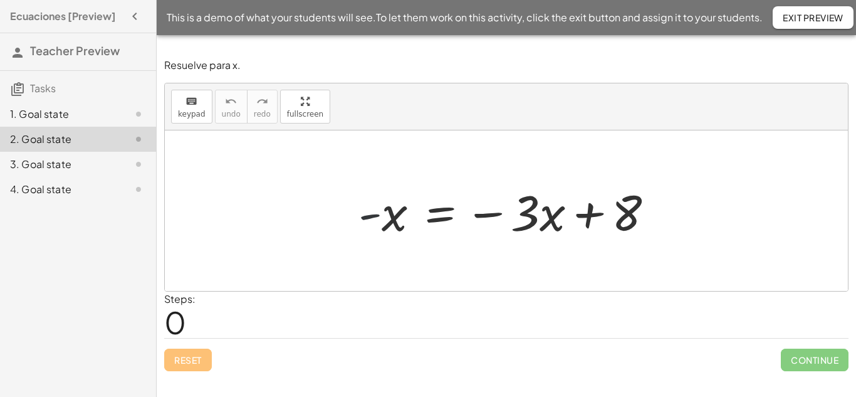
click at [369, 215] on div at bounding box center [511, 211] width 318 height 65
click at [187, 85] on div "keyboard keypad undo [PERSON_NAME] redo fullscreen" at bounding box center [506, 106] width 683 height 47
click at [198, 110] on span "keypad" at bounding box center [192, 114] width 28 height 9
click at [373, 217] on div at bounding box center [511, 211] width 318 height 65
click at [391, 214] on div at bounding box center [382, 213] width 49 height 56
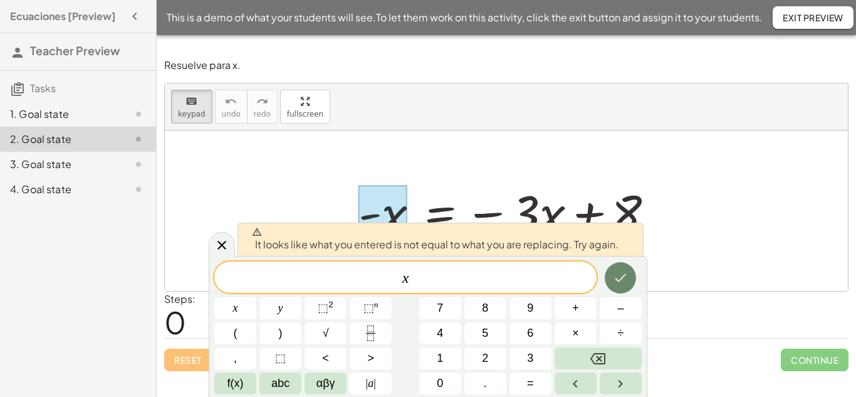
click at [616, 276] on icon "Done" at bounding box center [620, 277] width 15 height 15
click at [222, 246] on icon at bounding box center [221, 245] width 9 height 9
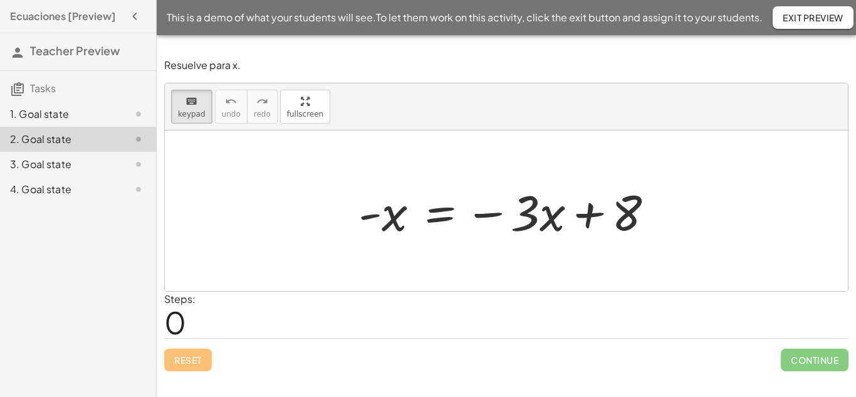
click at [83, 152] on div "1. Goal state" at bounding box center [78, 164] width 156 height 25
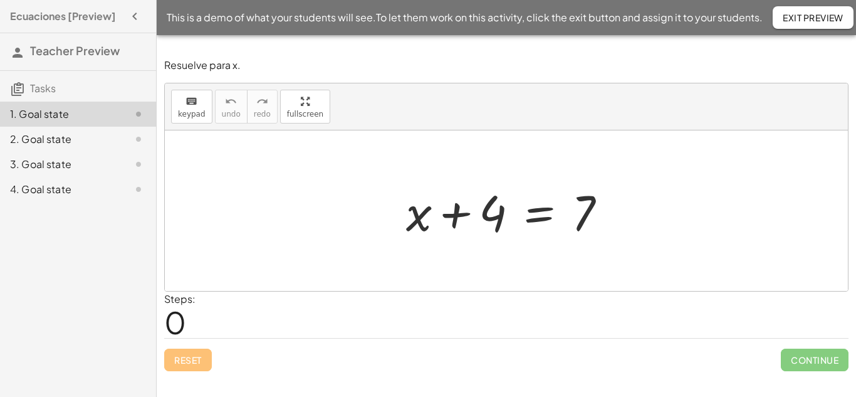
click at [412, 222] on div at bounding box center [511, 211] width 223 height 65
click at [413, 223] on div at bounding box center [511, 211] width 223 height 65
click at [197, 102] on div "keyboard" at bounding box center [192, 100] width 28 height 15
click at [422, 220] on div at bounding box center [419, 212] width 26 height 58
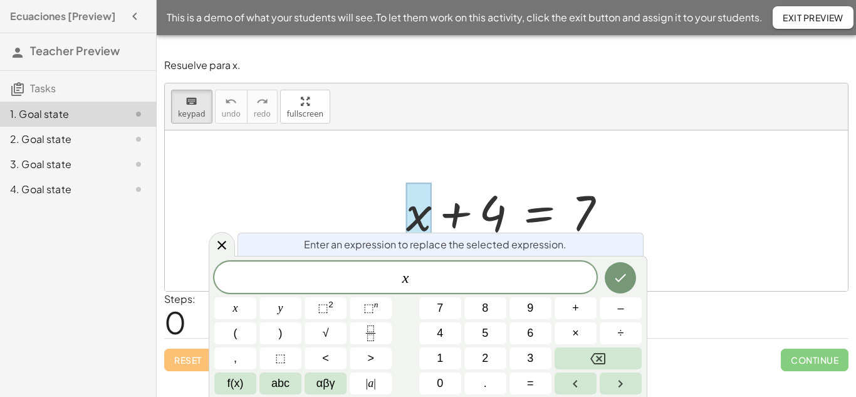
click at [457, 219] on div at bounding box center [511, 211] width 223 height 65
click at [231, 248] on div at bounding box center [222, 244] width 26 height 24
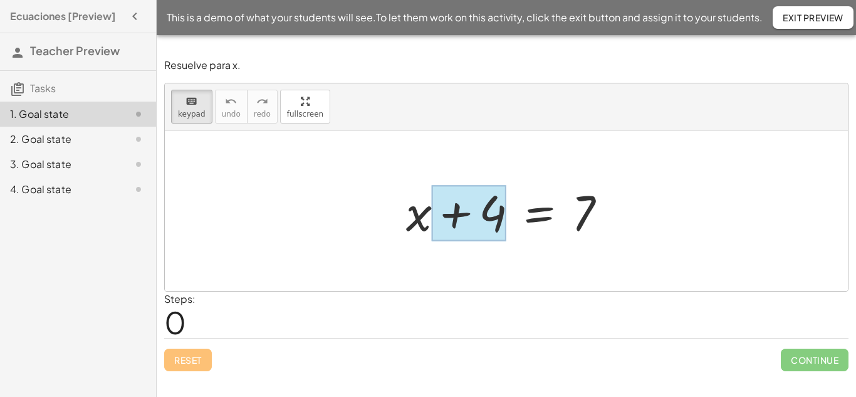
click at [497, 223] on div at bounding box center [469, 213] width 75 height 56
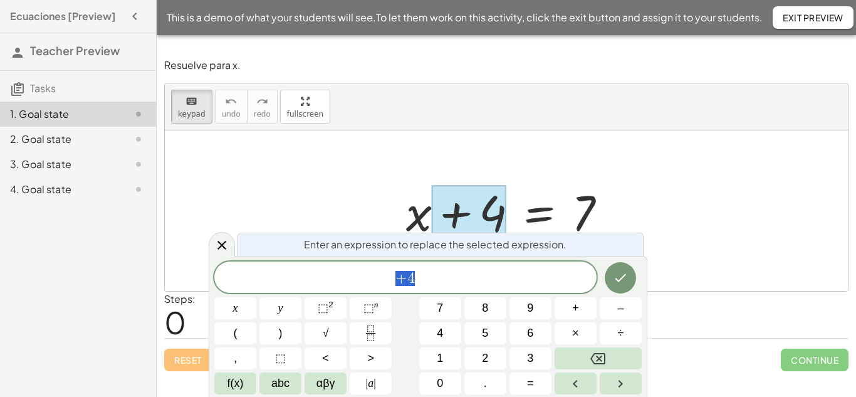
click at [474, 284] on span "+ 4" at bounding box center [405, 278] width 382 height 18
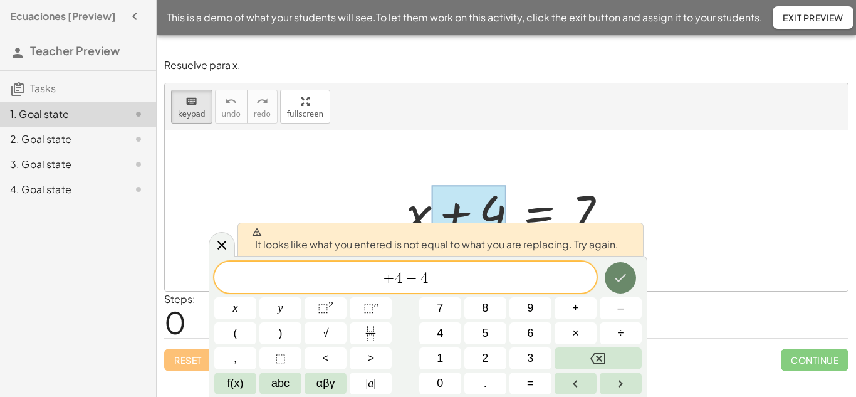
click at [614, 272] on icon "Done" at bounding box center [620, 277] width 15 height 15
click at [221, 237] on icon at bounding box center [221, 244] width 15 height 15
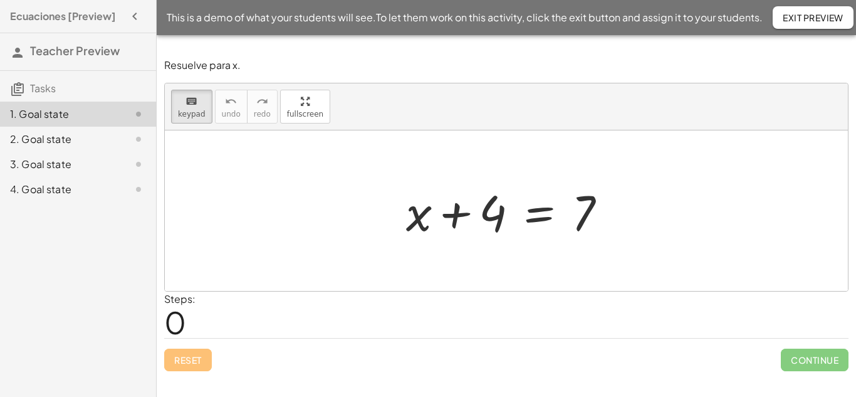
click at [272, 218] on div at bounding box center [506, 210] width 683 height 160
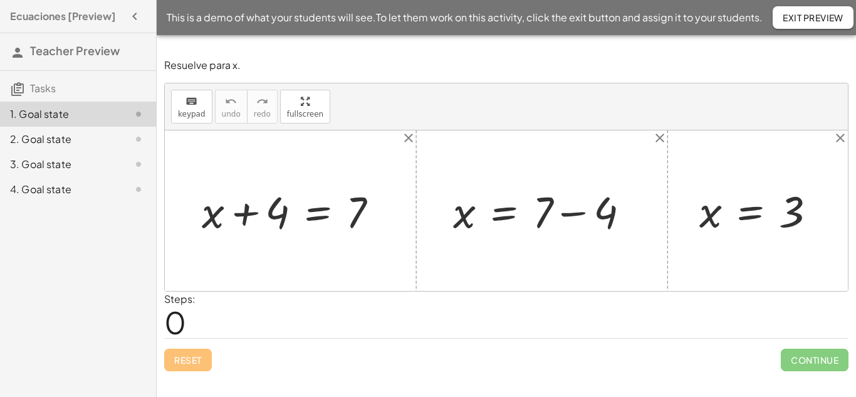
click at [279, 220] on div at bounding box center [294, 210] width 199 height 57
drag, startPoint x: 526, startPoint y: 206, endPoint x: 494, endPoint y: 236, distance: 43.4
click at [494, 236] on div at bounding box center [546, 210] width 199 height 57
click at [723, 195] on div at bounding box center [762, 210] width 139 height 55
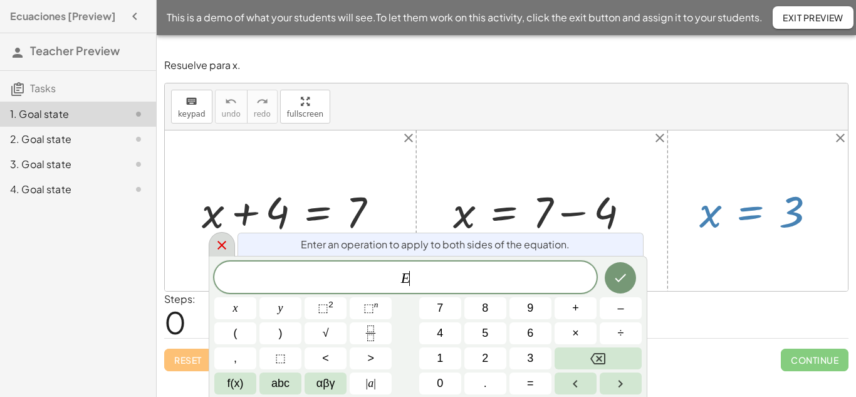
click at [227, 242] on icon at bounding box center [221, 244] width 15 height 15
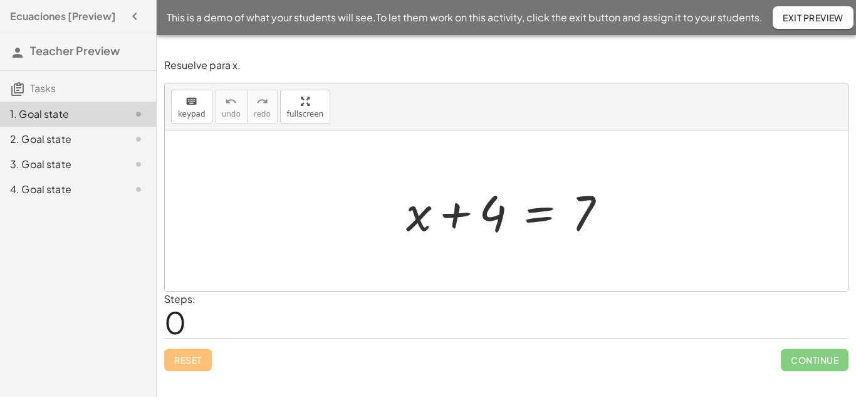
drag, startPoint x: 450, startPoint y: 216, endPoint x: 504, endPoint y: 220, distance: 54.6
drag, startPoint x: 504, startPoint y: 220, endPoint x: 316, endPoint y: 241, distance: 189.0
click at [316, 241] on div at bounding box center [506, 210] width 683 height 160
drag, startPoint x: 460, startPoint y: 217, endPoint x: 619, endPoint y: 214, distance: 159.1
click at [619, 214] on div at bounding box center [511, 211] width 223 height 65
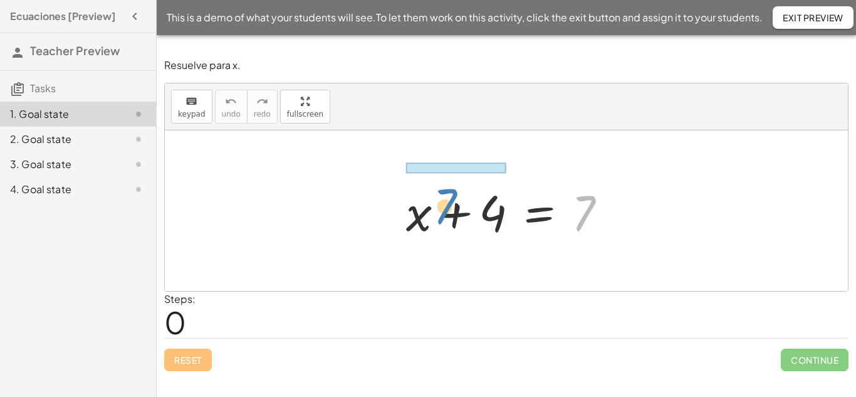
drag, startPoint x: 588, startPoint y: 209, endPoint x: 450, endPoint y: 202, distance: 138.6
click at [450, 202] on div at bounding box center [511, 211] width 223 height 65
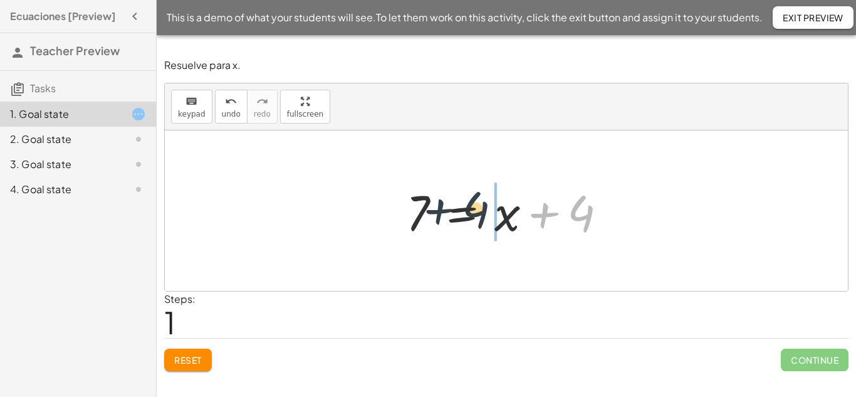
drag, startPoint x: 581, startPoint y: 215, endPoint x: 467, endPoint y: 211, distance: 114.7
click at [467, 211] on div at bounding box center [511, 211] width 223 height 65
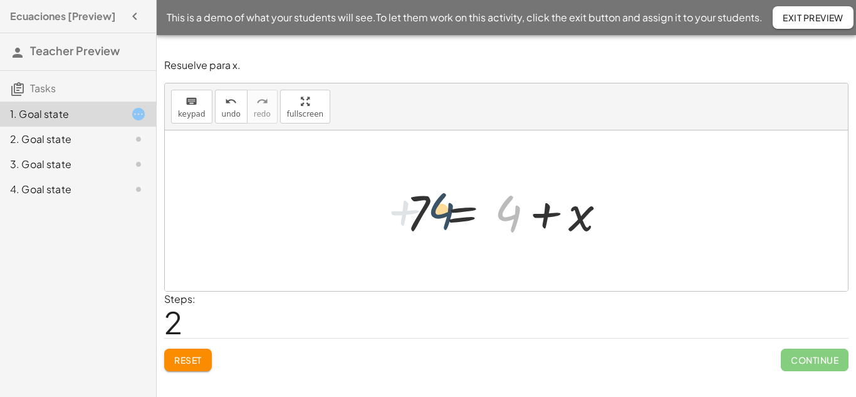
drag, startPoint x: 499, startPoint y: 215, endPoint x: 425, endPoint y: 212, distance: 73.3
click at [425, 212] on div at bounding box center [511, 211] width 223 height 65
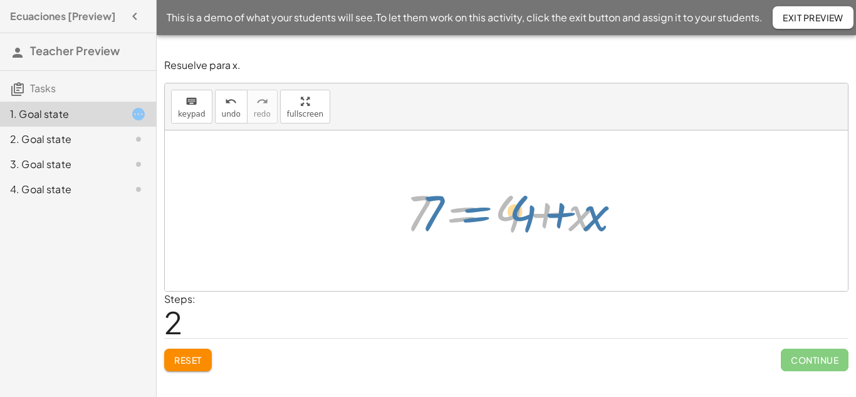
click at [476, 211] on div at bounding box center [511, 211] width 223 height 65
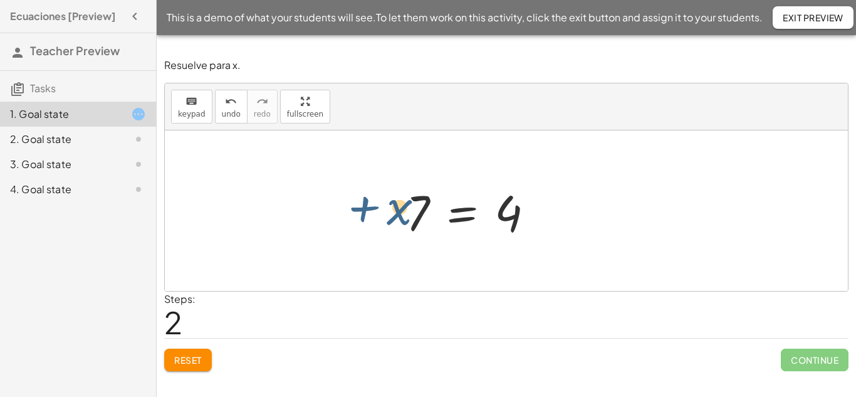
drag, startPoint x: 581, startPoint y: 222, endPoint x: 397, endPoint y: 216, distance: 183.6
click at [397, 216] on div "+ x + 4 = 7 7 = + x + 4 + x + 4 = 7" at bounding box center [506, 210] width 239 height 71
drag, startPoint x: 499, startPoint y: 220, endPoint x: 387, endPoint y: 215, distance: 112.2
click at [387, 215] on div "+ x + 4 = 7 7 = + x + 4 + 4 + x + 4 = 7" at bounding box center [506, 210] width 239 height 71
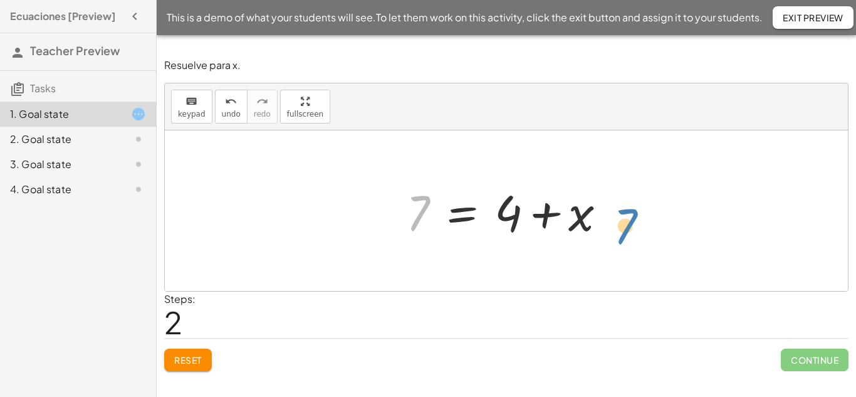
drag, startPoint x: 414, startPoint y: 209, endPoint x: 622, endPoint y: 221, distance: 208.3
click at [622, 221] on div at bounding box center [511, 211] width 223 height 65
drag, startPoint x: 547, startPoint y: 219, endPoint x: 418, endPoint y: 212, distance: 129.8
click at [418, 212] on div at bounding box center [511, 211] width 223 height 65
drag, startPoint x: 504, startPoint y: 217, endPoint x: 384, endPoint y: 213, distance: 119.7
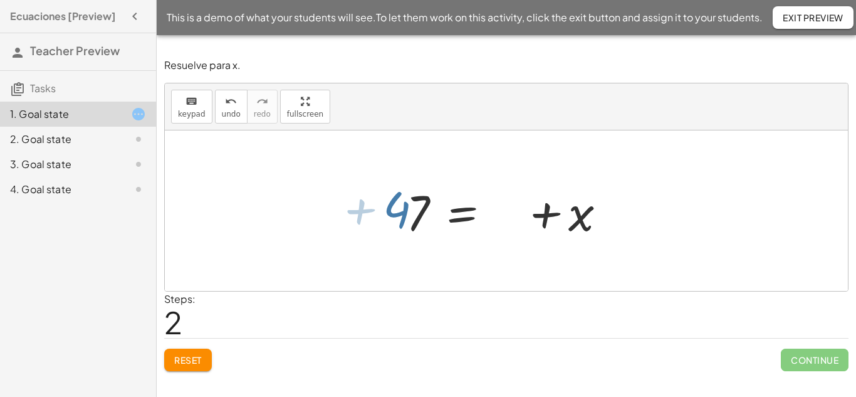
click at [384, 213] on div at bounding box center [506, 210] width 683 height 160
drag, startPoint x: 418, startPoint y: 214, endPoint x: 691, endPoint y: 223, distance: 272.6
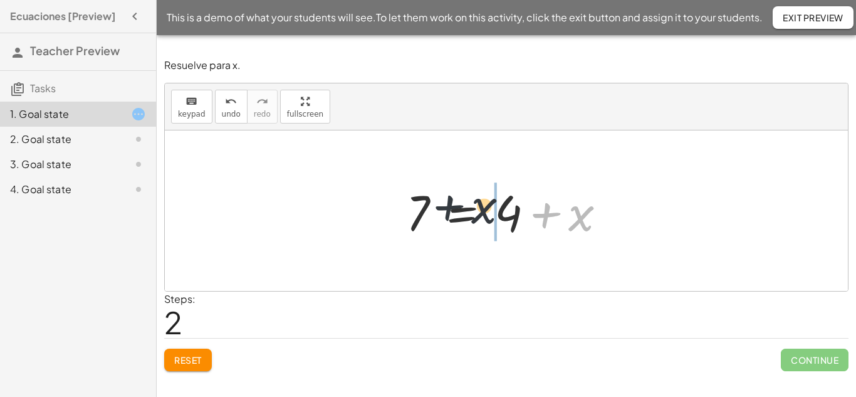
drag, startPoint x: 547, startPoint y: 211, endPoint x: 441, endPoint y: 202, distance: 106.9
click at [443, 202] on div at bounding box center [511, 211] width 223 height 65
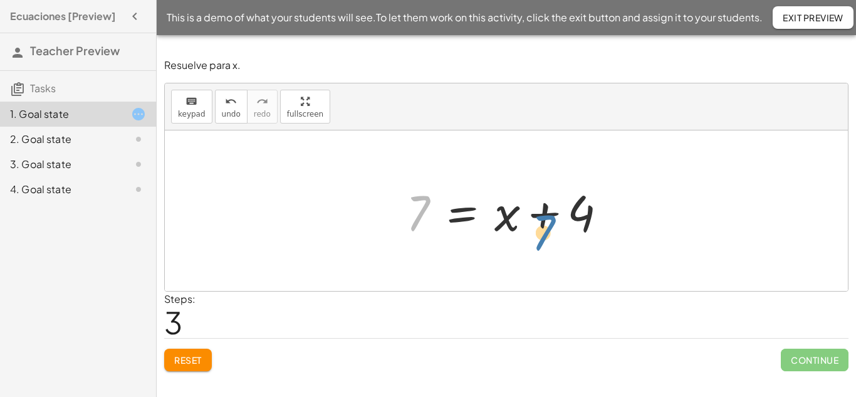
drag, startPoint x: 419, startPoint y: 202, endPoint x: 542, endPoint y: 217, distance: 123.8
click at [542, 218] on div at bounding box center [511, 211] width 223 height 65
drag, startPoint x: 427, startPoint y: 208, endPoint x: 544, endPoint y: 175, distance: 121.6
click at [544, 175] on div "+ x + 4 = 7 7 = + x + 4 7 = + 4 + x 7 + x + 4 = 7" at bounding box center [506, 210] width 239 height 71
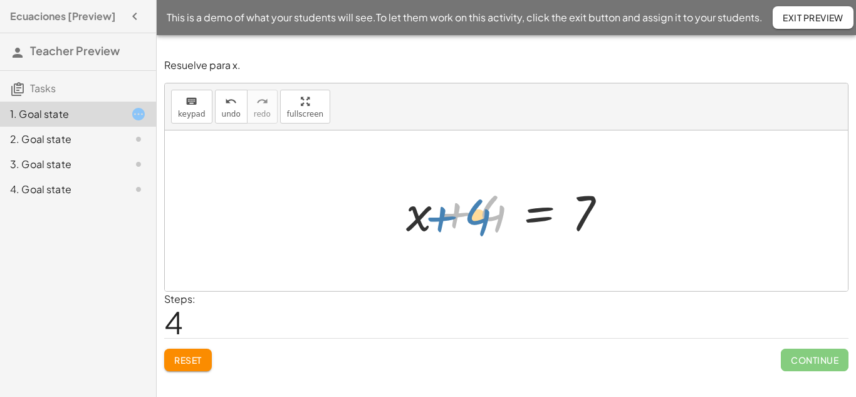
drag, startPoint x: 480, startPoint y: 219, endPoint x: 470, endPoint y: 224, distance: 11.8
click at [470, 224] on div at bounding box center [511, 211] width 223 height 65
drag, startPoint x: 493, startPoint y: 207, endPoint x: 500, endPoint y: 200, distance: 10.2
click at [510, 199] on div at bounding box center [511, 211] width 223 height 65
drag, startPoint x: 452, startPoint y: 222, endPoint x: 606, endPoint y: 214, distance: 153.7
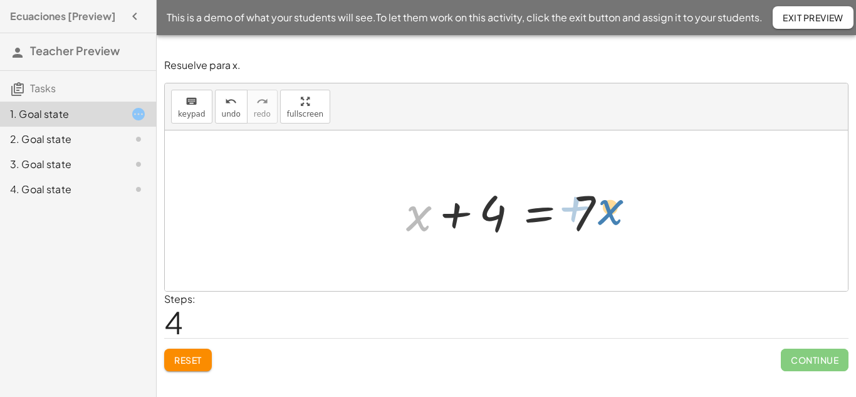
click at [603, 213] on div at bounding box center [511, 211] width 223 height 65
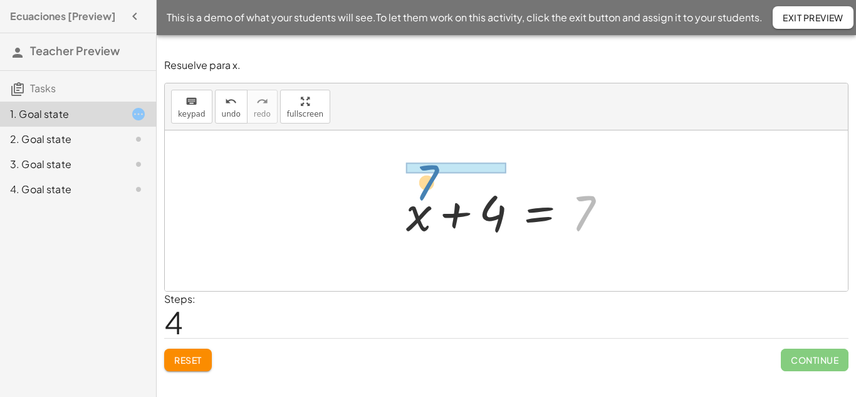
drag, startPoint x: 593, startPoint y: 207, endPoint x: 437, endPoint y: 177, distance: 159.0
click at [437, 177] on div "+ x + 4 = 7 7 = + x + 4 7 = + 4 + x 7 = + x + 4 7 + x + 4 = 7" at bounding box center [506, 210] width 239 height 71
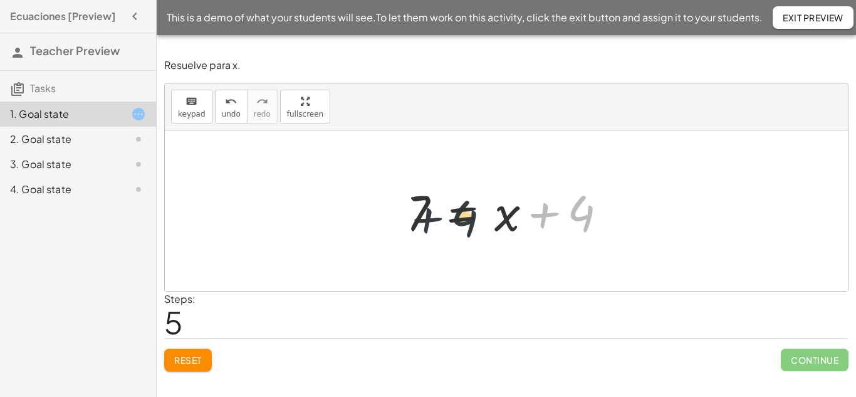
drag, startPoint x: 549, startPoint y: 215, endPoint x: 433, endPoint y: 220, distance: 116.6
click at [433, 220] on div at bounding box center [511, 211] width 223 height 65
drag, startPoint x: 519, startPoint y: 215, endPoint x: 373, endPoint y: 217, distance: 146.0
click at [373, 217] on div "+ x + 4 = 7 7 = + x + 4 7 = + 4 + x 7 = + x + 4 + x + 4 = 7 + 4 + x + 4 = 7" at bounding box center [506, 210] width 683 height 160
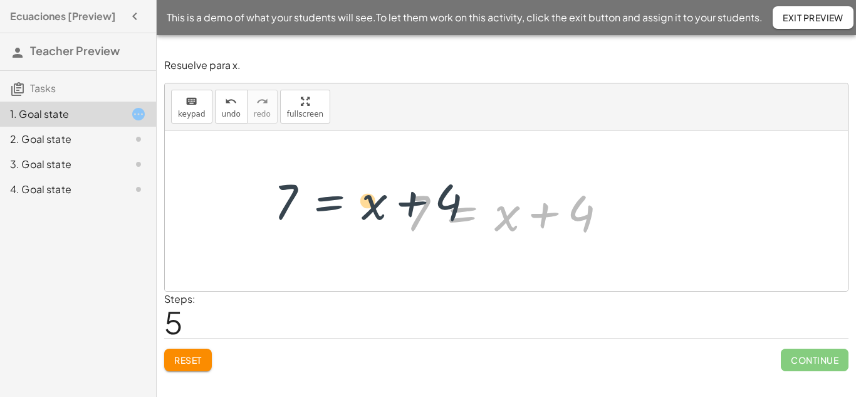
drag, startPoint x: 492, startPoint y: 220, endPoint x: 337, endPoint y: 206, distance: 155.4
click at [337, 206] on div "+ x + 4 = 7 7 = + x + 4 7 = + 4 + x 7 = + x + 4 + x + 4 = 7 7 = + x + 4 + x + 4…" at bounding box center [506, 210] width 683 height 160
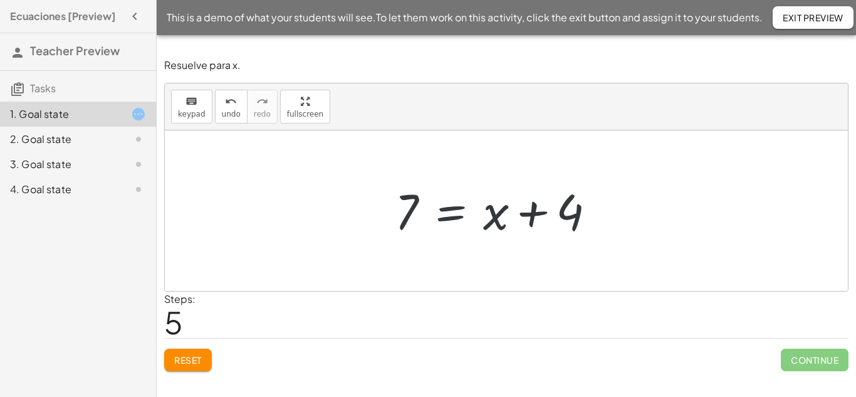
click at [448, 194] on div at bounding box center [511, 211] width 223 height 65
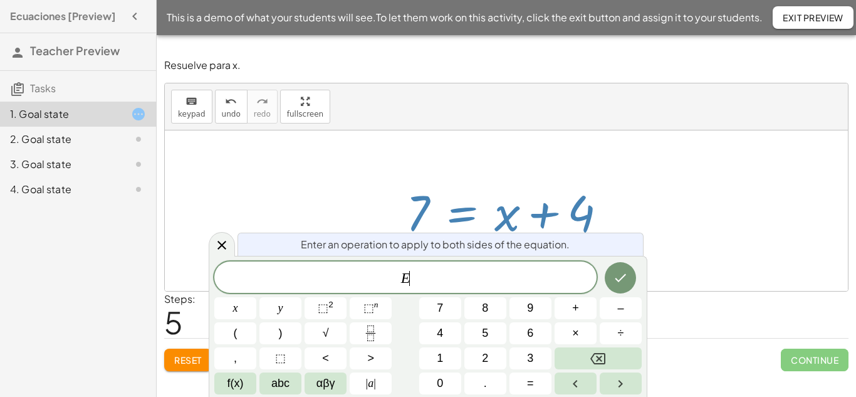
click at [474, 221] on div at bounding box center [511, 211] width 223 height 65
click at [740, 282] on div at bounding box center [506, 210] width 683 height 160
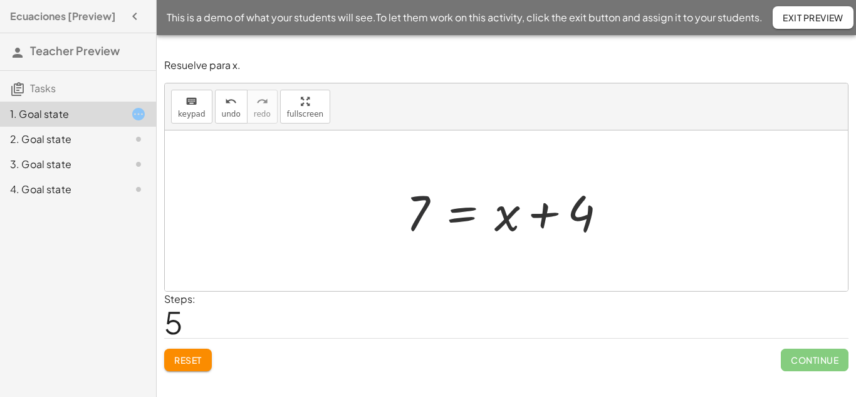
click at [427, 219] on div at bounding box center [511, 211] width 223 height 65
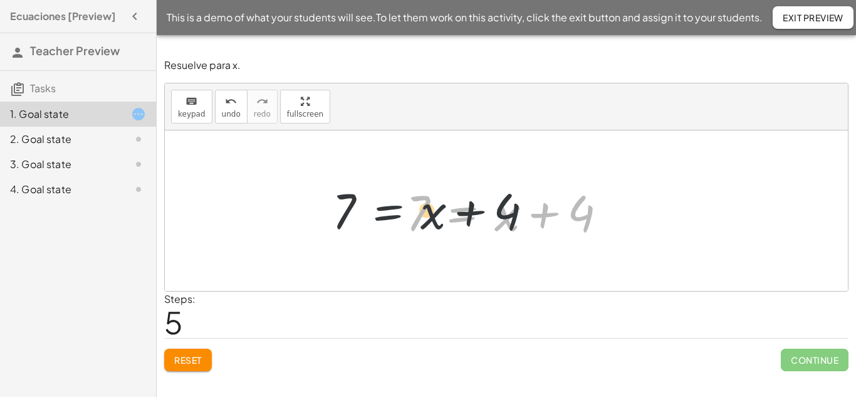
drag, startPoint x: 460, startPoint y: 221, endPoint x: 378, endPoint y: 219, distance: 81.5
click at [378, 219] on div "+ x + 4 = 7 7 = + x + 4 7 = + 4 + x 7 = + x + 4 + x + 4 = 7 7 = + x + 4 + x + 4…" at bounding box center [506, 210] width 683 height 160
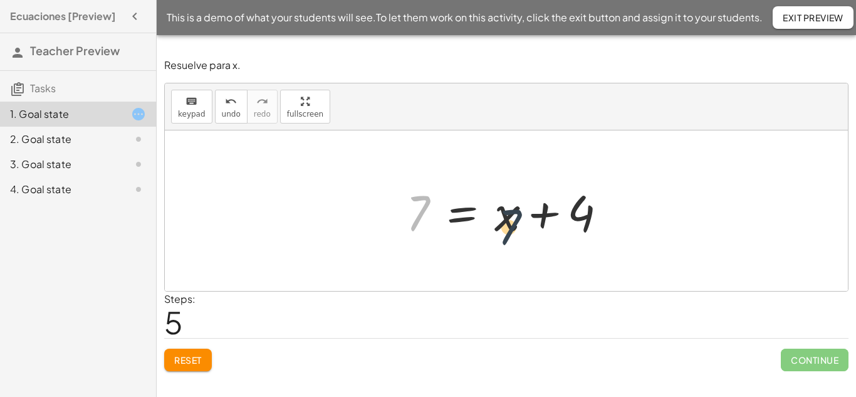
drag, startPoint x: 417, startPoint y: 215, endPoint x: 516, endPoint y: 229, distance: 100.6
click at [516, 229] on div at bounding box center [511, 211] width 223 height 65
click at [201, 355] on span "Reset" at bounding box center [188, 359] width 28 height 11
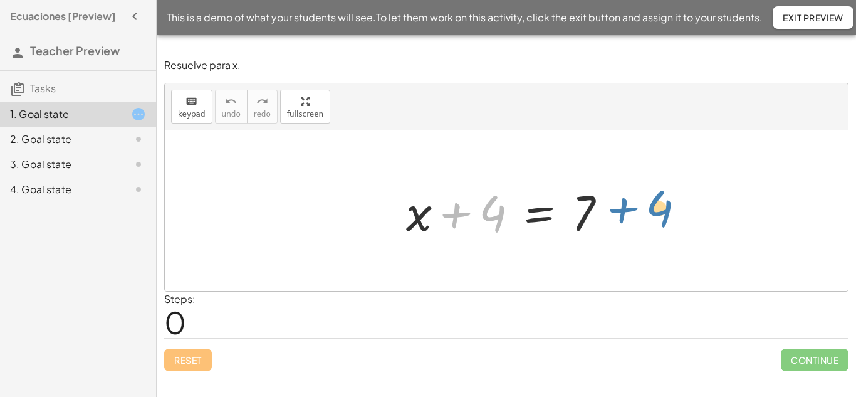
drag, startPoint x: 487, startPoint y: 222, endPoint x: 653, endPoint y: 217, distance: 166.7
click at [653, 217] on div "+ 4 + x + 4 = 7" at bounding box center [506, 210] width 683 height 160
click at [477, 195] on div at bounding box center [511, 211] width 223 height 65
click at [455, 215] on div at bounding box center [511, 211] width 223 height 65
drag, startPoint x: 490, startPoint y: 220, endPoint x: 797, endPoint y: 210, distance: 307.1
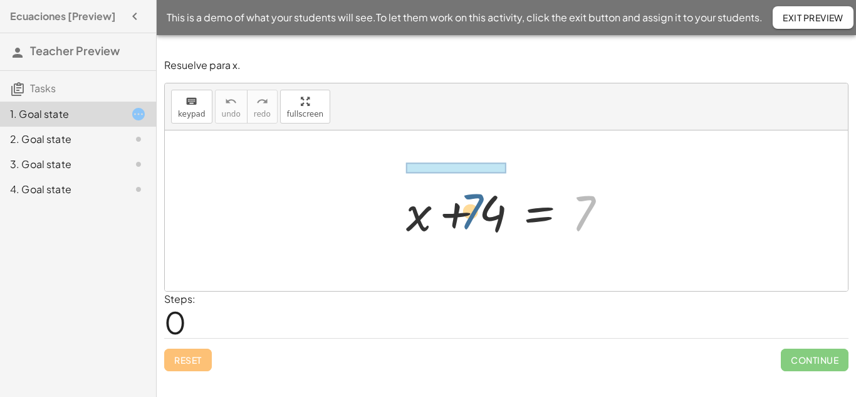
drag, startPoint x: 583, startPoint y: 220, endPoint x: 470, endPoint y: 219, distance: 112.8
click at [470, 219] on div at bounding box center [511, 211] width 223 height 65
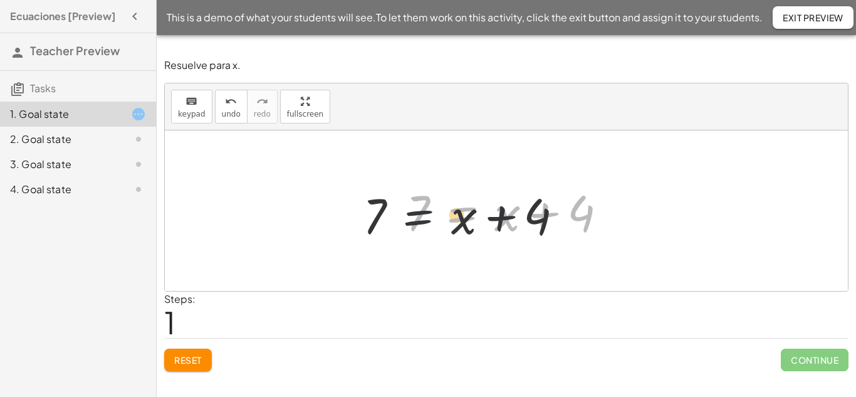
drag, startPoint x: 468, startPoint y: 217, endPoint x: 413, endPoint y: 220, distance: 54.6
click at [413, 220] on div at bounding box center [511, 211] width 223 height 65
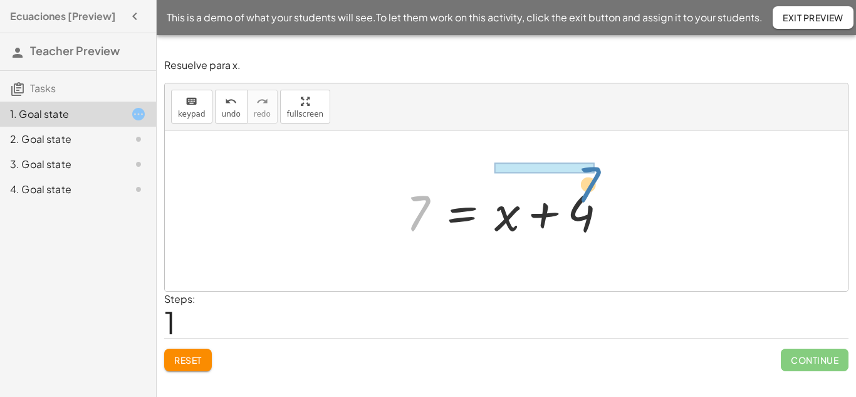
drag, startPoint x: 426, startPoint y: 210, endPoint x: 596, endPoint y: 182, distance: 172.8
click at [596, 182] on div at bounding box center [511, 211] width 223 height 65
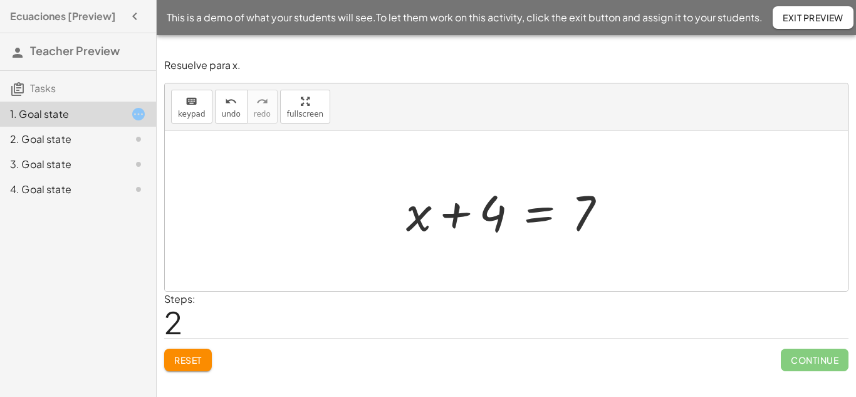
click at [462, 207] on div at bounding box center [511, 211] width 223 height 65
click at [461, 209] on div at bounding box center [511, 211] width 223 height 65
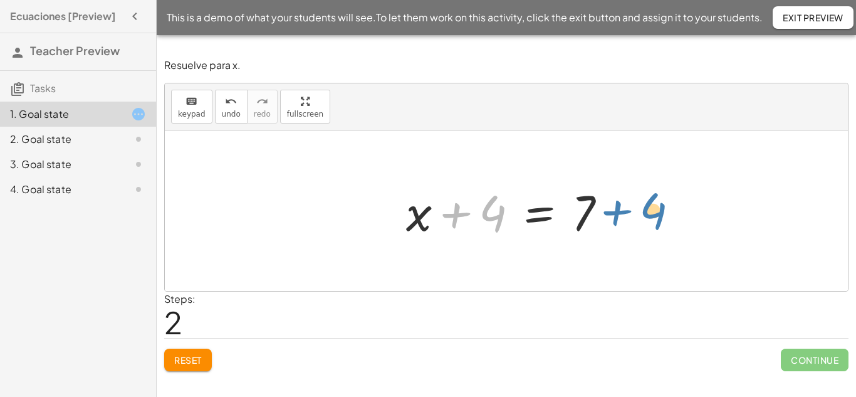
drag, startPoint x: 461, startPoint y: 210, endPoint x: 621, endPoint y: 207, distance: 160.4
click at [621, 207] on div at bounding box center [511, 211] width 223 height 65
drag, startPoint x: 469, startPoint y: 214, endPoint x: 641, endPoint y: 204, distance: 171.9
click at [641, 204] on div "+ x + 4 = 7 7 = + x + 4 + 4 + x + 4 = 7" at bounding box center [506, 210] width 683 height 160
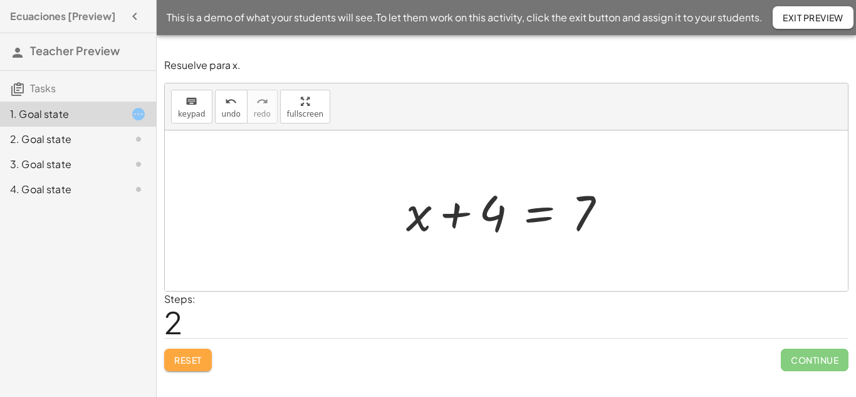
click at [192, 359] on span "Reset" at bounding box center [188, 359] width 28 height 11
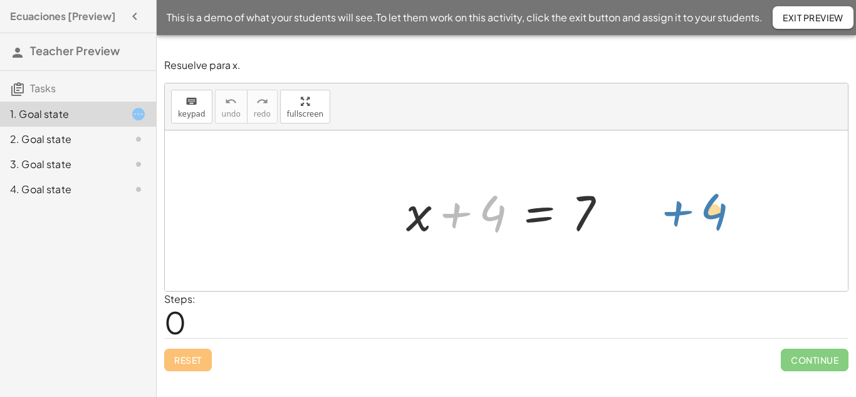
drag, startPoint x: 497, startPoint y: 211, endPoint x: 718, endPoint y: 209, distance: 221.1
click at [460, 209] on div at bounding box center [511, 211] width 223 height 65
click at [464, 214] on div at bounding box center [511, 211] width 223 height 65
click at [489, 219] on div at bounding box center [511, 211] width 223 height 65
drag, startPoint x: 500, startPoint y: 217, endPoint x: 653, endPoint y: 219, distance: 152.2
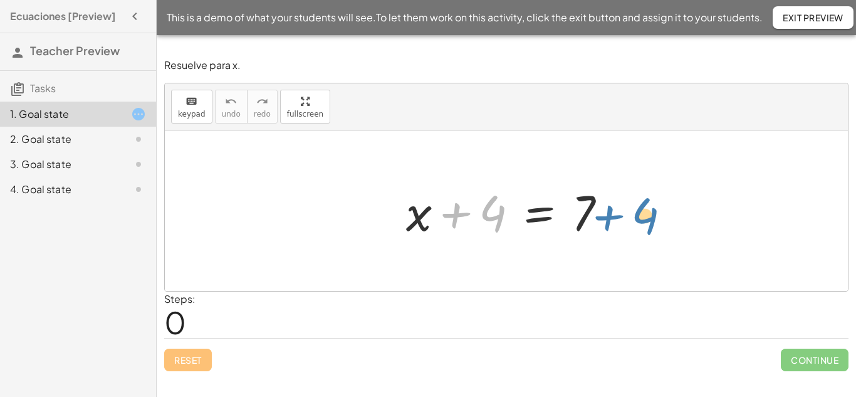
click at [653, 219] on div "+ 4 + x + 4 = 7" at bounding box center [506, 210] width 683 height 160
click at [53, 88] on span "Tasks" at bounding box center [43, 87] width 26 height 13
click at [311, 17] on span "This is a demo of what your students will see. To let them work on this activit…" at bounding box center [465, 17] width 596 height 15
click at [805, 22] on span "Exit Preview" at bounding box center [812, 17] width 61 height 11
click at [464, 210] on div at bounding box center [511, 211] width 223 height 65
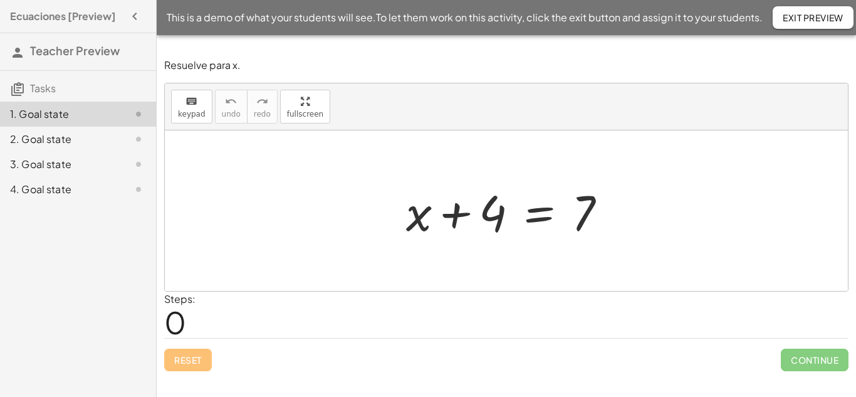
click at [554, 217] on div at bounding box center [511, 211] width 223 height 65
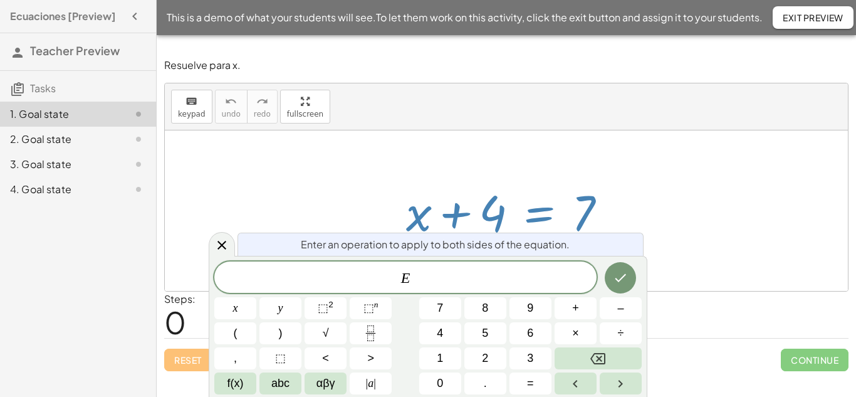
click at [548, 212] on div at bounding box center [511, 211] width 223 height 65
click at [619, 284] on icon "Done" at bounding box center [620, 277] width 15 height 15
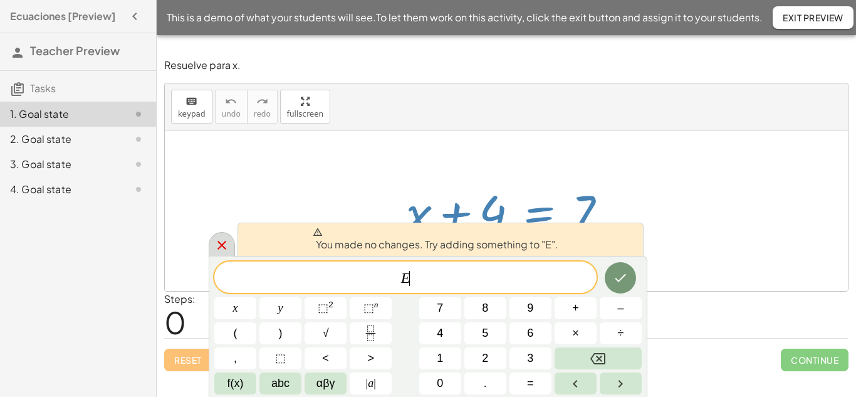
click at [230, 248] on div at bounding box center [222, 244] width 26 height 24
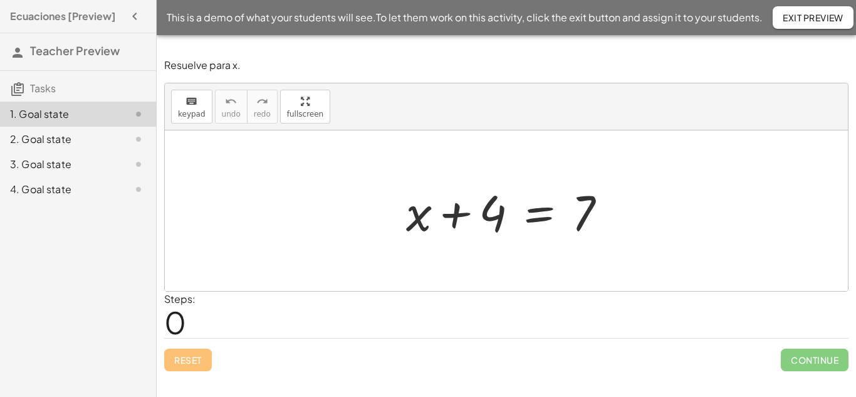
click at [550, 207] on div at bounding box center [511, 211] width 223 height 65
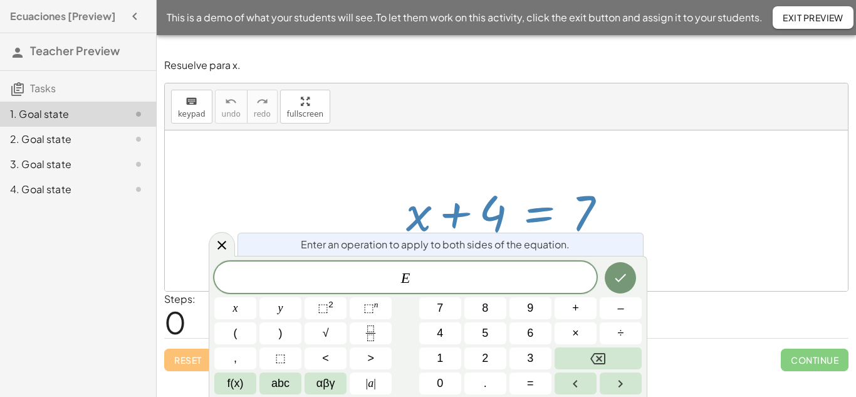
click at [490, 271] on span "E ​" at bounding box center [405, 278] width 382 height 18
drag, startPoint x: 330, startPoint y: 272, endPoint x: 316, endPoint y: 272, distance: 13.8
click at [318, 272] on span "E" at bounding box center [405, 278] width 382 height 18
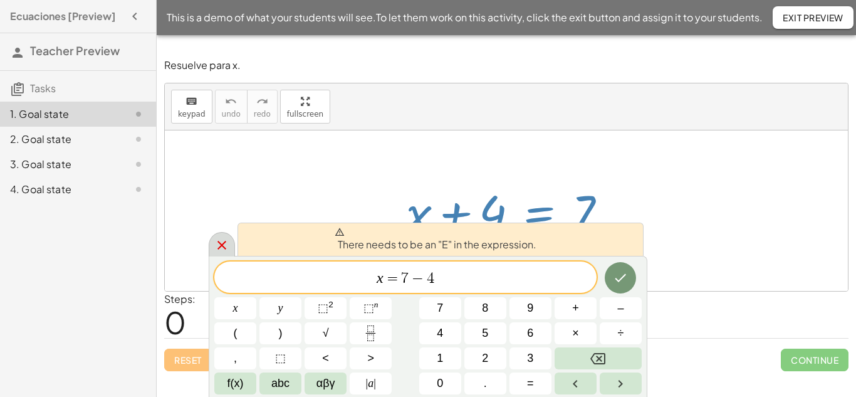
click at [221, 240] on icon at bounding box center [221, 244] width 15 height 15
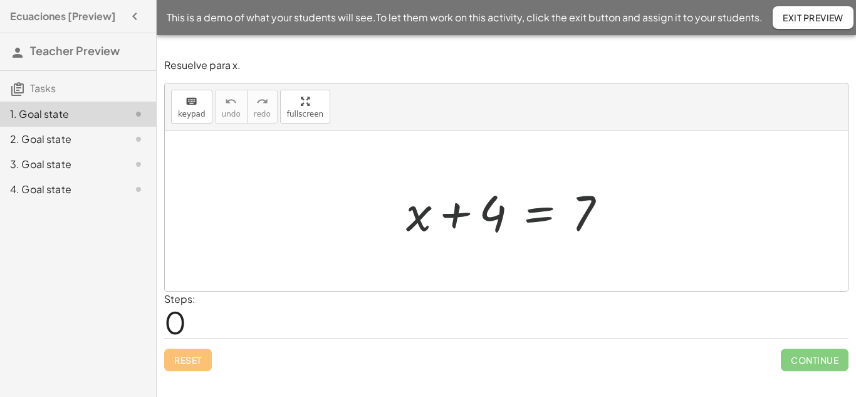
click at [423, 211] on div at bounding box center [511, 211] width 223 height 65
click at [695, 172] on div at bounding box center [506, 210] width 683 height 160
click at [582, 208] on div at bounding box center [511, 211] width 223 height 65
drag, startPoint x: 586, startPoint y: 215, endPoint x: 435, endPoint y: 220, distance: 151.7
click at [435, 220] on div at bounding box center [511, 211] width 223 height 65
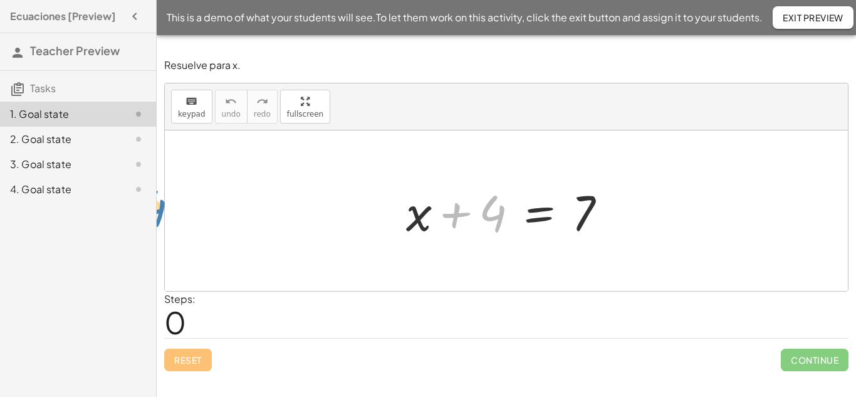
drag, startPoint x: 457, startPoint y: 217, endPoint x: 122, endPoint y: 229, distance: 334.7
click at [122, 229] on main "Ecuaciones [Preview] Teacher Preview Tasks 1. Goal state 2. Goal state 3. Goal …" at bounding box center [428, 198] width 856 height 397
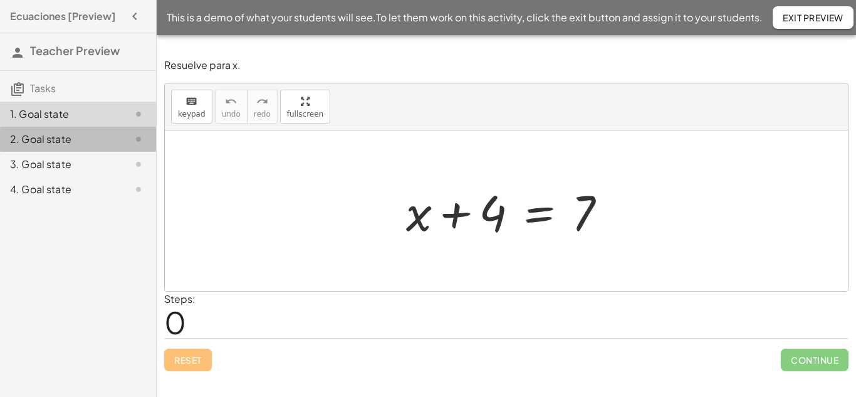
click at [57, 143] on div "2. Goal state" at bounding box center [60, 139] width 101 height 15
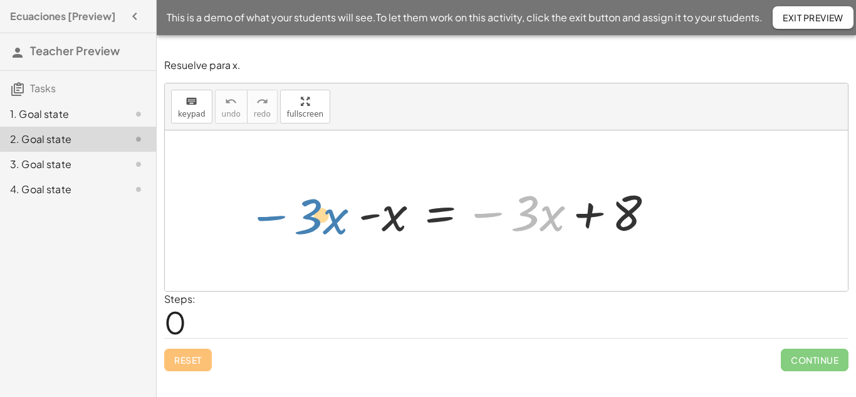
drag, startPoint x: 486, startPoint y: 213, endPoint x: 267, endPoint y: 215, distance: 218.6
click at [267, 215] on div "− · 3 · x - x = − · 3 · x + 8" at bounding box center [506, 210] width 683 height 160
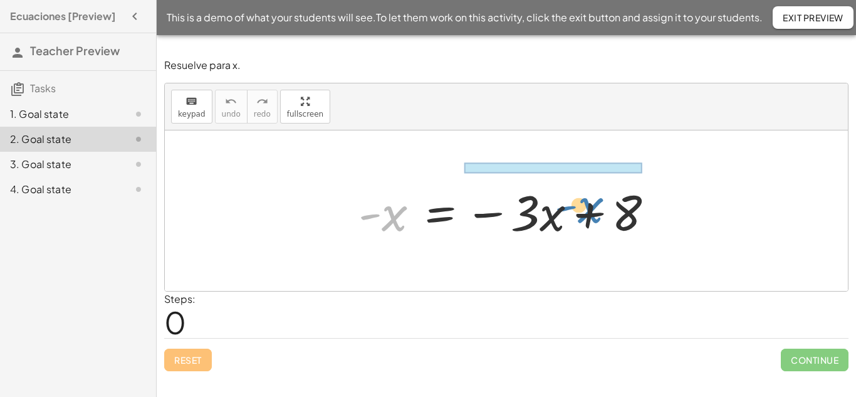
drag, startPoint x: 388, startPoint y: 228, endPoint x: 584, endPoint y: 220, distance: 196.2
click at [584, 220] on div at bounding box center [511, 211] width 318 height 65
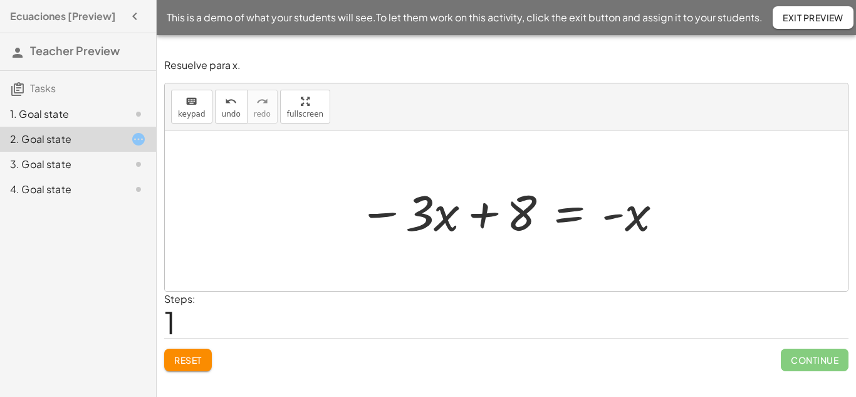
click at [447, 224] on div at bounding box center [511, 211] width 318 height 65
drag, startPoint x: 520, startPoint y: 209, endPoint x: 722, endPoint y: 212, distance: 202.3
drag, startPoint x: 578, startPoint y: 218, endPoint x: 705, endPoint y: 217, distance: 127.2
click at [705, 217] on div "- x = − · 3 · x + 8 · 3 − · x - x = − · 3 · x + 8" at bounding box center [506, 210] width 683 height 160
drag, startPoint x: 520, startPoint y: 233, endPoint x: 500, endPoint y: 239, distance: 20.8
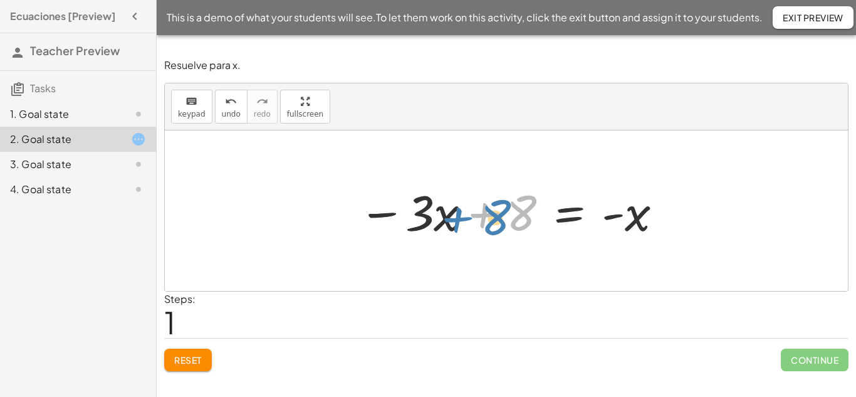
click at [500, 239] on div at bounding box center [511, 211] width 318 height 65
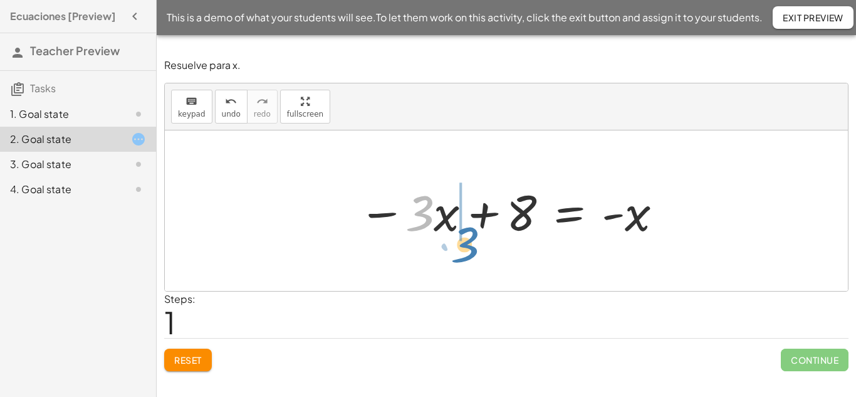
drag, startPoint x: 425, startPoint y: 222, endPoint x: 470, endPoint y: 253, distance: 54.9
click at [470, 253] on div "- x = − · 3 · x + 8 · 3 - x = − · 3 · x + 8" at bounding box center [506, 210] width 683 height 160
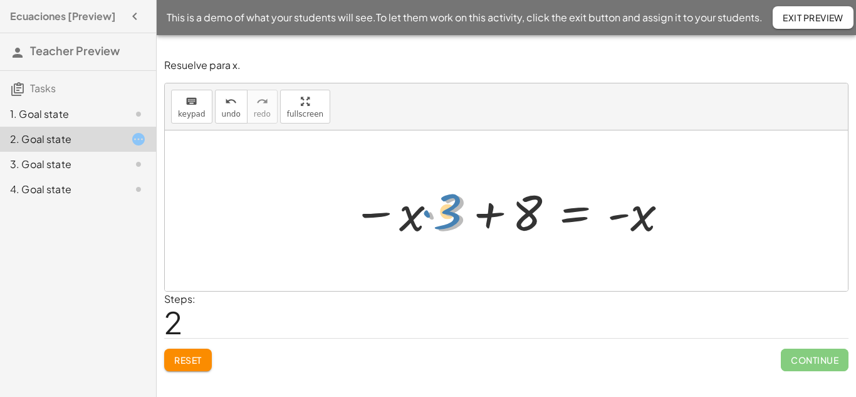
click at [445, 220] on div at bounding box center [511, 211] width 330 height 65
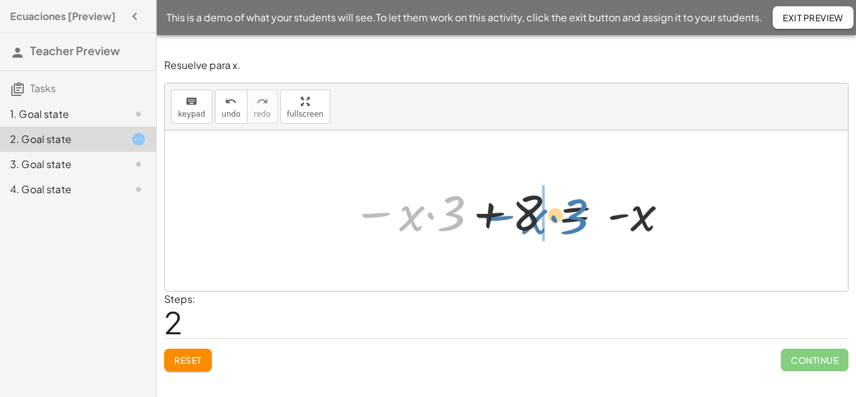
drag, startPoint x: 398, startPoint y: 218, endPoint x: 507, endPoint y: 215, distance: 109.6
click at [507, 215] on div at bounding box center [511, 211] width 330 height 65
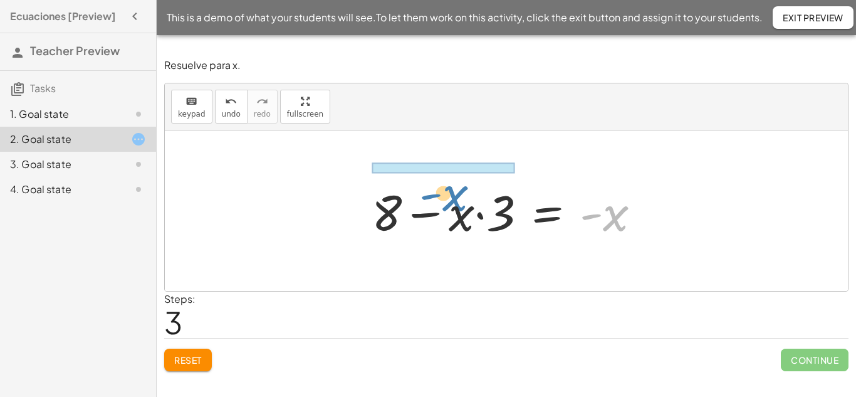
drag, startPoint x: 604, startPoint y: 211, endPoint x: 455, endPoint y: 190, distance: 150.5
click at [455, 190] on div at bounding box center [510, 211] width 291 height 65
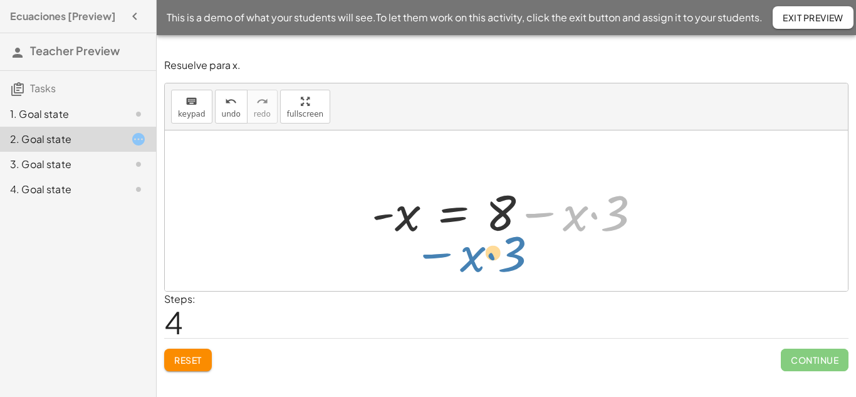
drag, startPoint x: 560, startPoint y: 210, endPoint x: 518, endPoint y: 244, distance: 53.9
click at [518, 244] on div "- x = − · 3 · x + 8 − · 3 · x + 8 = - x − · x · 3 + 8 = - x + 8 − · x · 3 = - x…" at bounding box center [506, 210] width 307 height 71
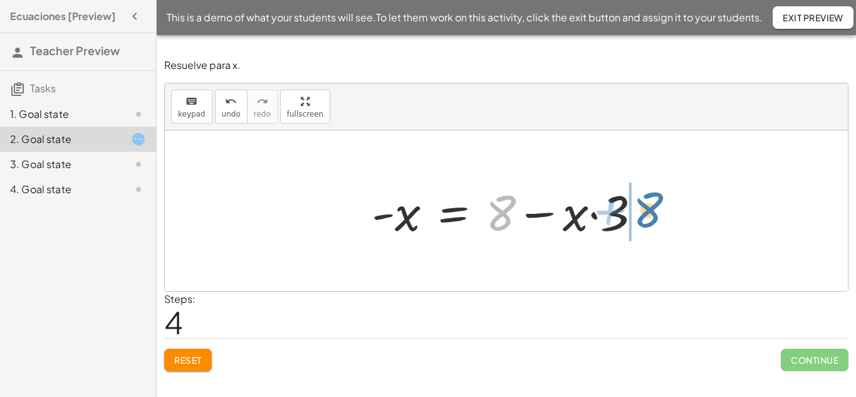
drag, startPoint x: 508, startPoint y: 212, endPoint x: 645, endPoint y: 210, distance: 137.2
click at [645, 210] on div at bounding box center [510, 211] width 291 height 65
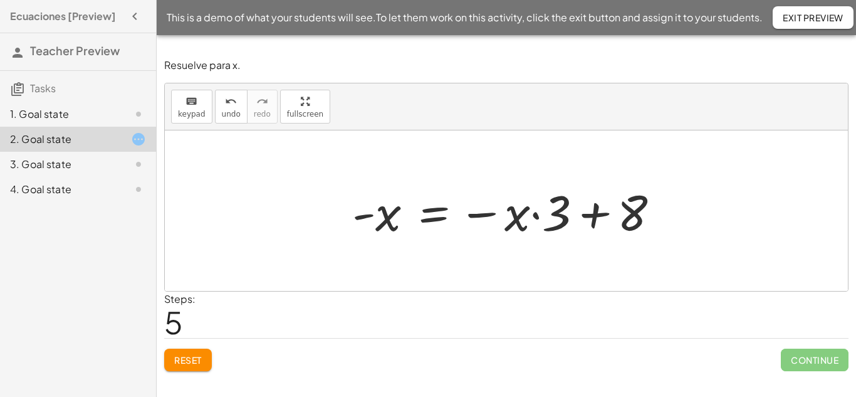
click at [588, 210] on div at bounding box center [511, 211] width 330 height 65
click at [381, 218] on div at bounding box center [511, 211] width 330 height 65
drag, startPoint x: 631, startPoint y: 217, endPoint x: 342, endPoint y: 182, distance: 291.0
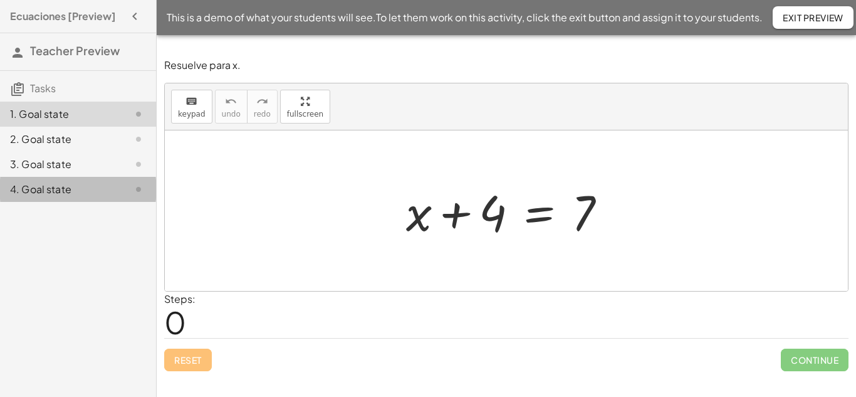
click at [59, 188] on div "4. Goal state" at bounding box center [60, 189] width 101 height 15
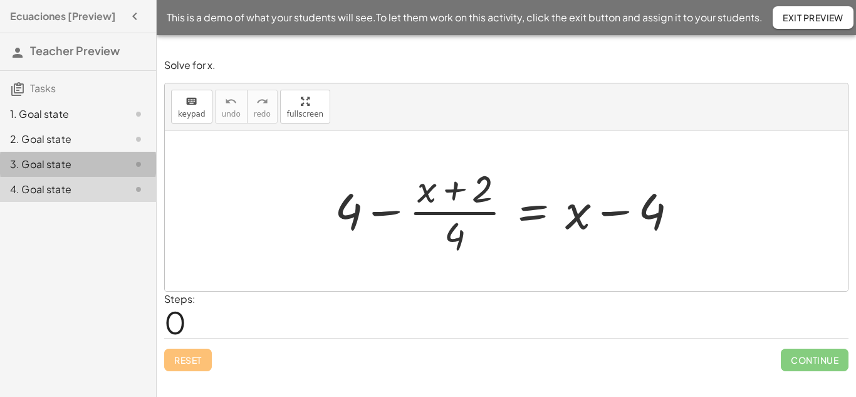
click at [53, 162] on div "3. Goal state" at bounding box center [60, 164] width 101 height 15
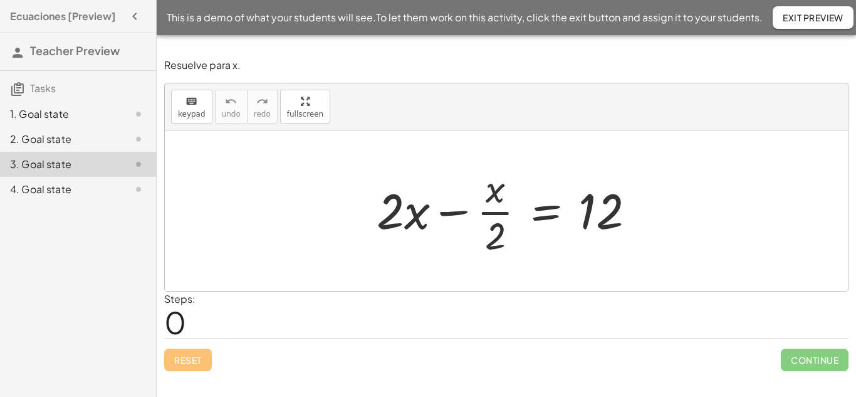
click at [497, 236] on div at bounding box center [510, 210] width 281 height 96
drag, startPoint x: 494, startPoint y: 237, endPoint x: 391, endPoint y: 209, distance: 106.5
click at [391, 209] on div at bounding box center [510, 210] width 281 height 96
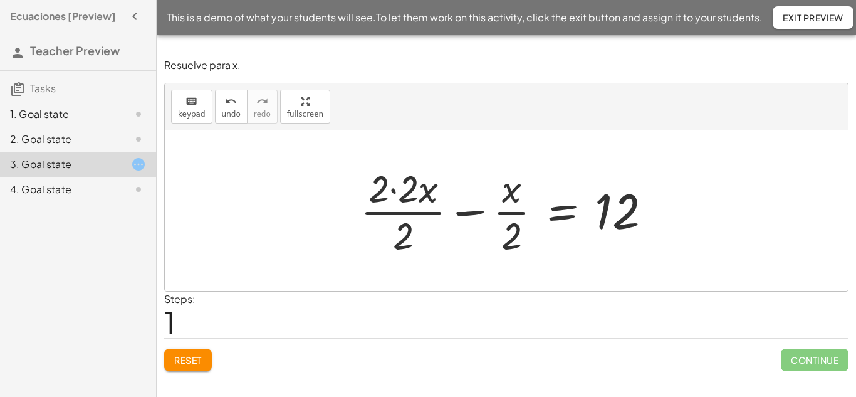
click at [401, 192] on div at bounding box center [511, 210] width 314 height 96
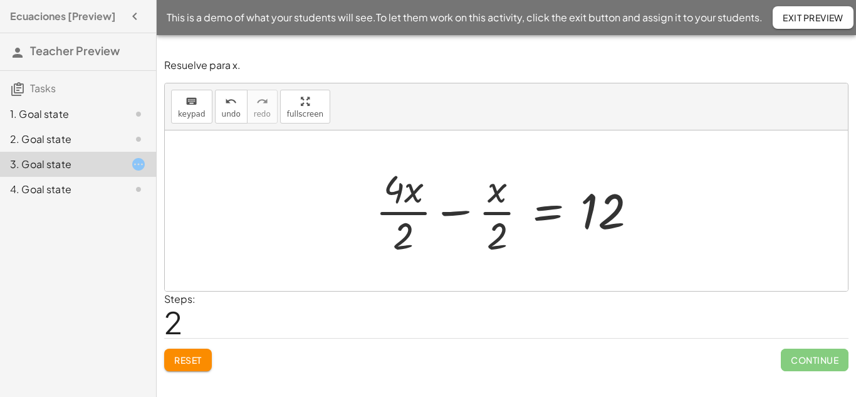
click at [455, 216] on div at bounding box center [511, 210] width 284 height 96
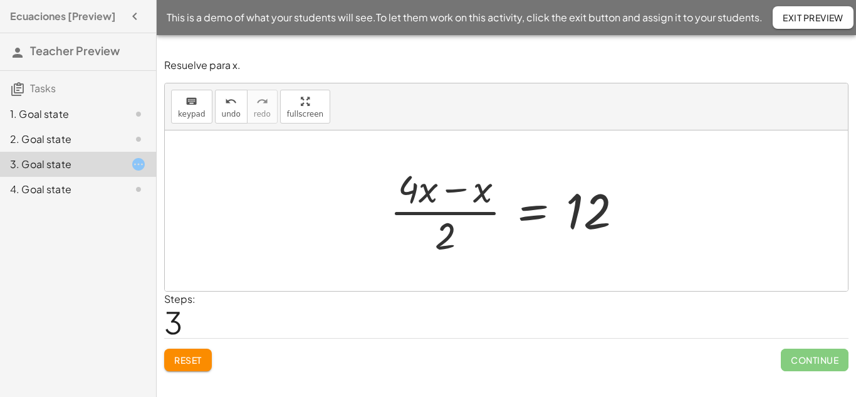
click at [451, 194] on div at bounding box center [510, 210] width 255 height 96
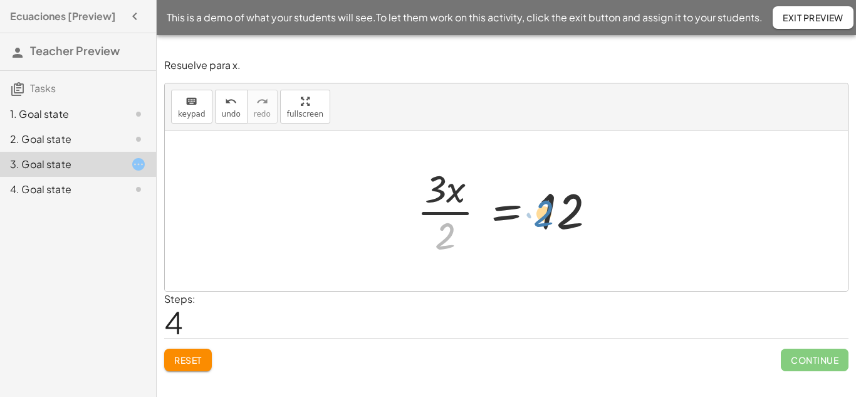
drag, startPoint x: 450, startPoint y: 242, endPoint x: 548, endPoint y: 220, distance: 100.9
click at [548, 220] on div at bounding box center [511, 210] width 202 height 96
drag, startPoint x: 443, startPoint y: 233, endPoint x: 531, endPoint y: 211, distance: 91.0
click at [531, 211] on div at bounding box center [511, 210] width 202 height 96
drag, startPoint x: 435, startPoint y: 192, endPoint x: 472, endPoint y: 211, distance: 41.2
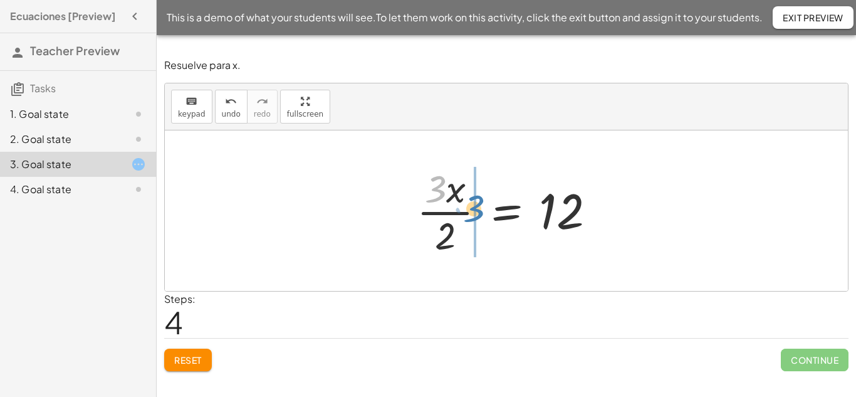
click at [472, 211] on div at bounding box center [511, 210] width 202 height 96
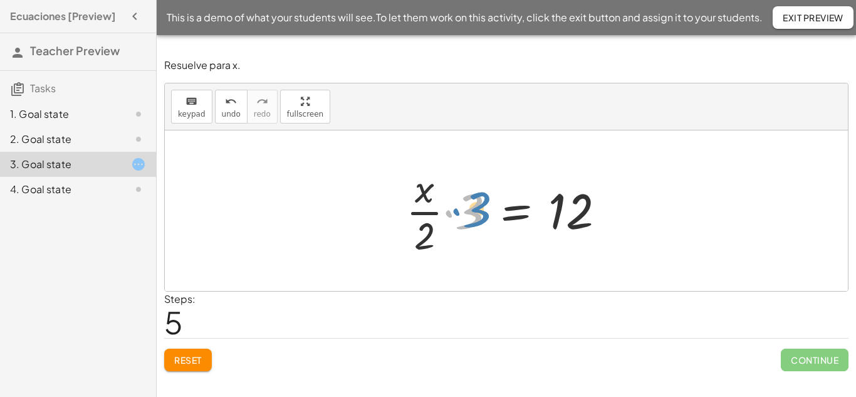
drag, startPoint x: 470, startPoint y: 219, endPoint x: 460, endPoint y: 207, distance: 16.4
click at [460, 207] on div at bounding box center [511, 210] width 222 height 96
drag, startPoint x: 431, startPoint y: 232, endPoint x: 468, endPoint y: 208, distance: 44.0
click at [468, 208] on div at bounding box center [511, 210] width 222 height 96
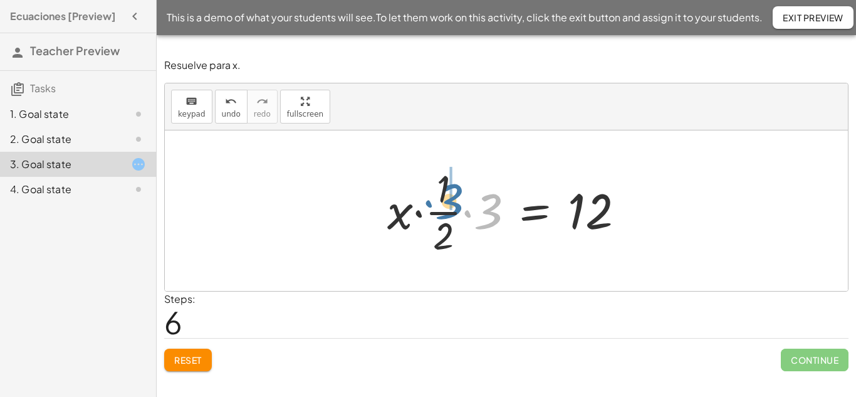
drag, startPoint x: 484, startPoint y: 199, endPoint x: 459, endPoint y: 194, distance: 25.7
click at [459, 194] on div at bounding box center [510, 210] width 259 height 96
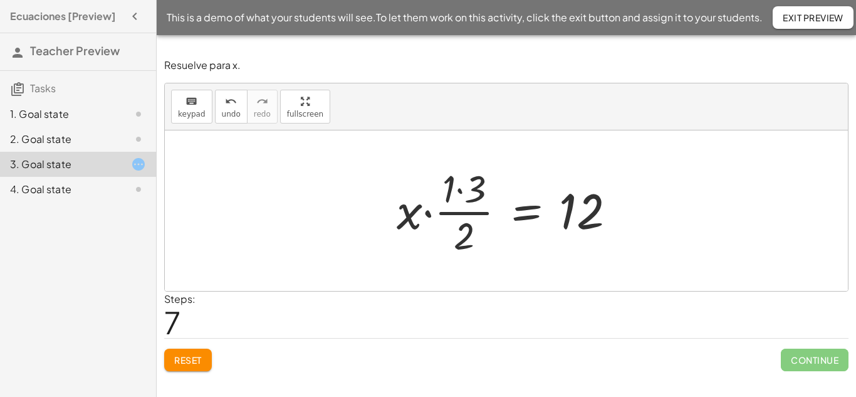
click at [460, 191] on div at bounding box center [511, 210] width 242 height 96
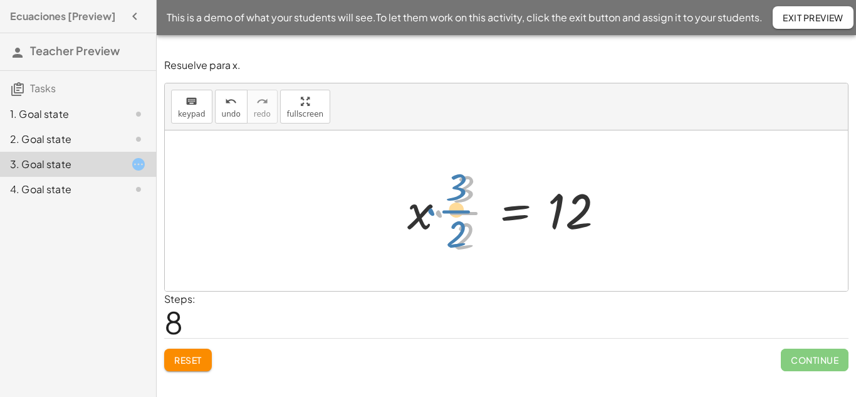
drag, startPoint x: 475, startPoint y: 212, endPoint x: 465, endPoint y: 211, distance: 9.5
click at [465, 211] on div at bounding box center [511, 210] width 220 height 96
drag, startPoint x: 472, startPoint y: 233, endPoint x: 540, endPoint y: 225, distance: 68.8
click at [541, 225] on div at bounding box center [511, 210] width 220 height 96
drag, startPoint x: 468, startPoint y: 186, endPoint x: 467, endPoint y: 196, distance: 10.1
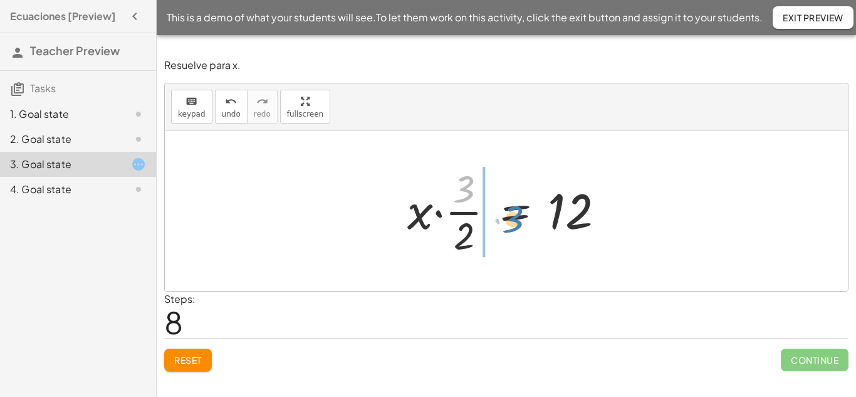
click at [467, 196] on div at bounding box center [511, 210] width 220 height 96
click at [460, 217] on div at bounding box center [511, 210] width 220 height 96
click at [435, 217] on div at bounding box center [511, 210] width 220 height 96
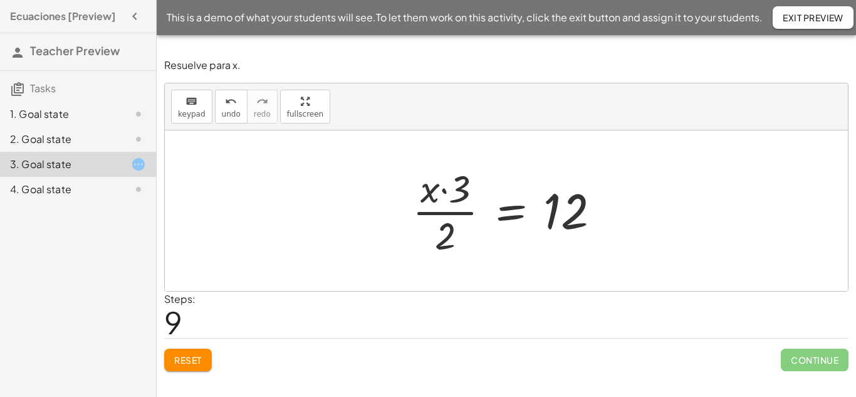
click at [447, 190] on div at bounding box center [511, 210] width 210 height 96
drag, startPoint x: 443, startPoint y: 189, endPoint x: 450, endPoint y: 197, distance: 10.8
click at [444, 190] on div at bounding box center [511, 210] width 210 height 96
drag, startPoint x: 440, startPoint y: 239, endPoint x: 435, endPoint y: 247, distance: 9.0
click at [435, 247] on div at bounding box center [511, 210] width 210 height 96
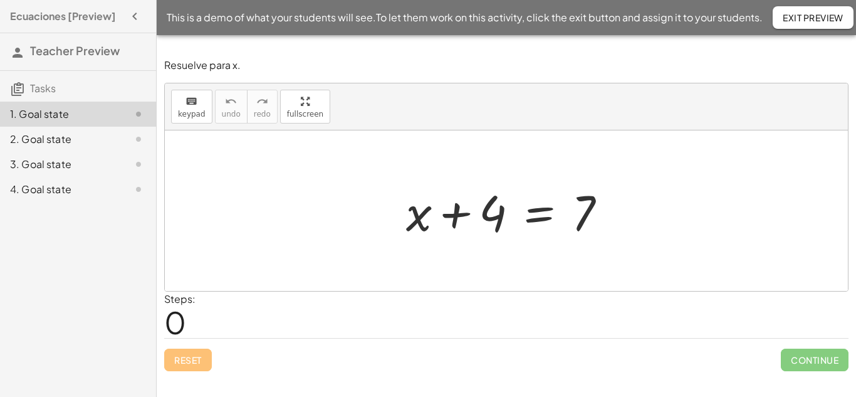
click at [458, 213] on div at bounding box center [511, 211] width 223 height 65
drag, startPoint x: 578, startPoint y: 207, endPoint x: 477, endPoint y: 174, distance: 106.2
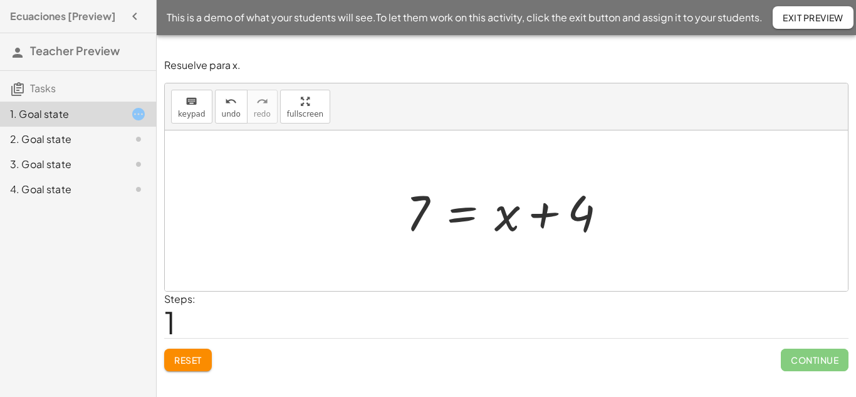
click at [425, 204] on div at bounding box center [511, 211] width 223 height 65
click at [454, 218] on div at bounding box center [511, 211] width 223 height 65
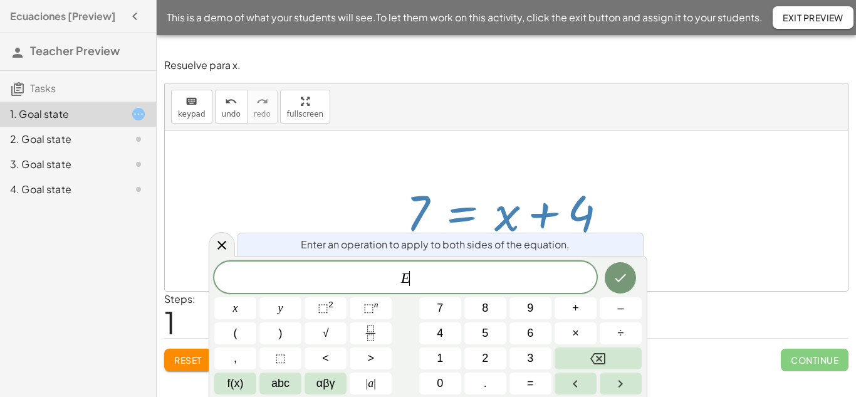
click at [462, 219] on div at bounding box center [511, 211] width 223 height 65
click at [220, 244] on icon at bounding box center [221, 244] width 15 height 15
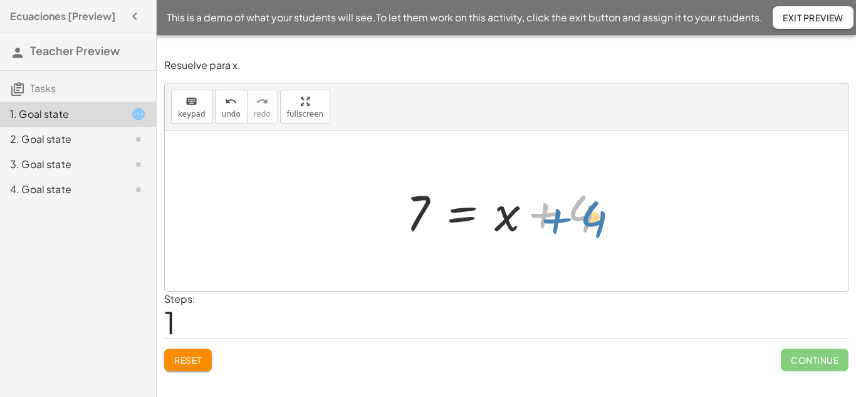
drag, startPoint x: 547, startPoint y: 207, endPoint x: 567, endPoint y: 213, distance: 20.2
click at [567, 213] on div at bounding box center [511, 211] width 223 height 65
click at [495, 215] on div at bounding box center [511, 211] width 223 height 65
drag, startPoint x: 505, startPoint y: 224, endPoint x: 435, endPoint y: 210, distance: 71.4
click at [435, 210] on div at bounding box center [511, 211] width 223 height 65
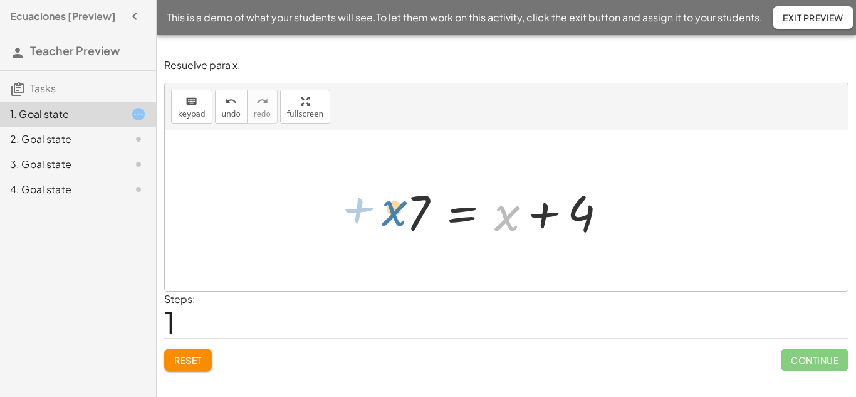
drag, startPoint x: 505, startPoint y: 221, endPoint x: 392, endPoint y: 216, distance: 112.9
click at [392, 216] on div "+ x + 4 = 7 + x + x + 4 = 7" at bounding box center [506, 210] width 239 height 71
drag, startPoint x: 508, startPoint y: 220, endPoint x: 621, endPoint y: 227, distance: 113.0
click at [621, 227] on div at bounding box center [511, 211] width 223 height 65
click at [512, 210] on div at bounding box center [511, 211] width 223 height 65
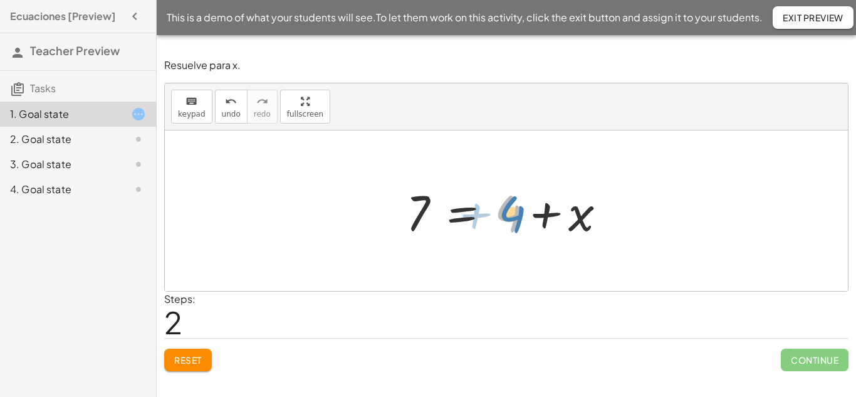
drag, startPoint x: 505, startPoint y: 211, endPoint x: 514, endPoint y: 211, distance: 8.1
click at [514, 211] on div at bounding box center [511, 211] width 223 height 65
click at [426, 212] on div at bounding box center [511, 211] width 223 height 65
drag, startPoint x: 507, startPoint y: 223, endPoint x: 409, endPoint y: 228, distance: 97.8
click at [409, 228] on div at bounding box center [511, 211] width 223 height 65
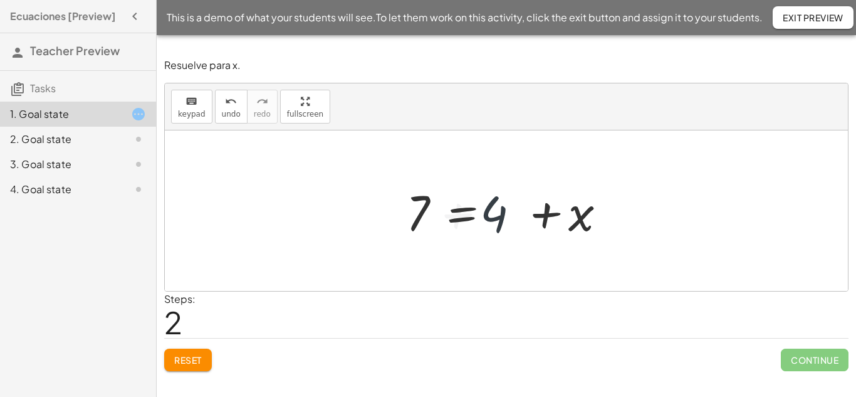
click at [420, 217] on div at bounding box center [511, 211] width 223 height 65
click at [462, 221] on div at bounding box center [511, 211] width 223 height 65
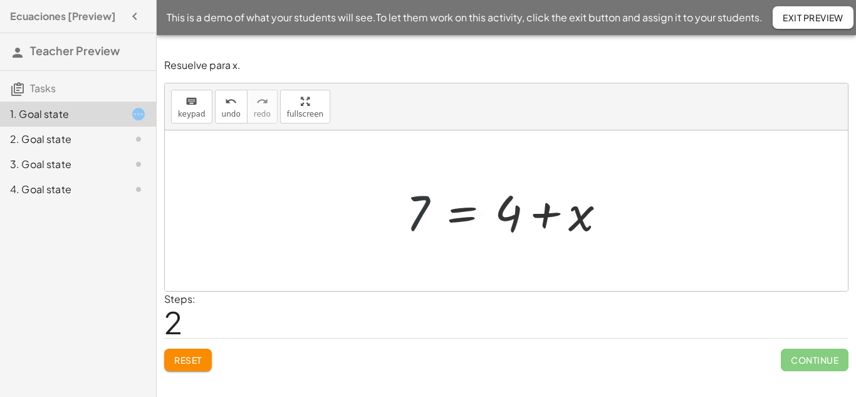
click at [461, 220] on div at bounding box center [511, 211] width 223 height 65
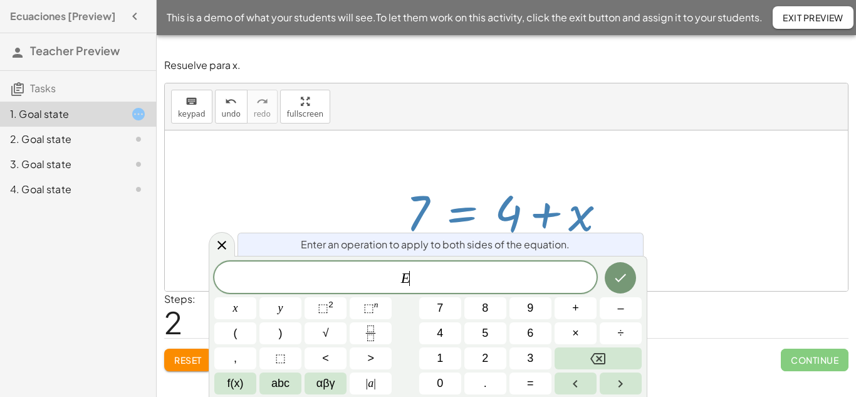
click at [548, 219] on div at bounding box center [511, 211] width 223 height 65
click at [548, 218] on div at bounding box center [511, 211] width 223 height 65
click at [222, 249] on icon at bounding box center [221, 244] width 15 height 15
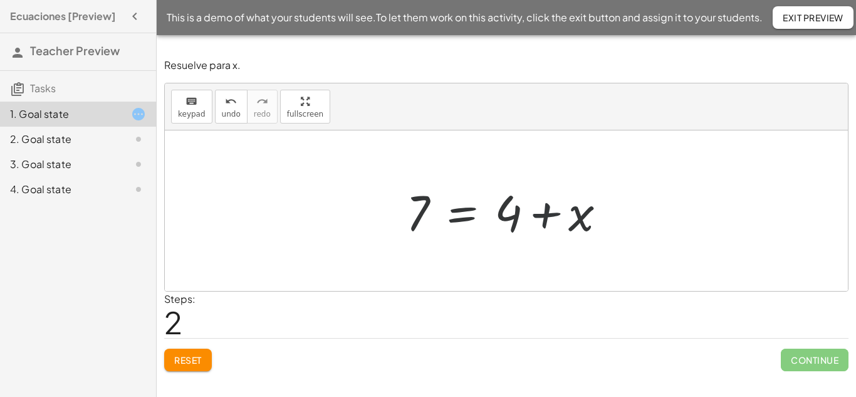
click at [544, 216] on div at bounding box center [511, 211] width 223 height 65
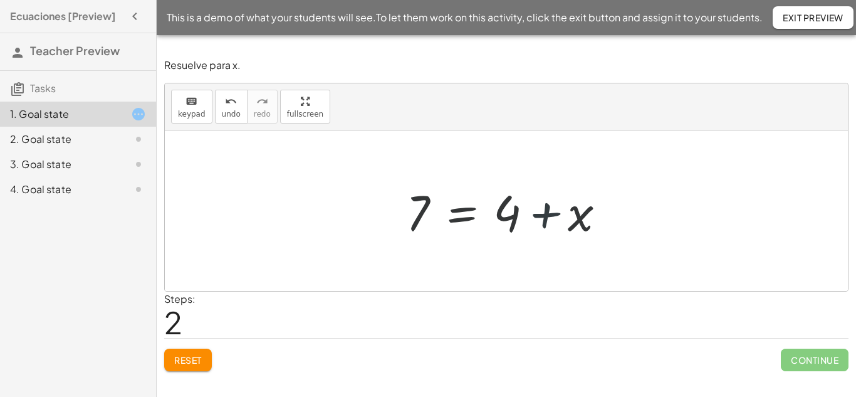
click at [544, 216] on div at bounding box center [511, 211] width 223 height 65
drag, startPoint x: 512, startPoint y: 222, endPoint x: 413, endPoint y: 244, distance: 101.4
click at [413, 244] on div "+ x + 4 = 7 7 = + x + 4 + 4 + x + 4 = 7" at bounding box center [506, 210] width 239 height 71
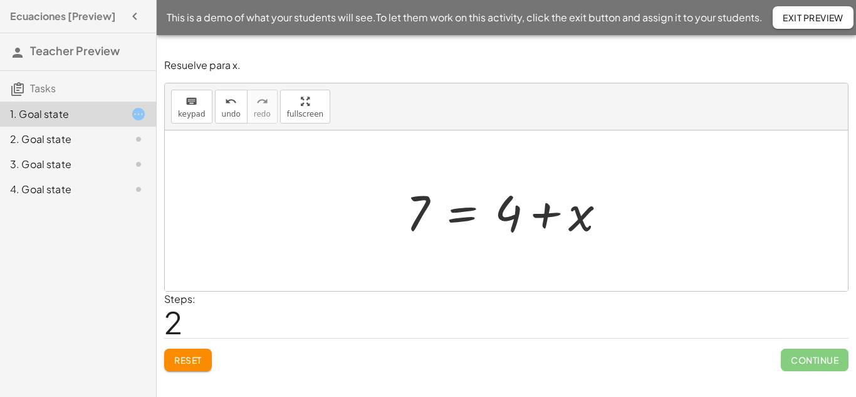
click at [509, 211] on div at bounding box center [511, 211] width 223 height 65
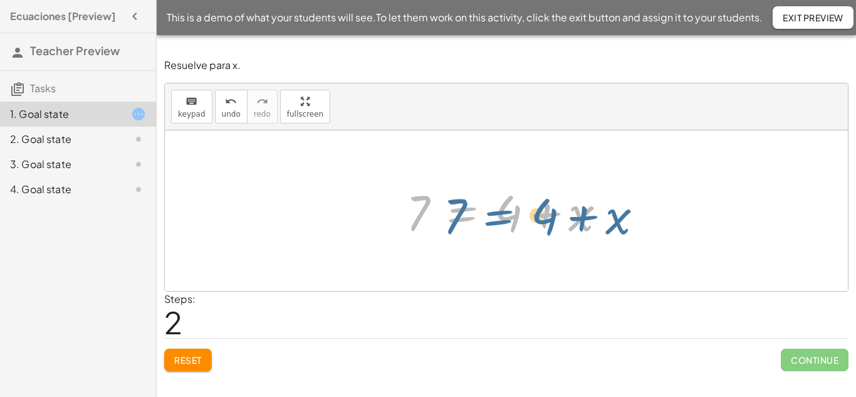
drag, startPoint x: 473, startPoint y: 212, endPoint x: 474, endPoint y: 219, distance: 6.4
click at [475, 219] on div at bounding box center [511, 211] width 223 height 65
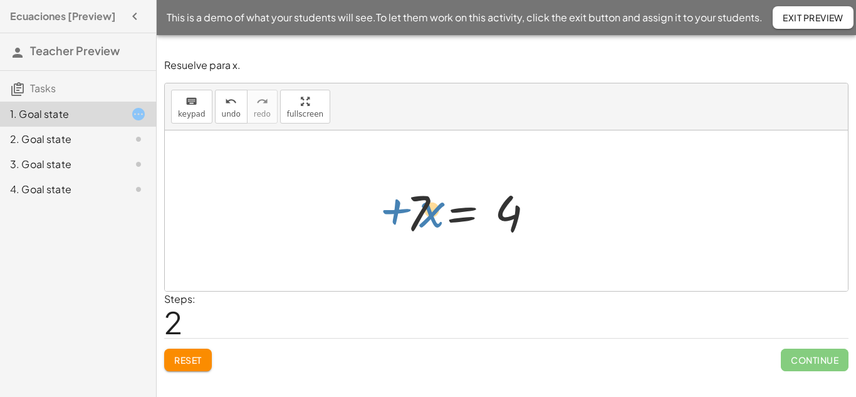
drag, startPoint x: 570, startPoint y: 222, endPoint x: 438, endPoint y: 214, distance: 131.8
click at [438, 214] on div at bounding box center [511, 211] width 223 height 65
drag, startPoint x: 576, startPoint y: 222, endPoint x: 395, endPoint y: 177, distance: 186.0
click at [395, 177] on div "+ x + 4 = 7 7 = + x + 4 + x + x + 4 = 7" at bounding box center [506, 210] width 239 height 71
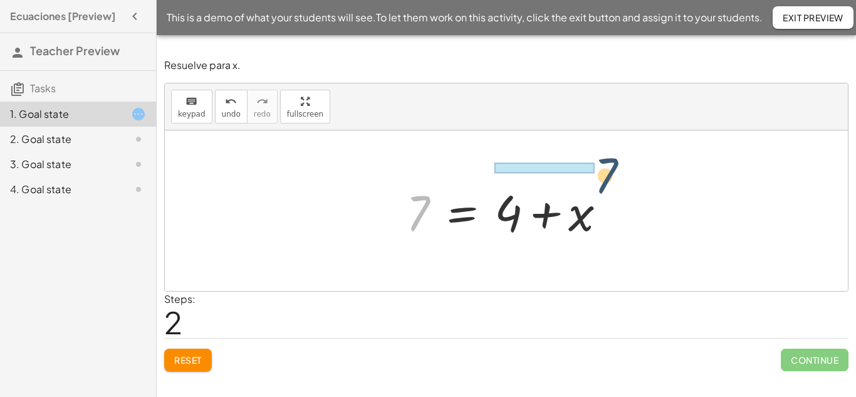
drag, startPoint x: 418, startPoint y: 205, endPoint x: 610, endPoint y: 166, distance: 196.2
click at [610, 166] on div "+ x + 4 = 7 7 = + x + 4 7 + x + 4 = 7" at bounding box center [506, 210] width 683 height 160
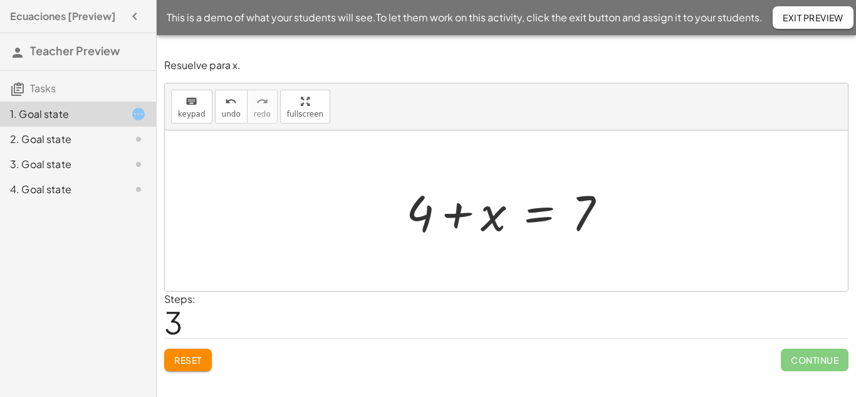
click at [648, 236] on div at bounding box center [506, 210] width 683 height 160
